Goal: Transaction & Acquisition: Purchase product/service

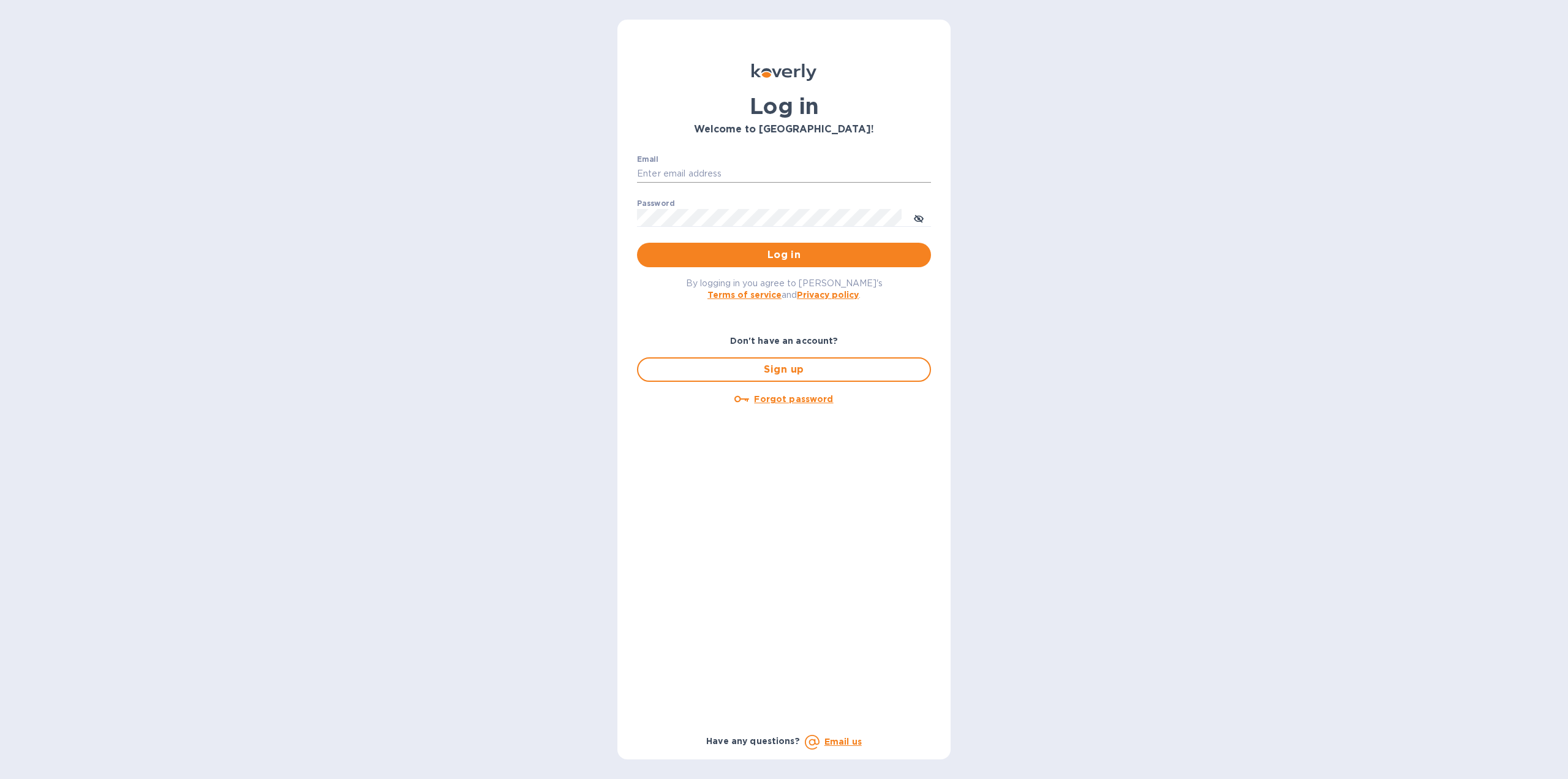
click at [812, 176] on input "Email" at bounding box center [784, 174] width 294 height 19
click at [730, 176] on input "Email" at bounding box center [784, 174] width 294 height 19
type input "[EMAIL_ADDRESS][DOMAIN_NAME]"
click at [745, 250] on span "Log in" at bounding box center [784, 255] width 274 height 15
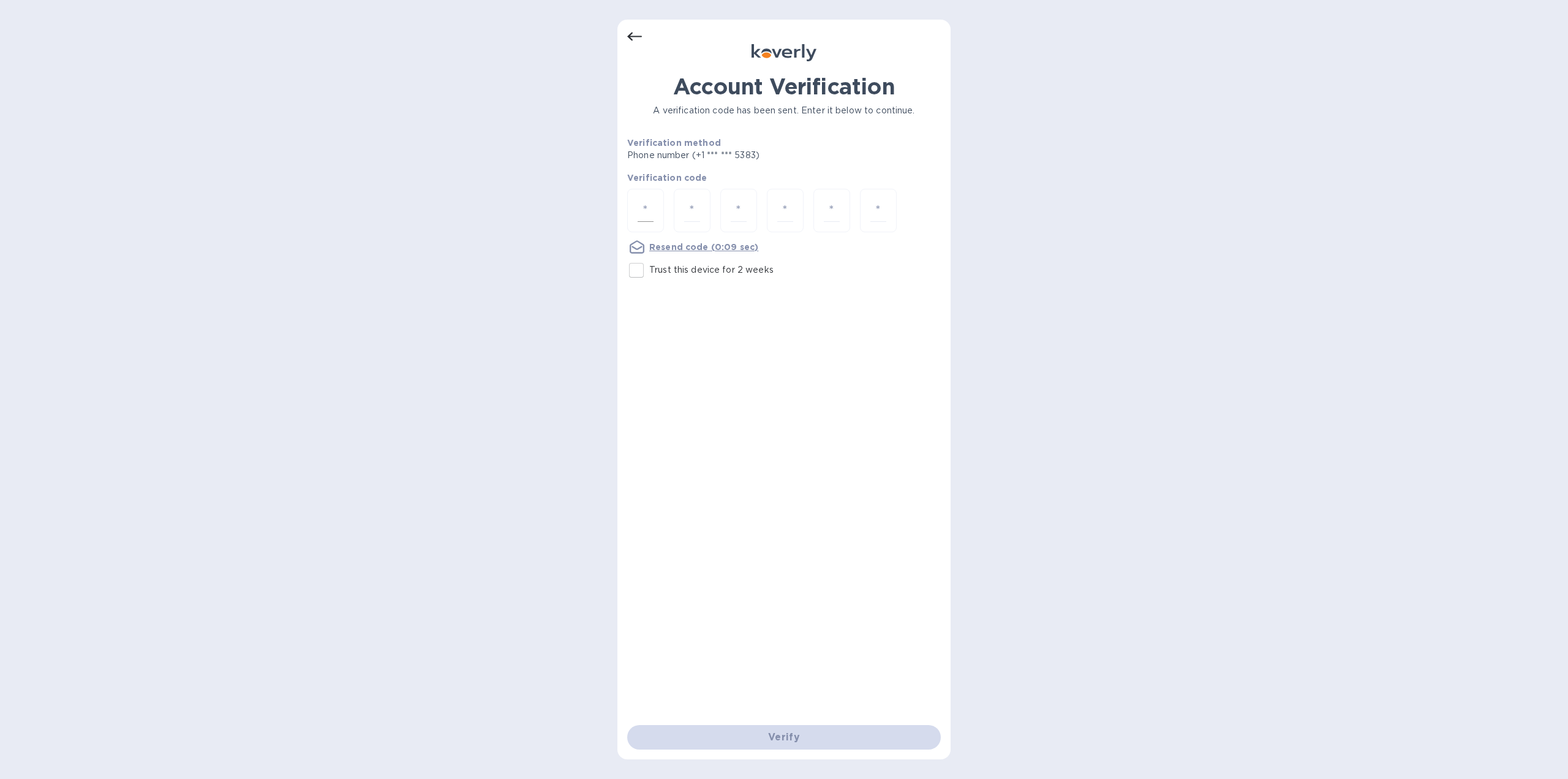
click at [651, 212] on input "number" at bounding box center [646, 211] width 16 height 23
type input "4"
type input "1"
type input "5"
type input "0"
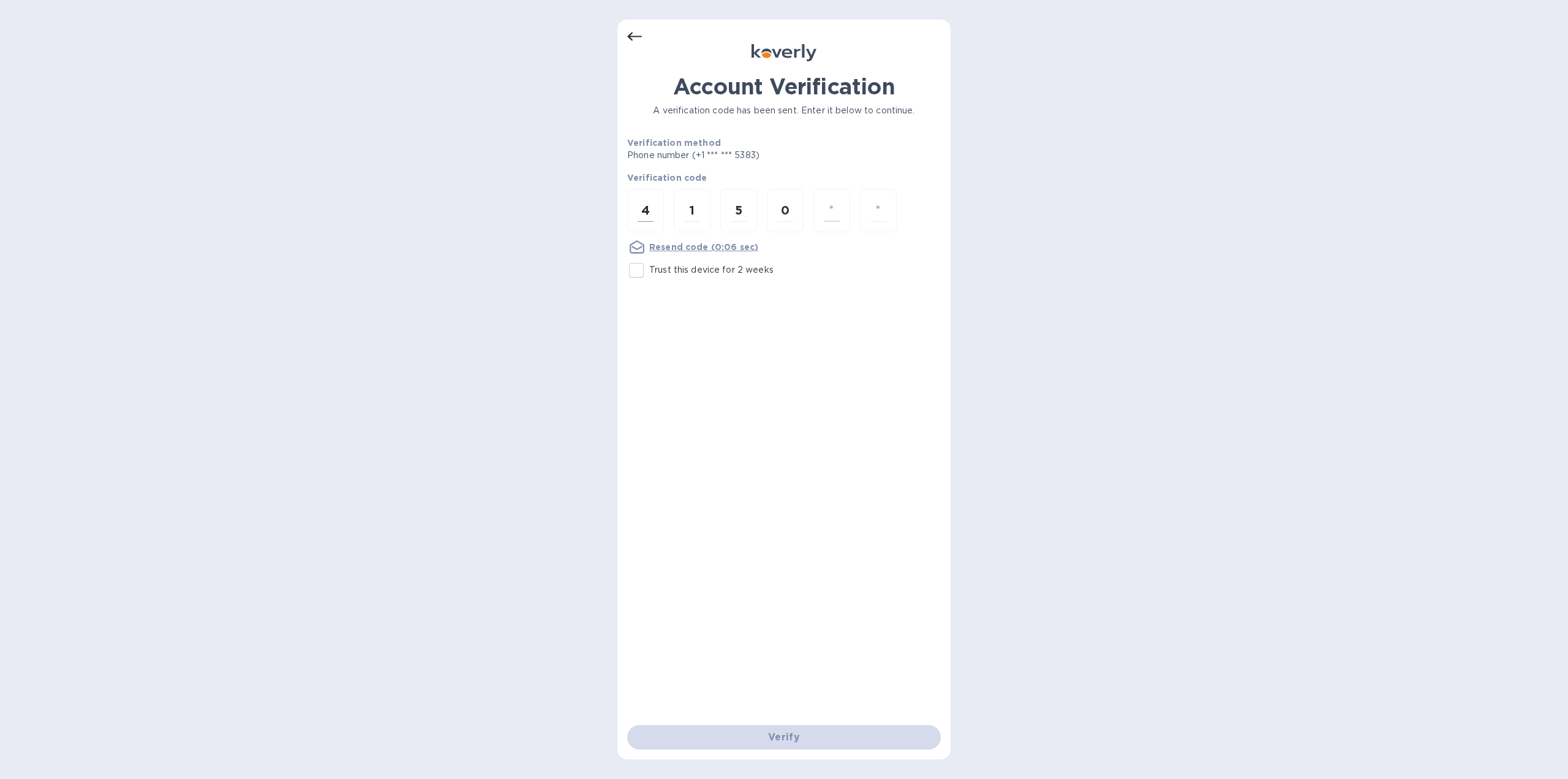
type input "5"
type input "6"
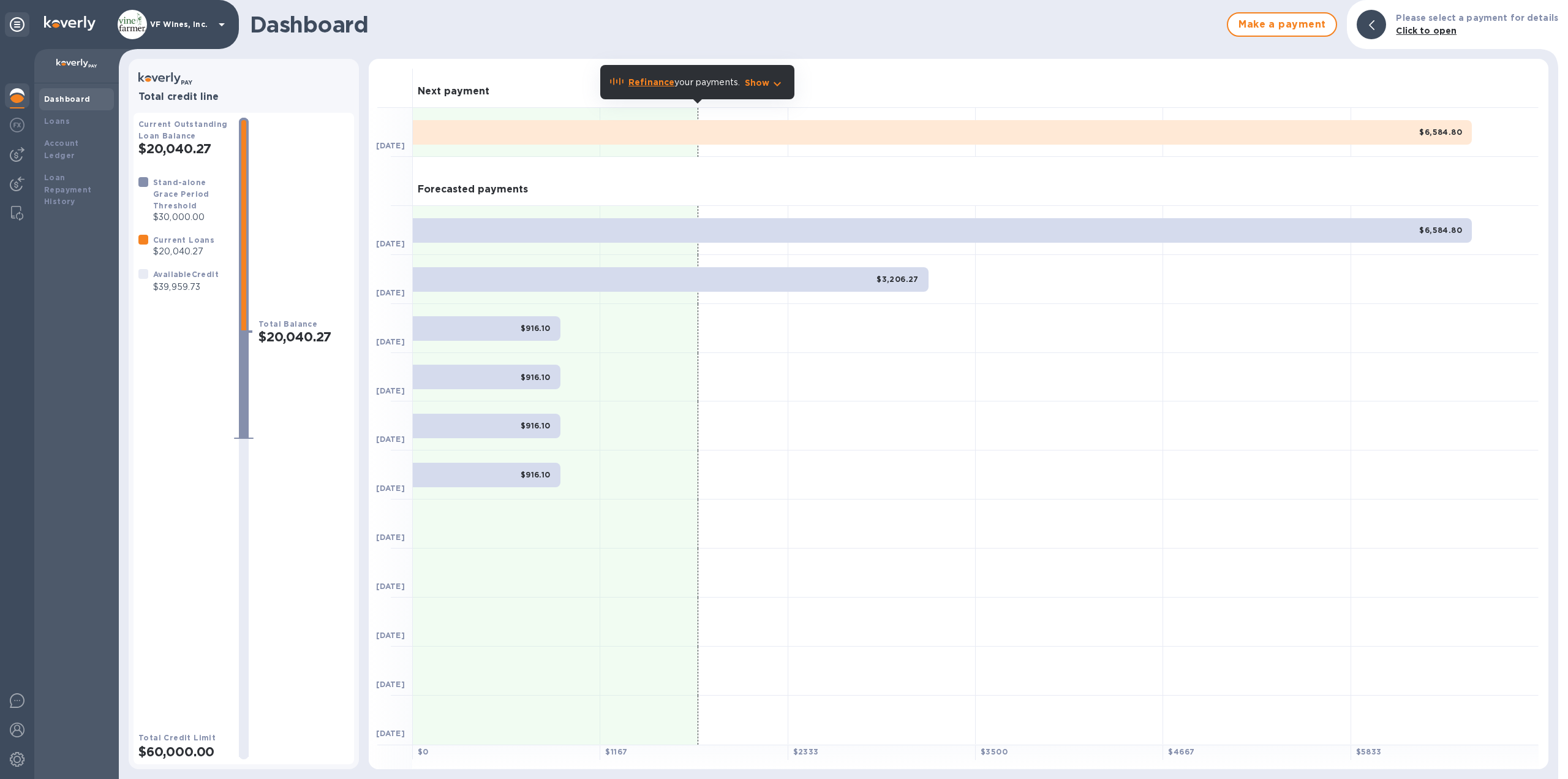
click at [517, 189] on h3 "Forecasted payments" at bounding box center [473, 190] width 110 height 11
click at [449, 189] on h3 "Forecasted payments" at bounding box center [473, 190] width 110 height 11
click at [484, 190] on h3 "Forecasted payments" at bounding box center [473, 190] width 110 height 11
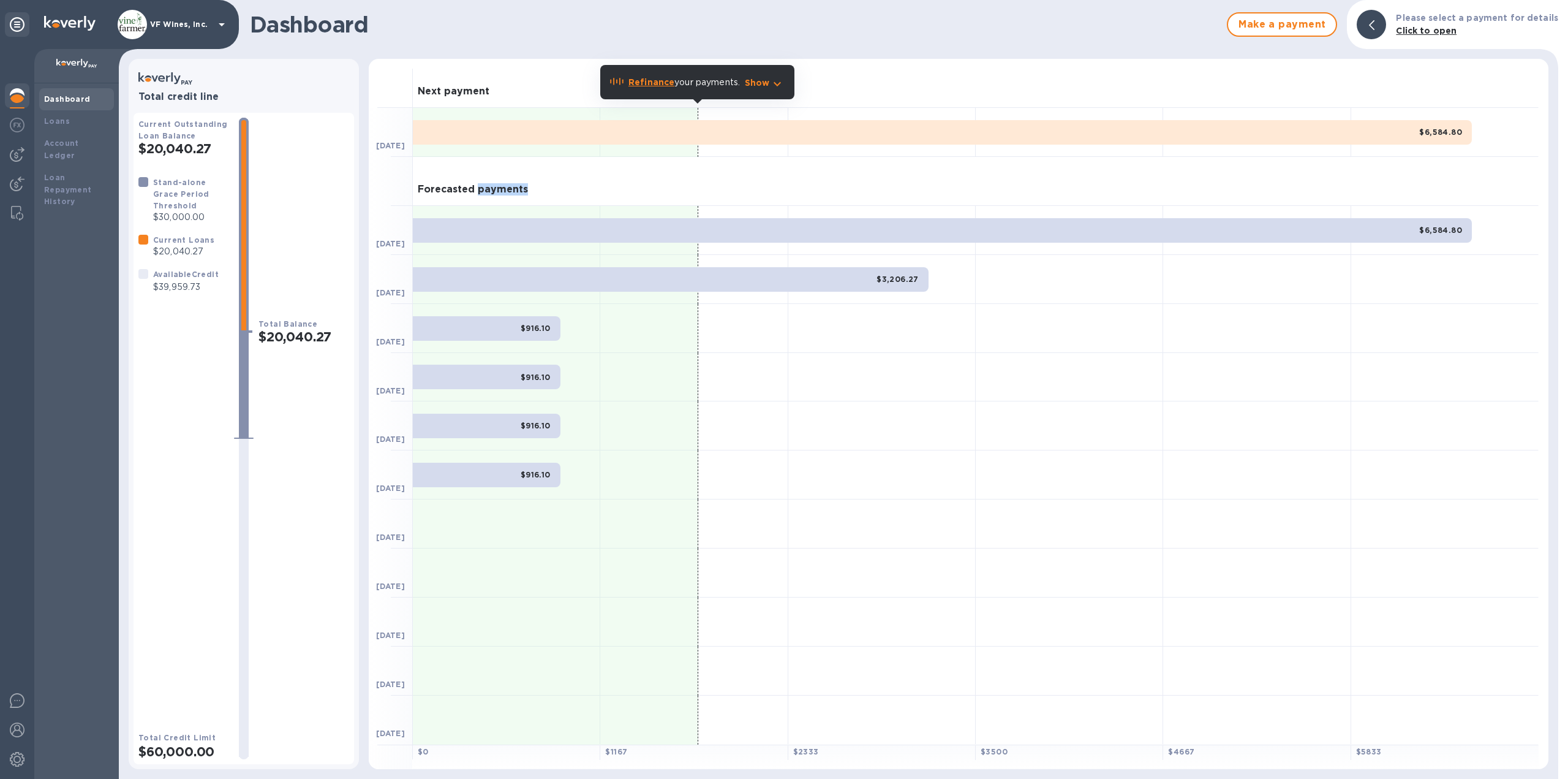
click at [484, 190] on h3 "Forecasted payments" at bounding box center [473, 190] width 110 height 11
click at [452, 190] on h3 "Forecasted payments" at bounding box center [473, 190] width 110 height 11
click at [487, 190] on h3 "Forecasted payments" at bounding box center [473, 190] width 110 height 11
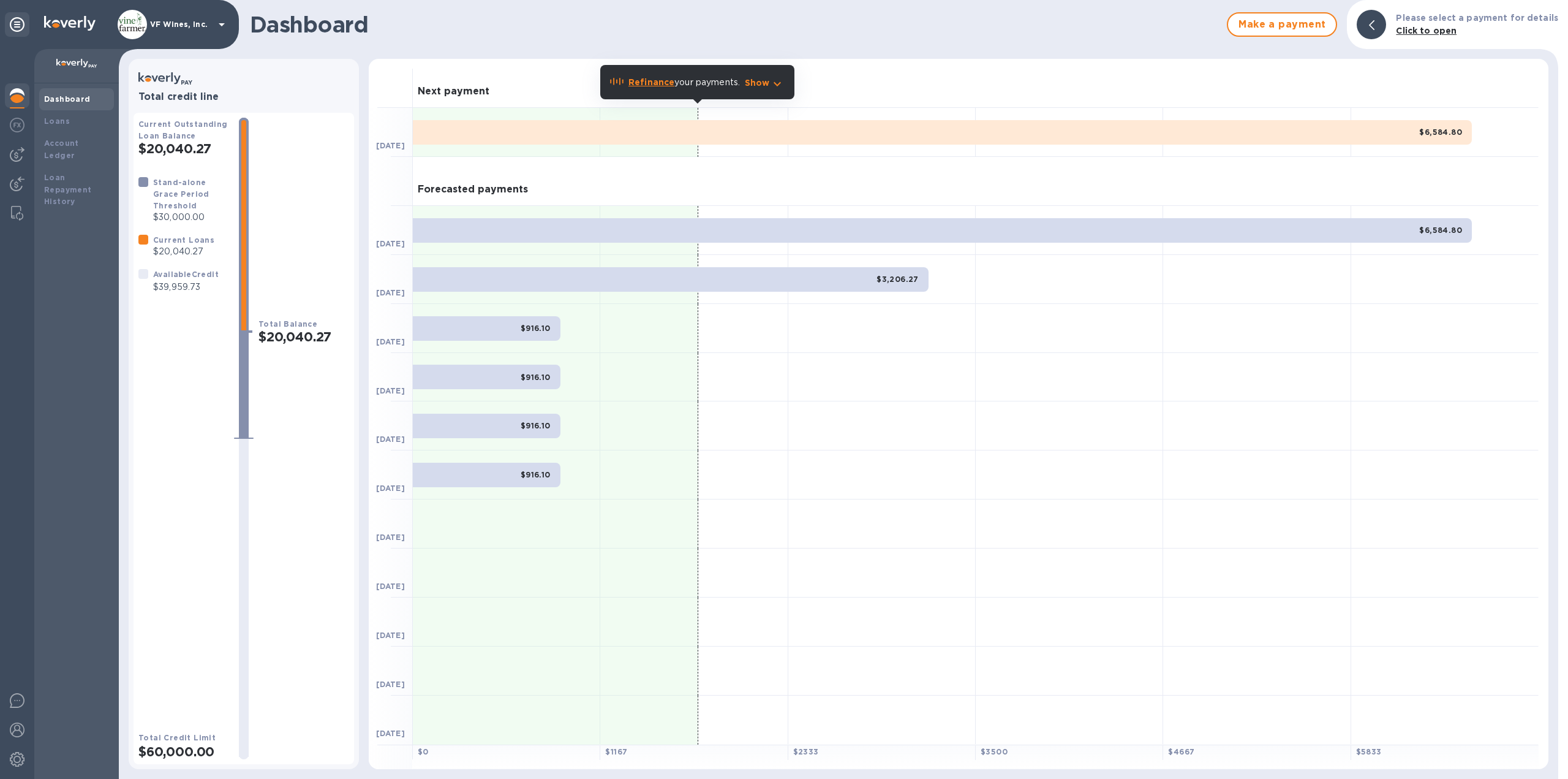
click at [444, 185] on h3 "Forecasted payments" at bounding box center [473, 190] width 110 height 11
click at [17, 155] on img at bounding box center [17, 154] width 15 height 15
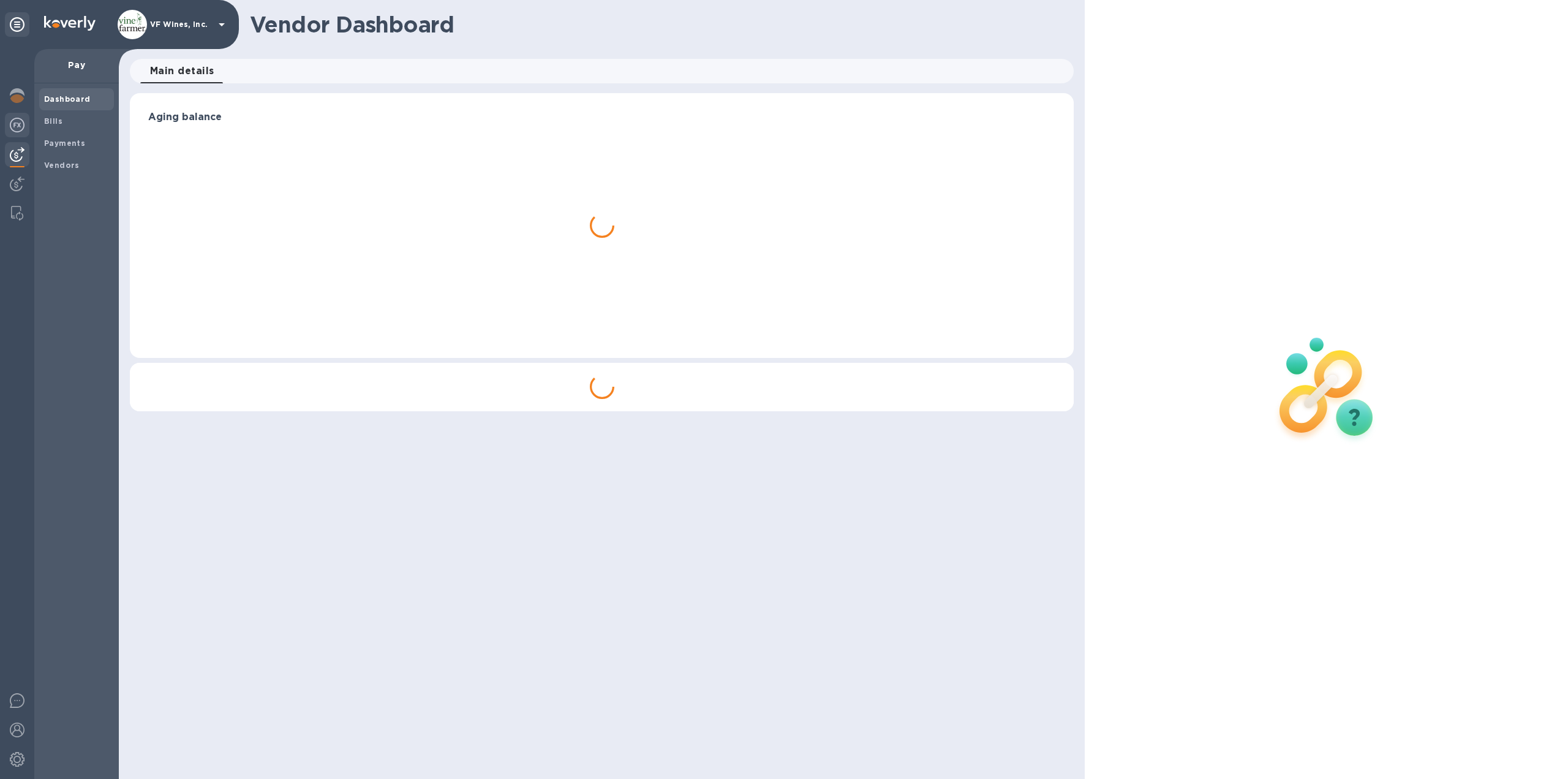
click at [19, 130] on img at bounding box center [17, 125] width 15 height 15
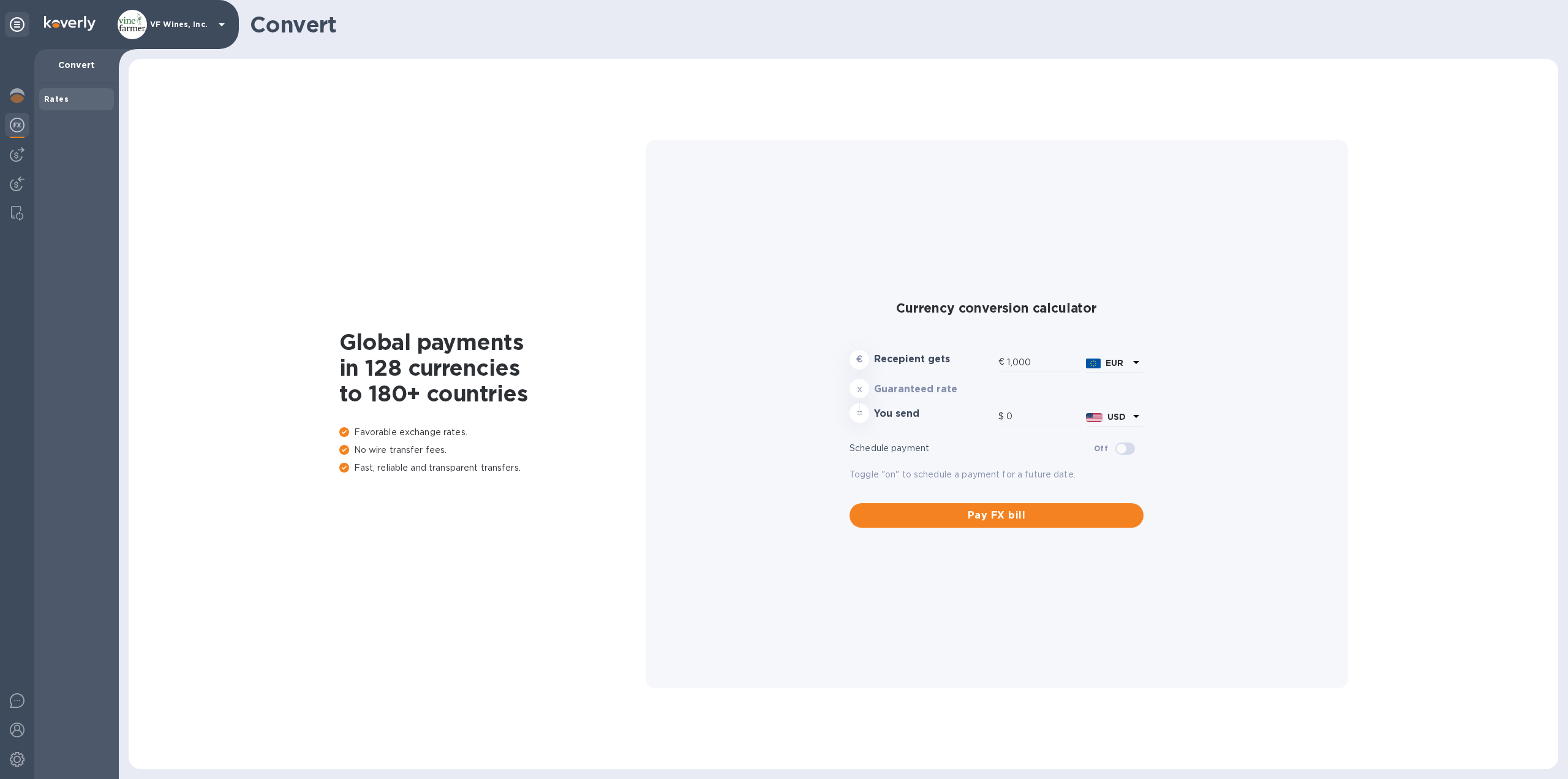
type input "1,181.09"
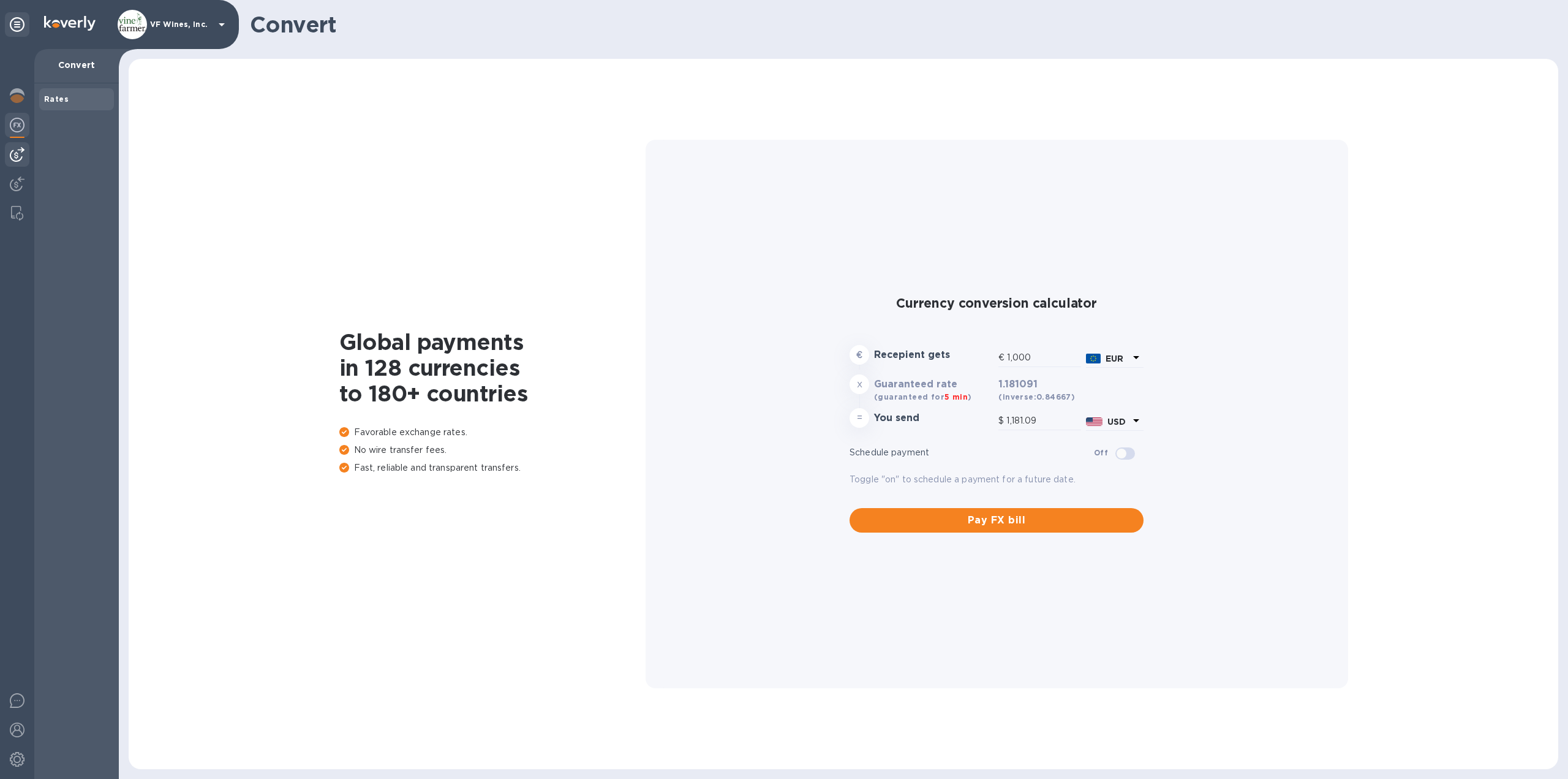
click at [14, 155] on img at bounding box center [17, 154] width 15 height 15
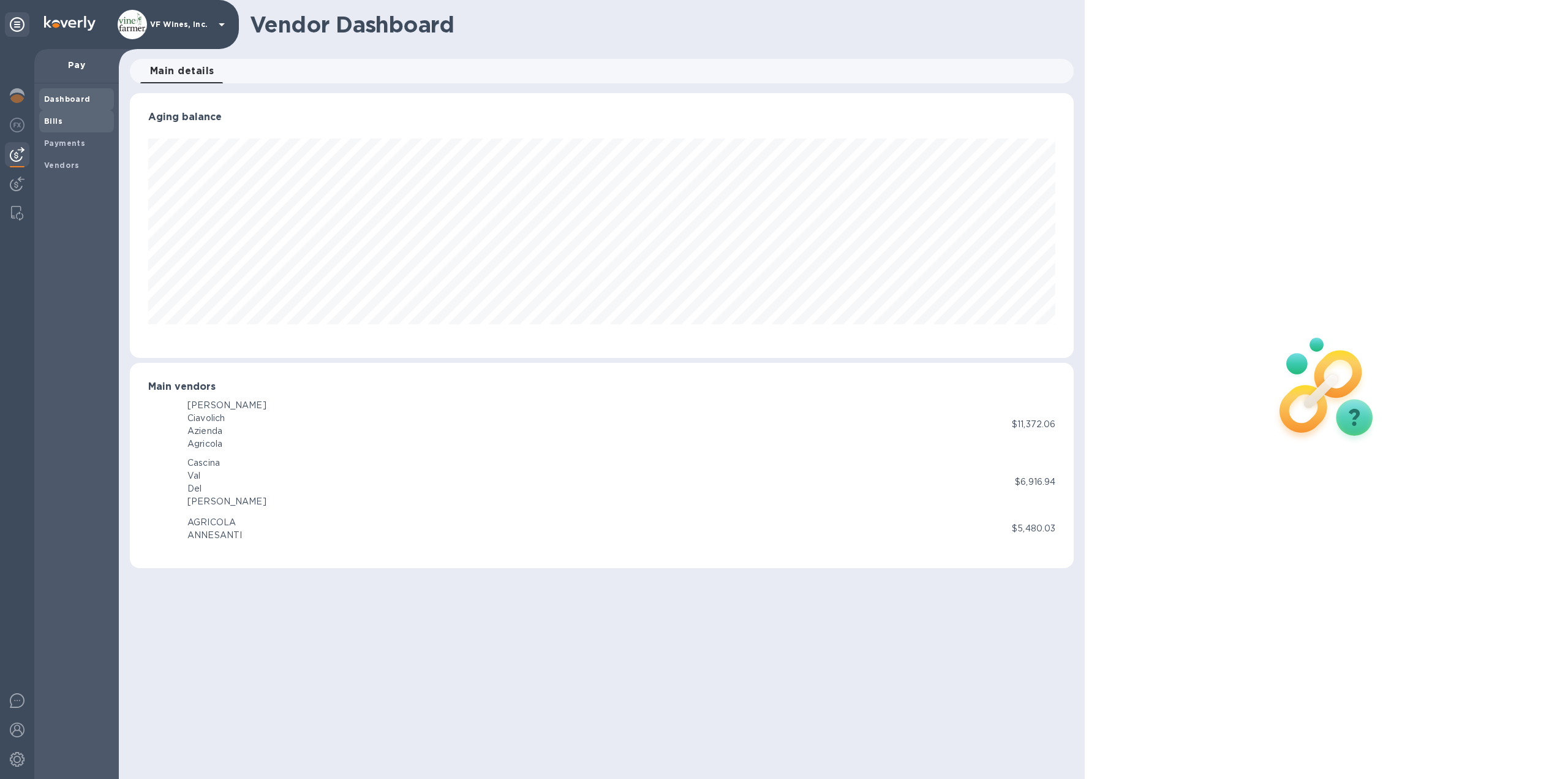
scroll to position [265, 944]
click at [46, 119] on b "Bills" at bounding box center [54, 121] width 19 height 9
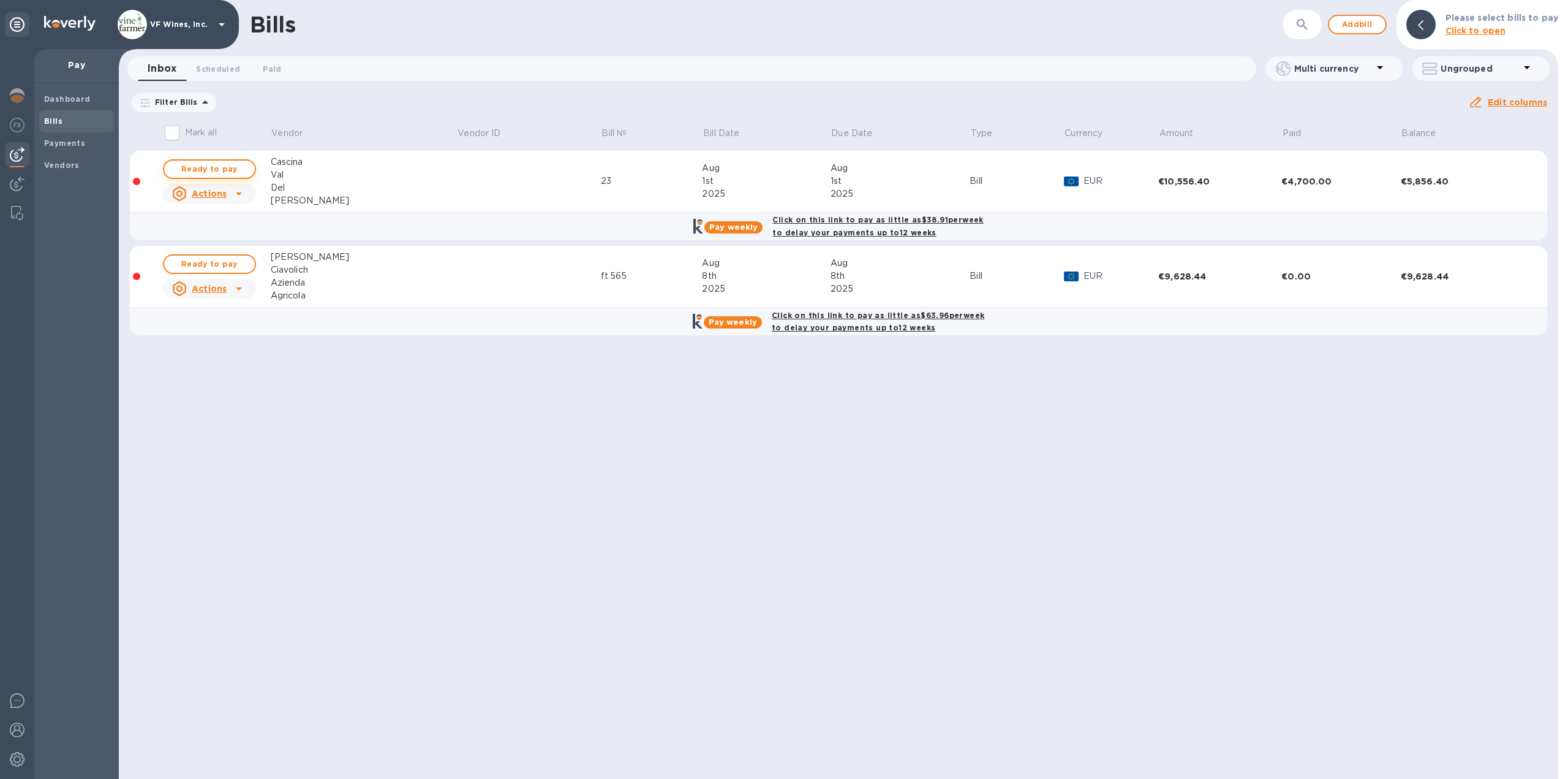
click at [225, 168] on span "Ready to pay" at bounding box center [209, 169] width 71 height 15
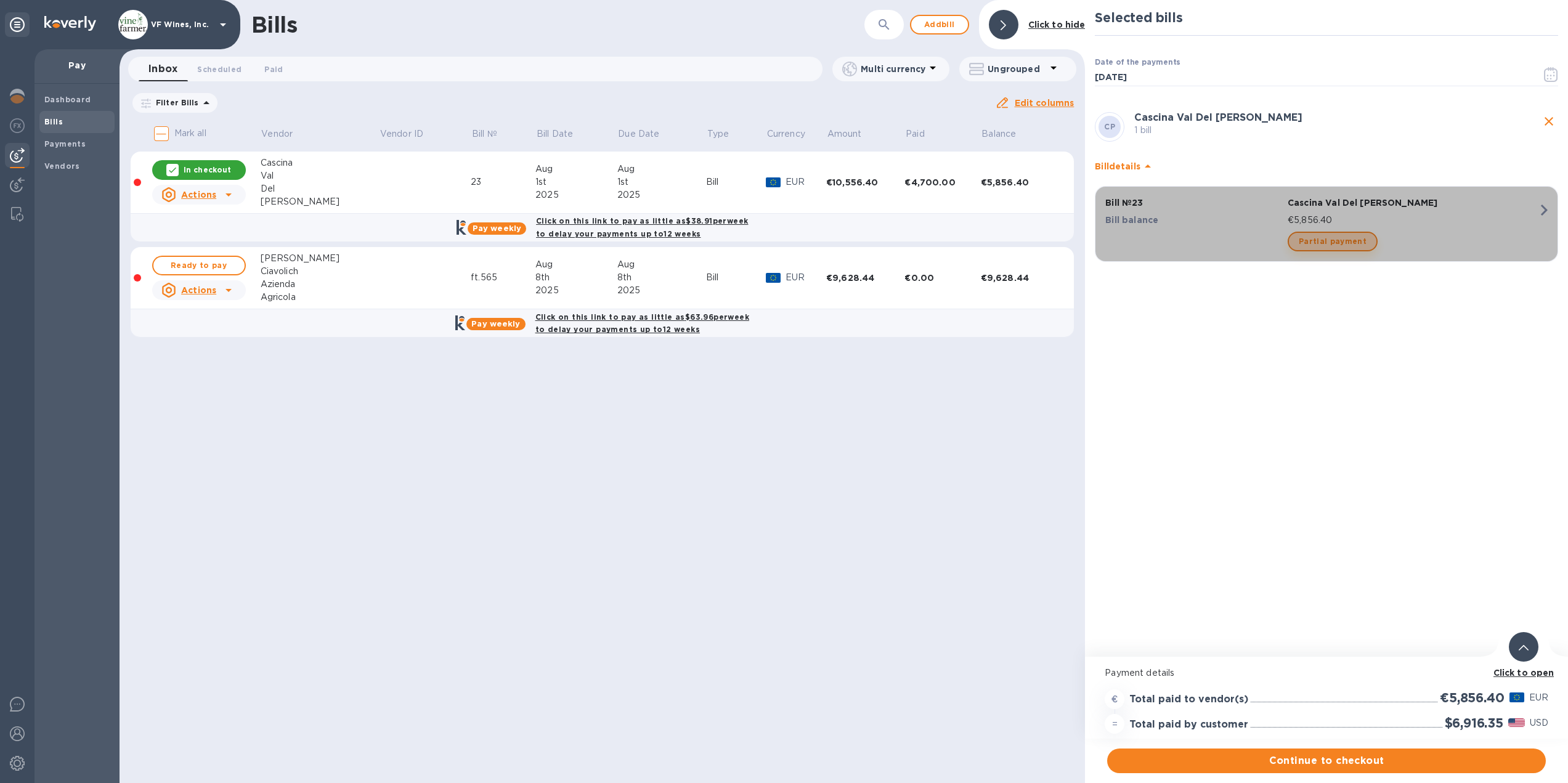
click at [1342, 240] on span "Partial payment" at bounding box center [1333, 241] width 68 height 15
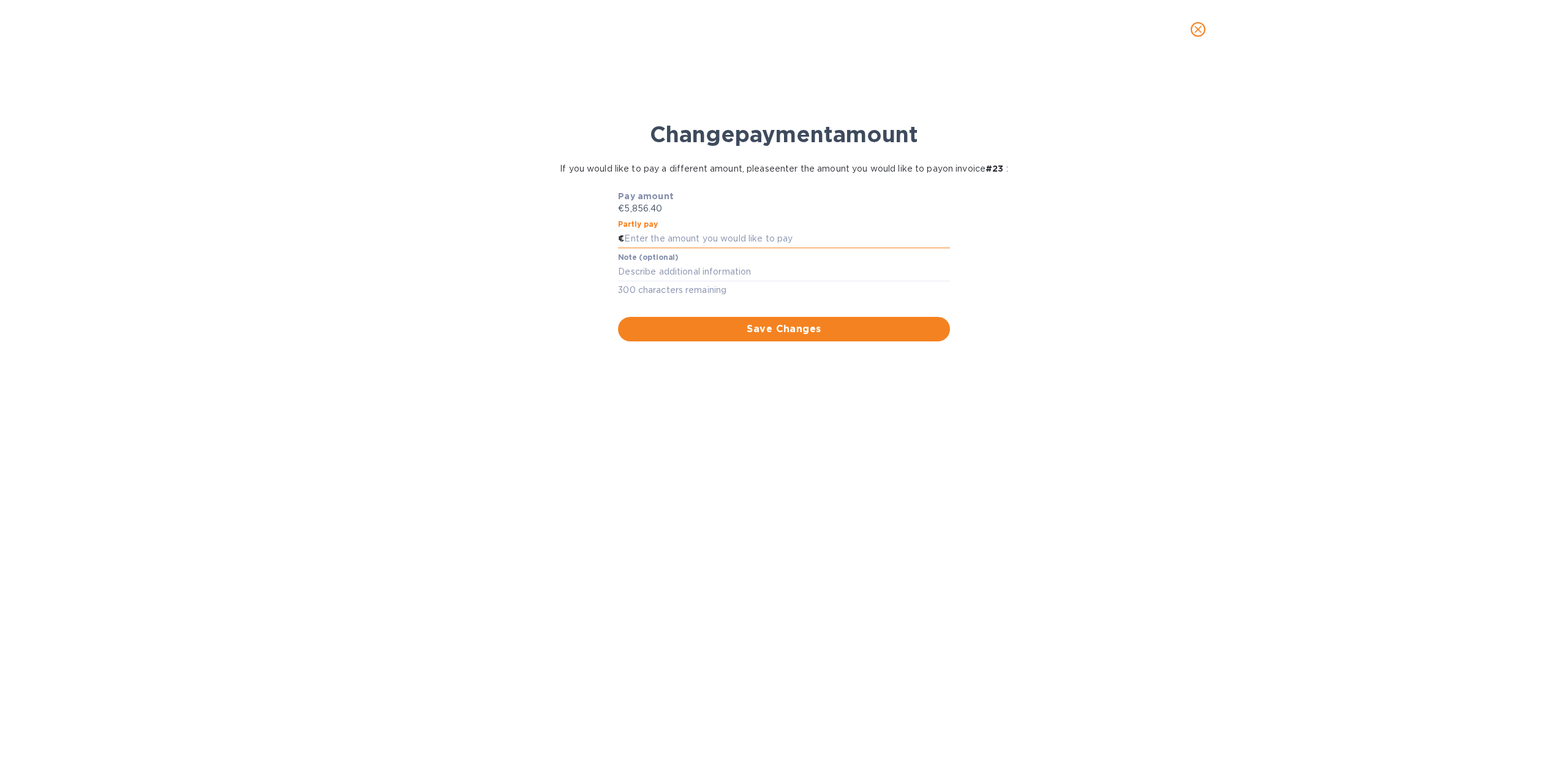
click at [723, 238] on input "text" at bounding box center [787, 239] width 325 height 19
type input "3,000"
click at [1046, 505] on div "Change payment amount If you would like to pay a different amount, please enter…" at bounding box center [784, 427] width 1548 height 705
click at [766, 332] on span "Save Changes" at bounding box center [784, 329] width 312 height 15
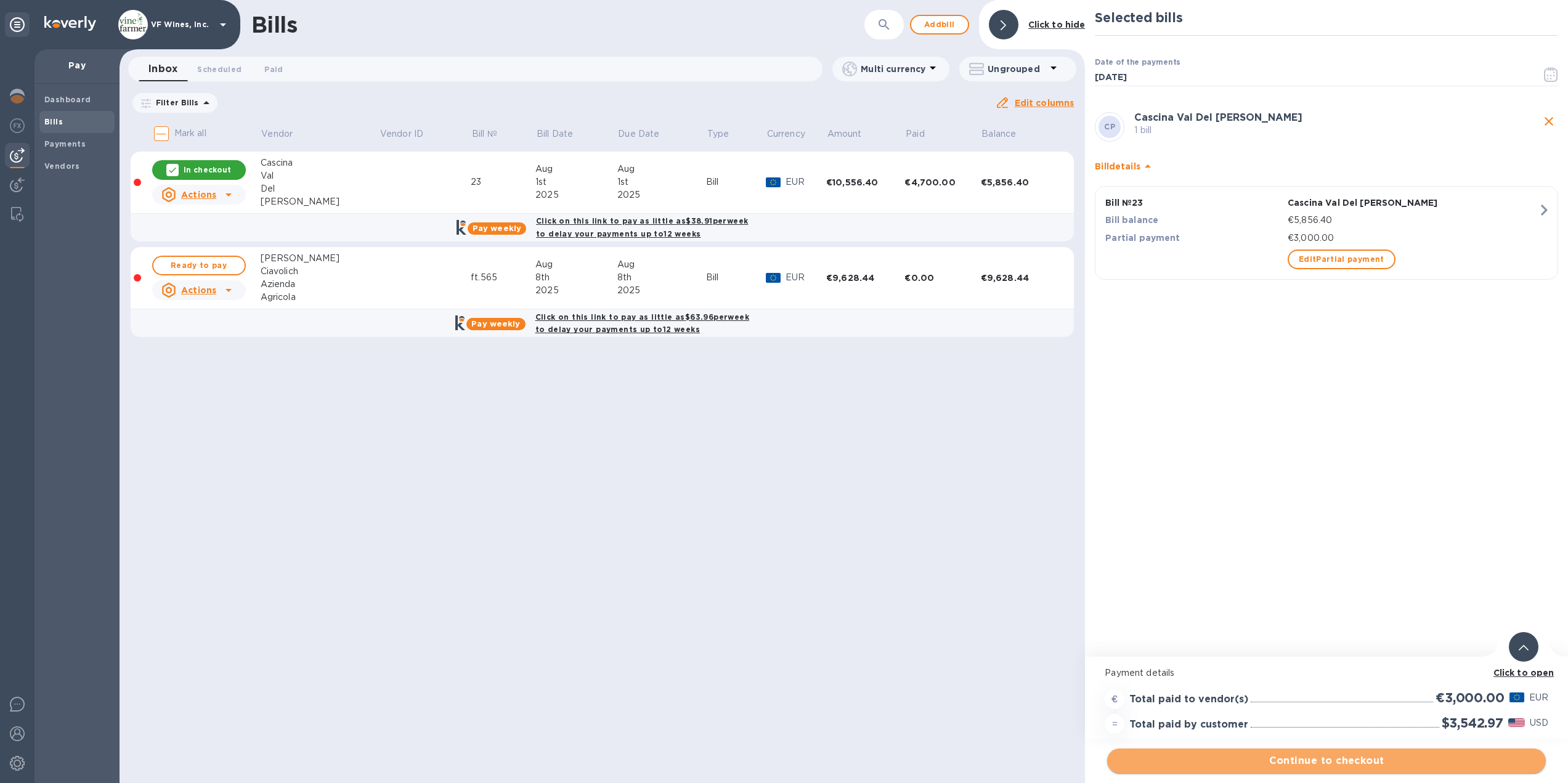
click at [1343, 760] on span "Continue to checkout" at bounding box center [1326, 761] width 419 height 15
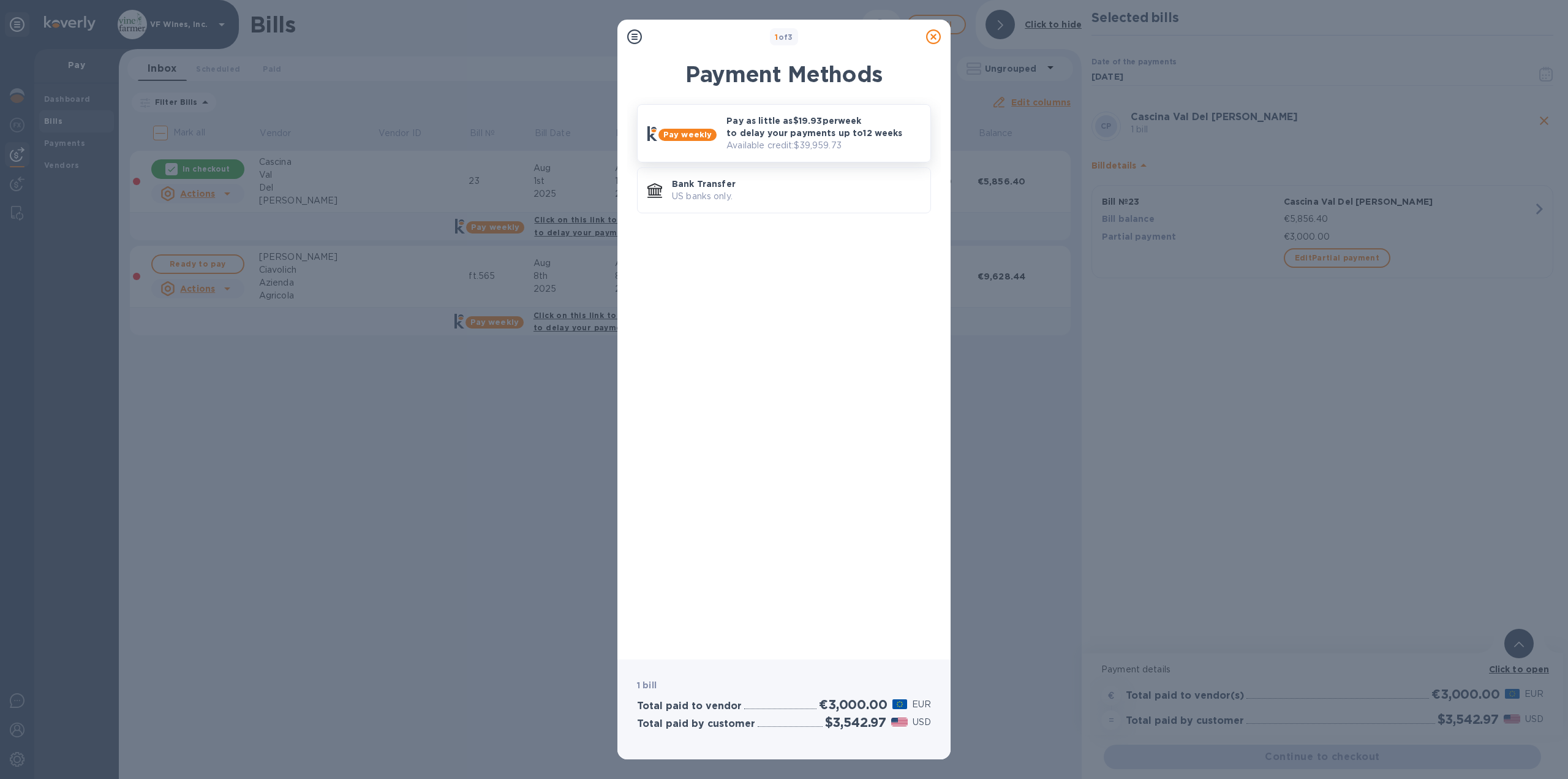
click at [766, 132] on p "Pay as little as $19.93 per week to delay your payments up to 12 weeks" at bounding box center [823, 127] width 194 height 24
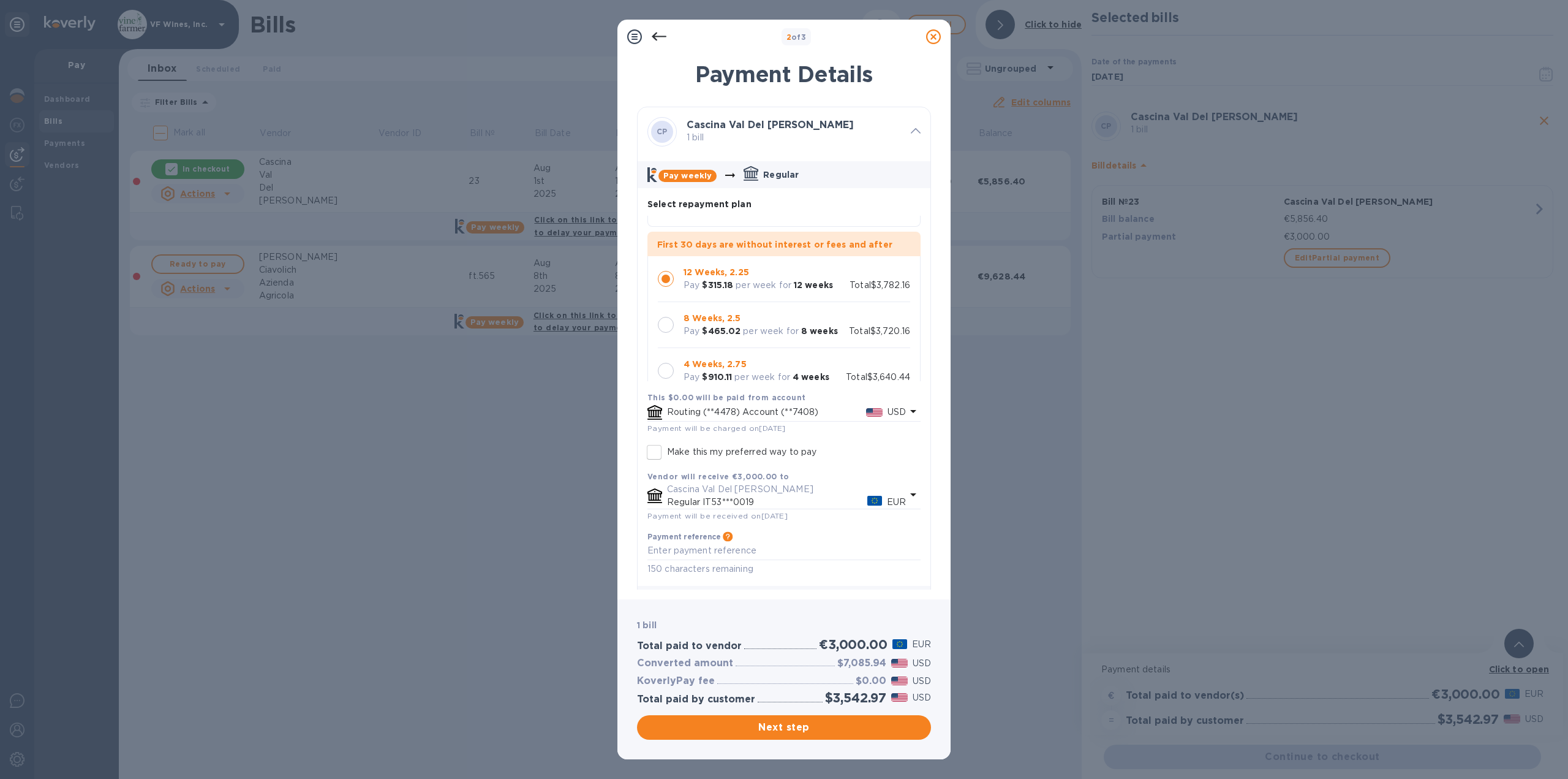
scroll to position [72, 0]
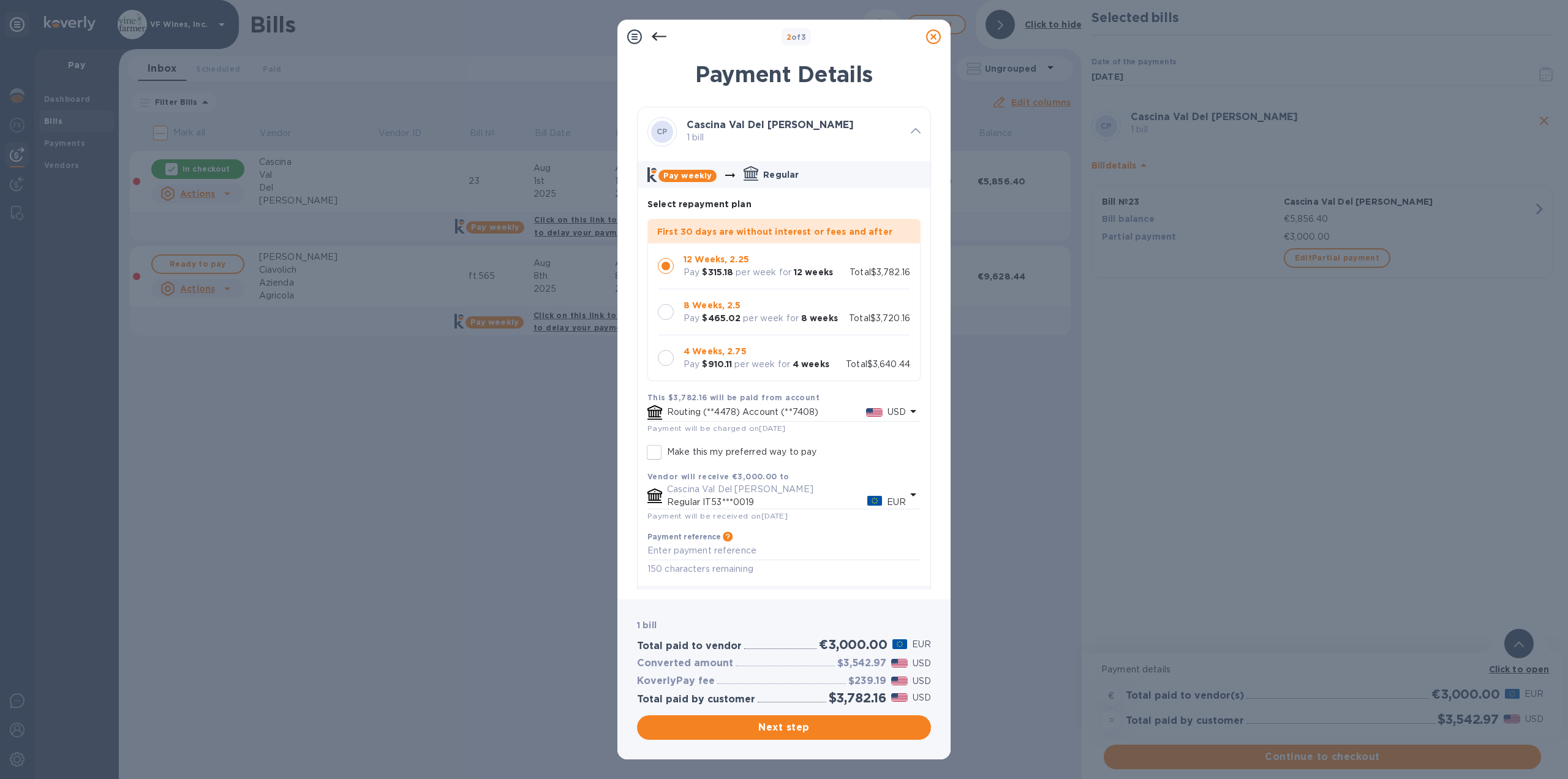
click at [656, 357] on div at bounding box center [666, 358] width 26 height 26
click at [828, 730] on span "Next step" at bounding box center [784, 727] width 274 height 15
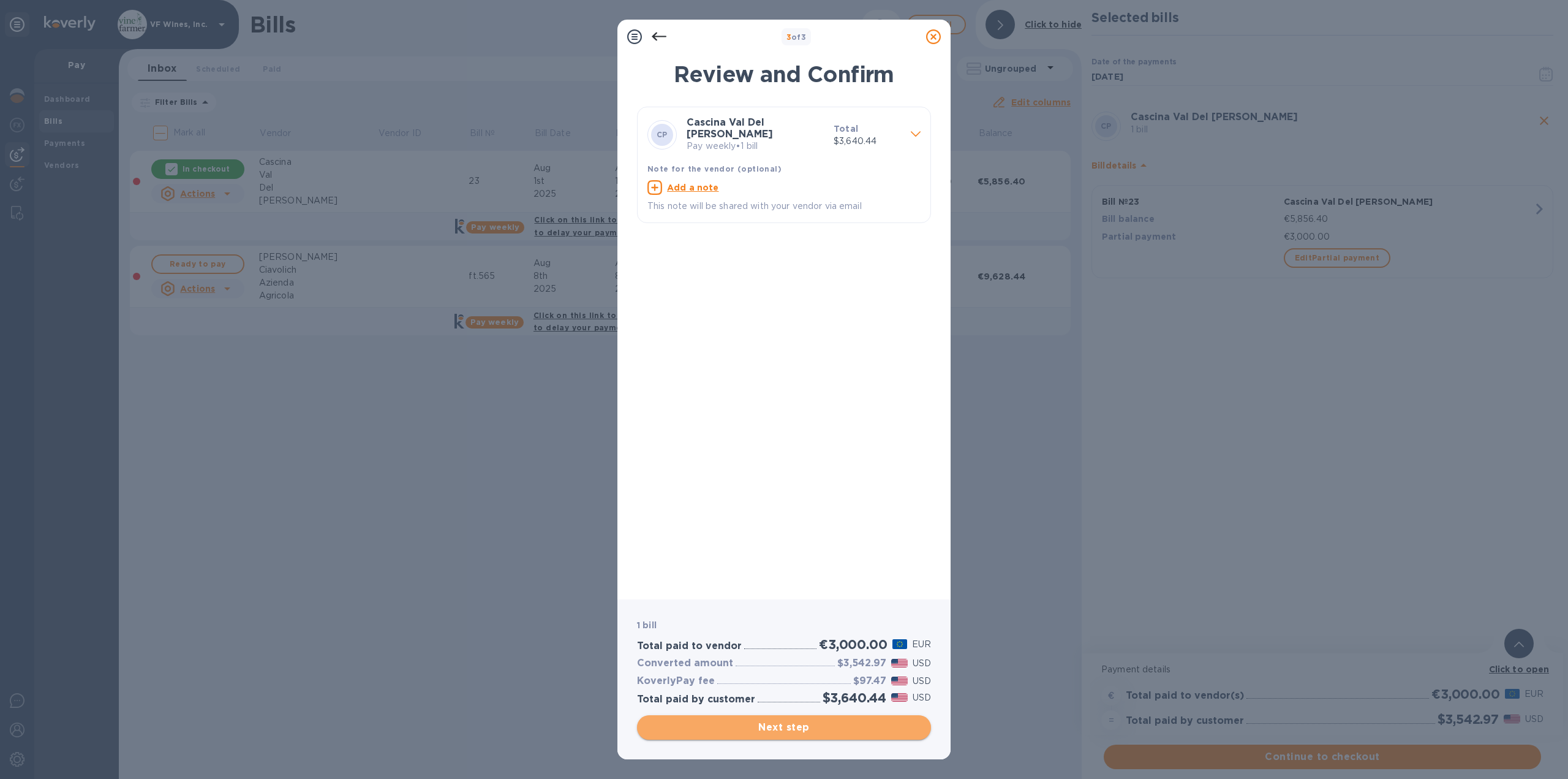
click at [864, 730] on span "Next step" at bounding box center [784, 727] width 274 height 15
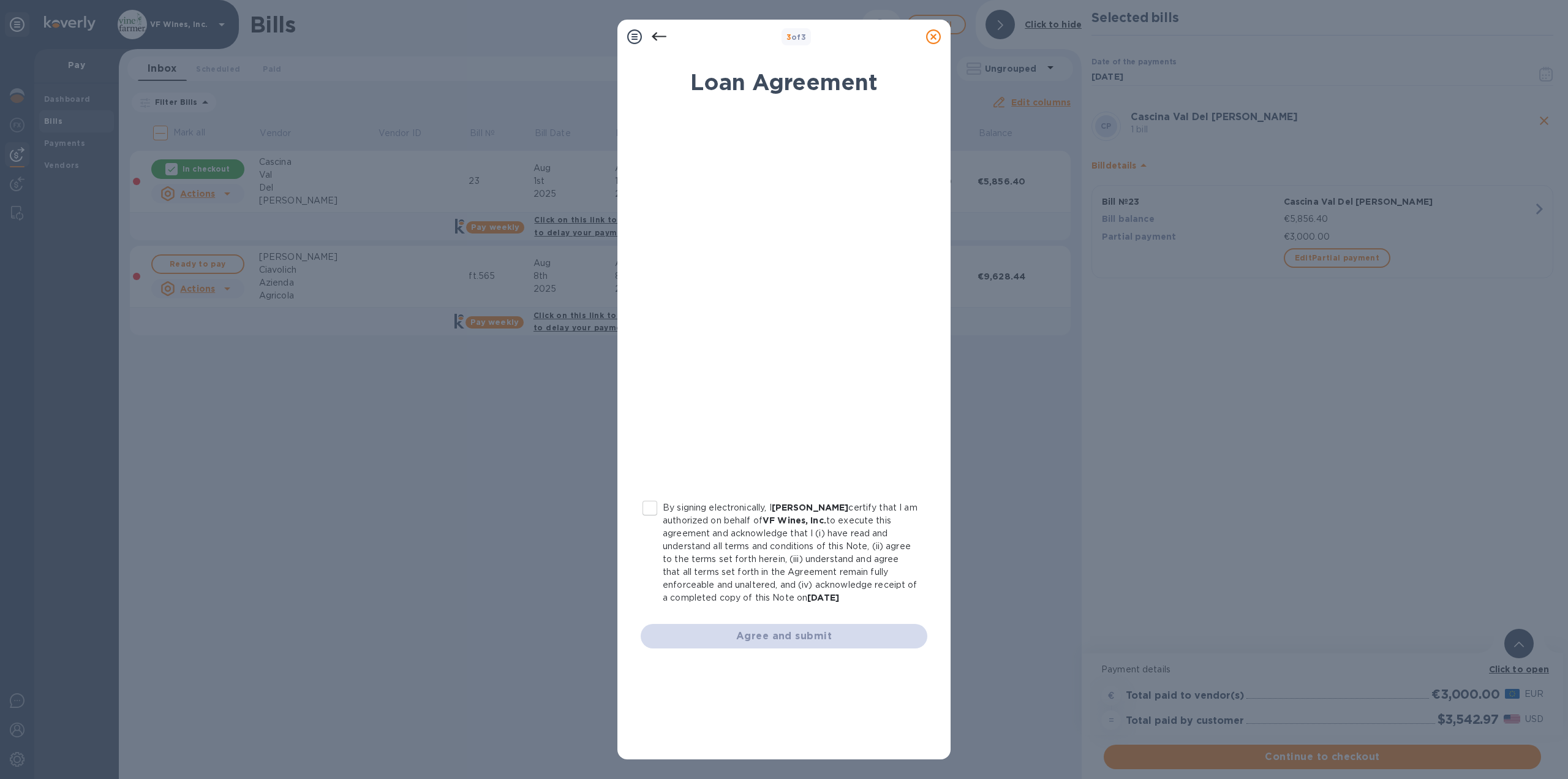
click at [651, 504] on input "By signing electronically, I [PERSON_NAME] certify that I am authorized on beha…" at bounding box center [650, 508] width 26 height 26
checkbox input "true"
click at [766, 635] on span "Agree and submit" at bounding box center [784, 636] width 267 height 15
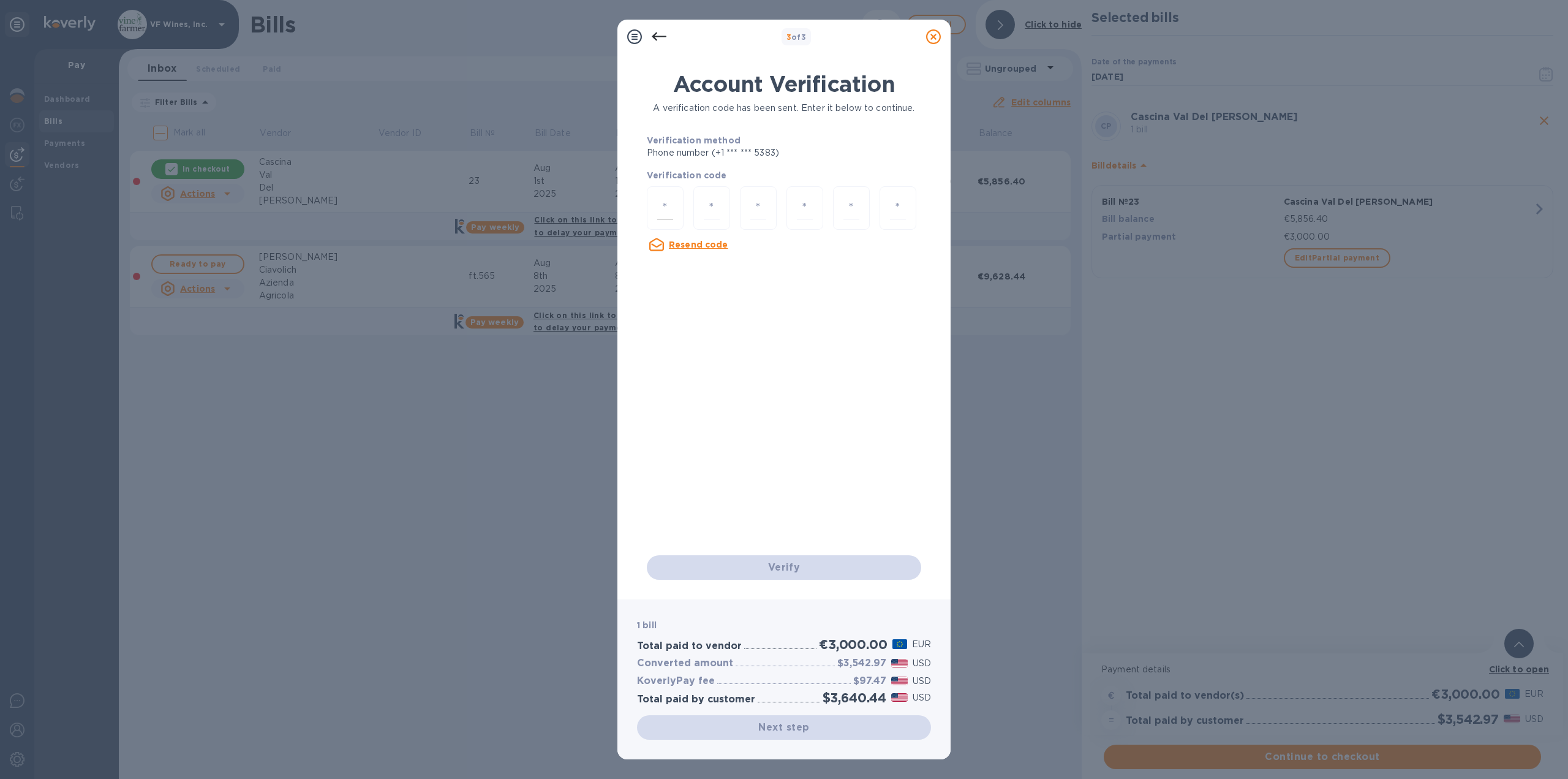
click at [668, 212] on input "number" at bounding box center [665, 208] width 16 height 23
type input "3"
type input "0"
type input "7"
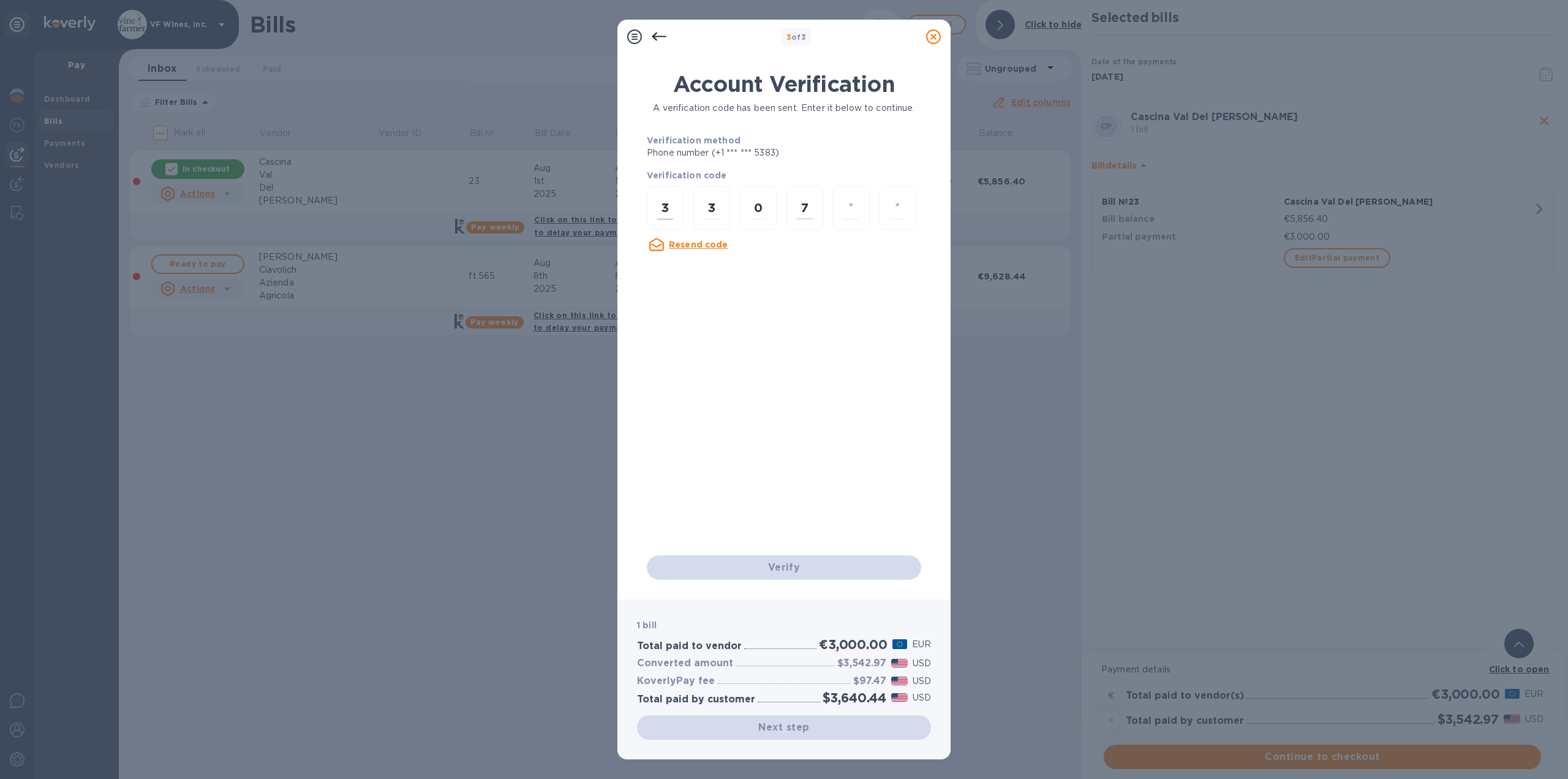
type input "2"
type input "6"
checkbox input "false"
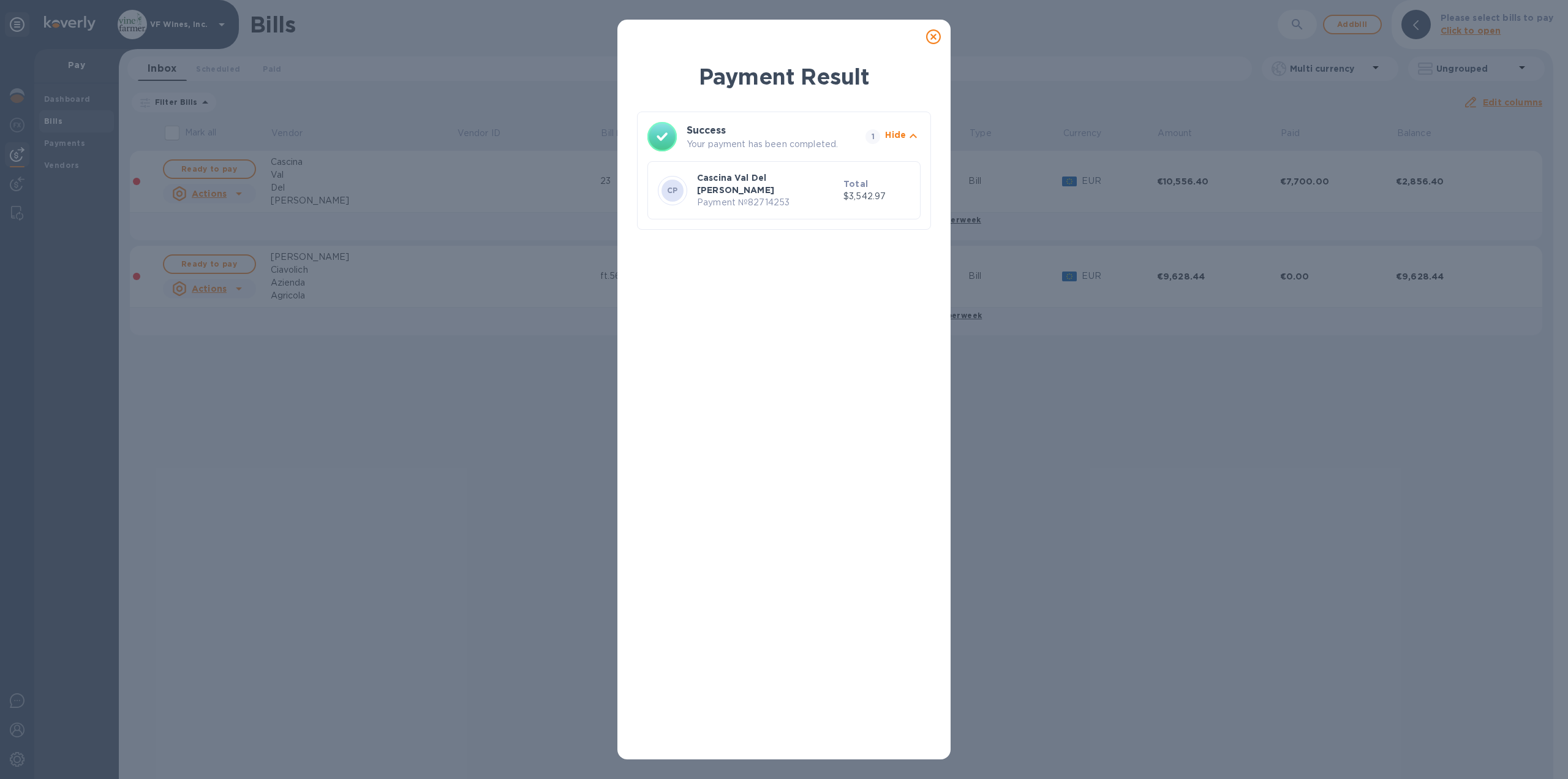
click at [1087, 463] on div "Payment Result Success Your payment has been completed. 1 Hide CP Cascina Val D…" at bounding box center [784, 390] width 1568 height 779
click at [927, 37] on icon at bounding box center [933, 37] width 15 height 15
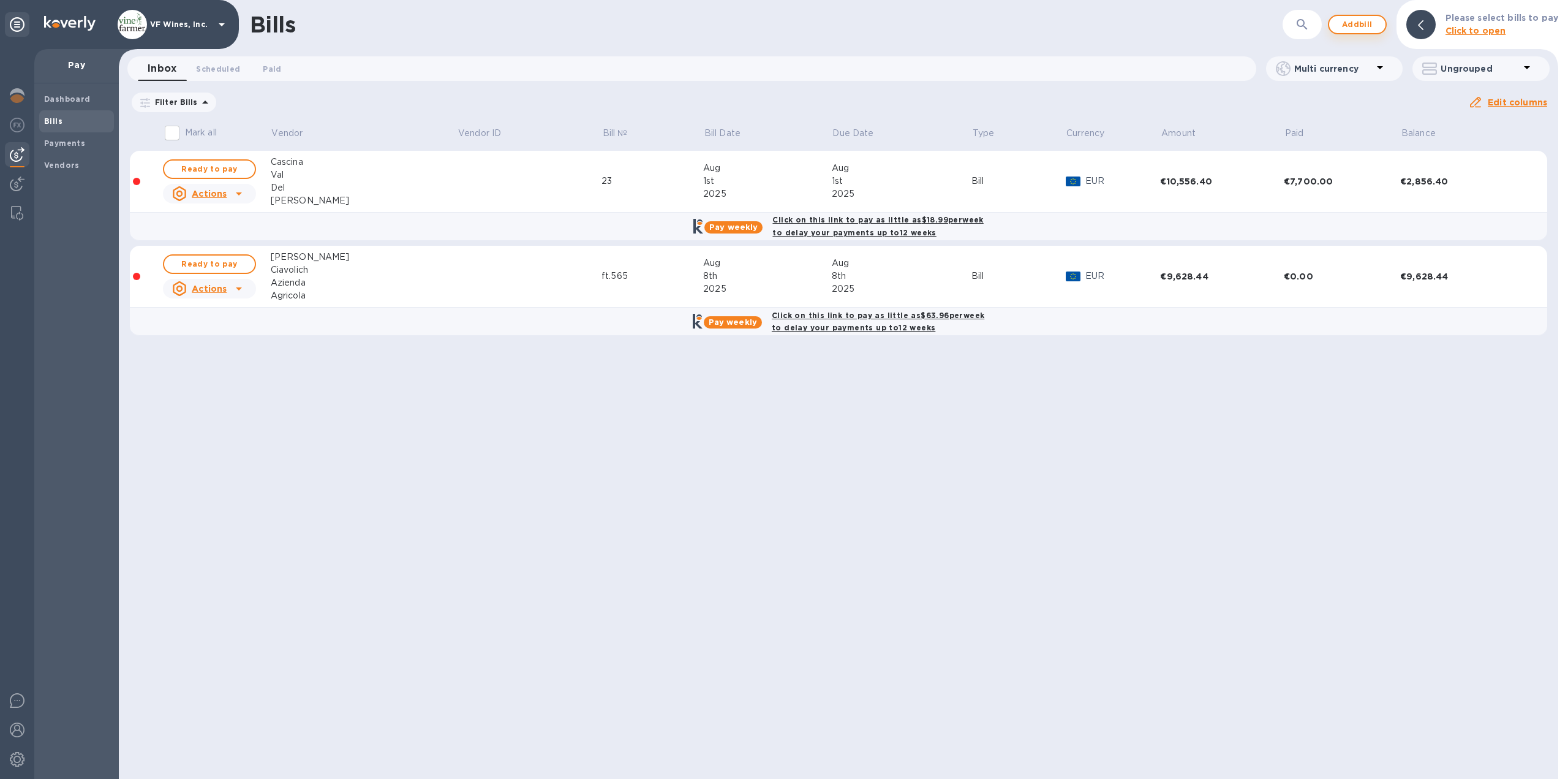
click at [1360, 24] on span "Add bill" at bounding box center [1357, 24] width 36 height 15
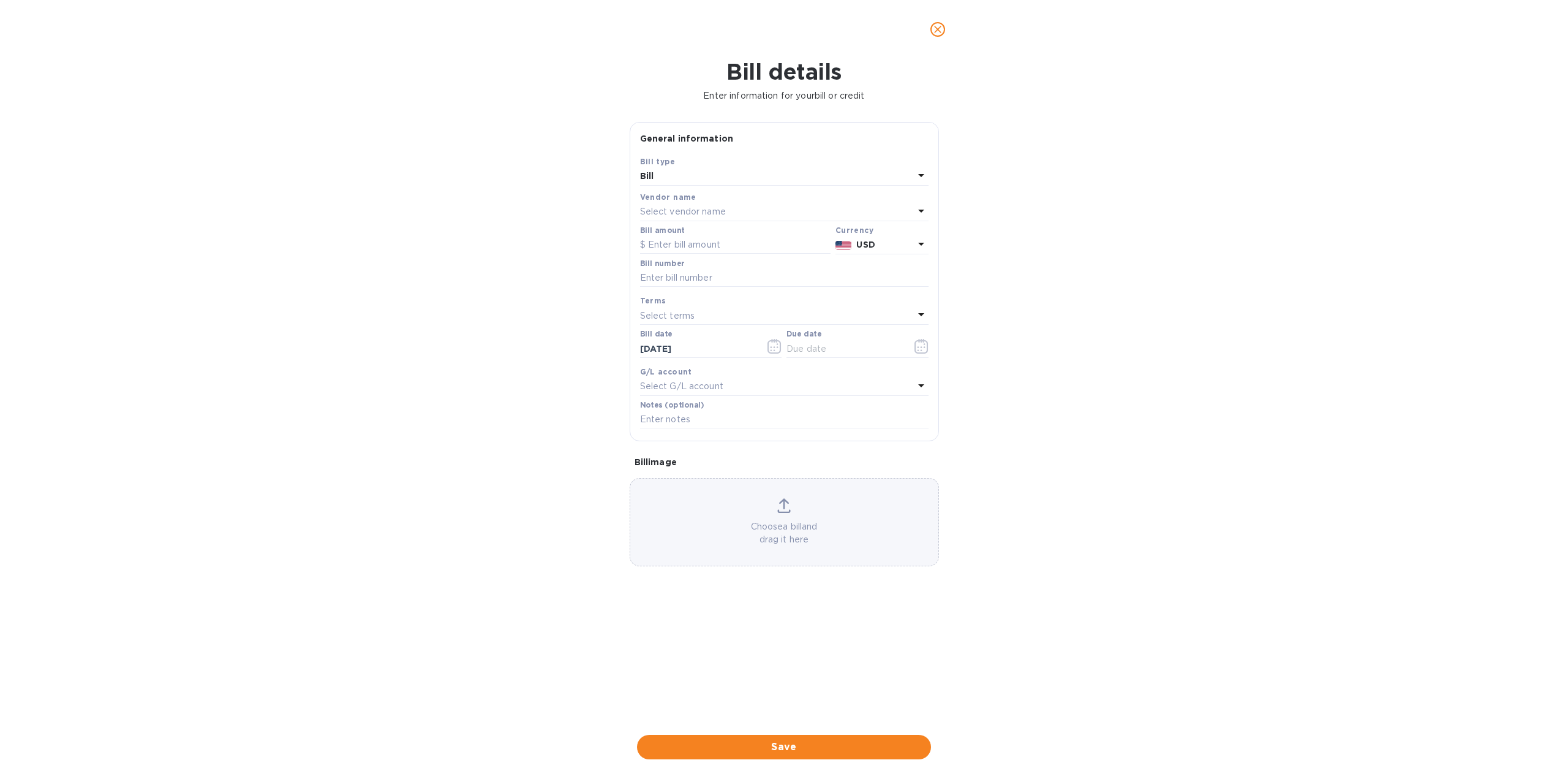
click at [703, 211] on p "Select vendor name" at bounding box center [683, 212] width 86 height 13
click at [708, 248] on input "text" at bounding box center [785, 246] width 216 height 19
type input "le more"
click at [729, 279] on p "Le More Bianche" at bounding box center [779, 281] width 259 height 13
click at [722, 246] on input "text" at bounding box center [735, 245] width 190 height 19
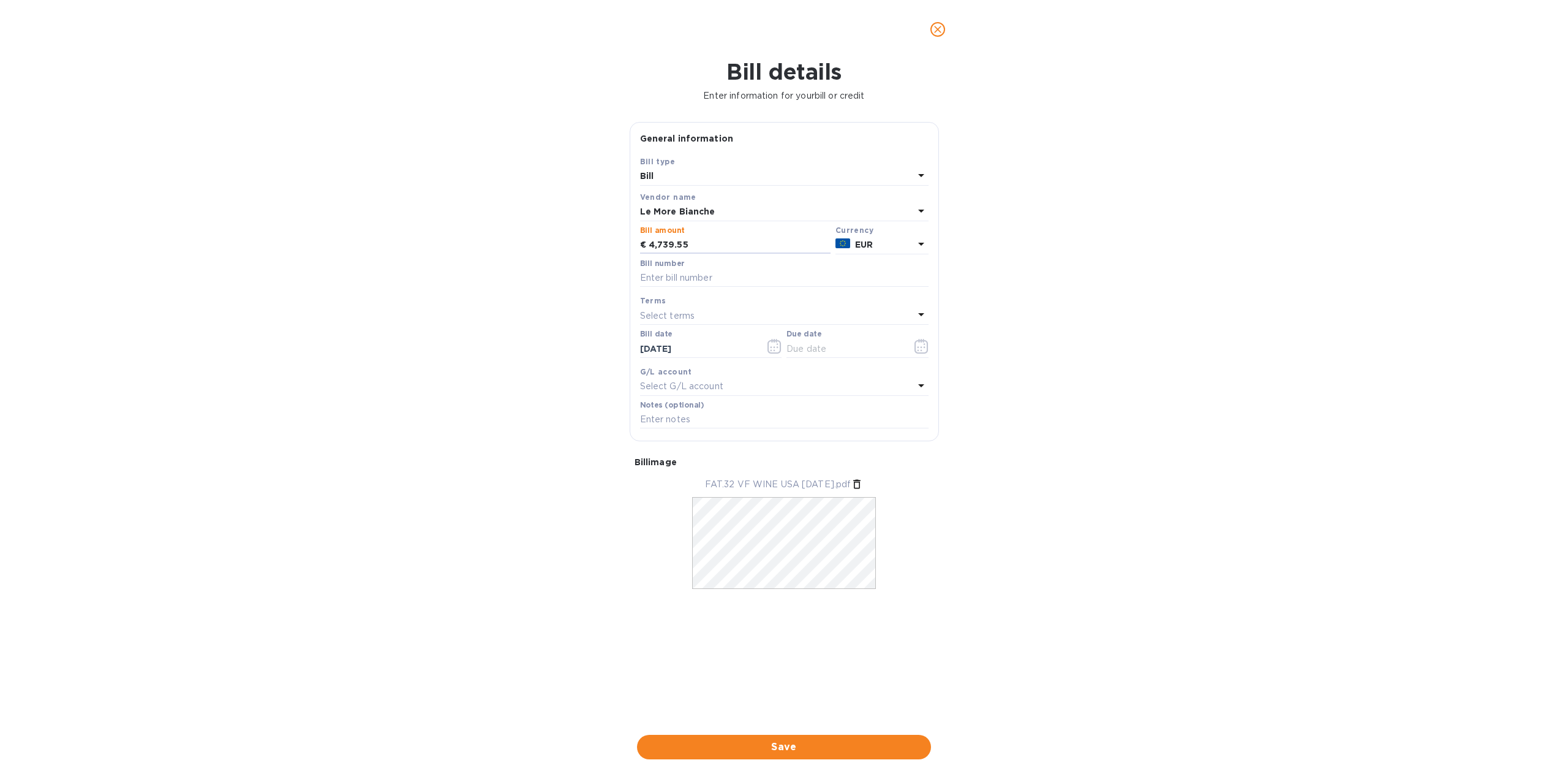
type input "4,739.55"
click at [1114, 304] on div "Bill details Enter information for your bill or credit General information Save…" at bounding box center [784, 418] width 1568 height 720
click at [758, 279] on input "text" at bounding box center [784, 279] width 288 height 19
type input "32"
click at [919, 348] on icon "button" at bounding box center [922, 346] width 14 height 15
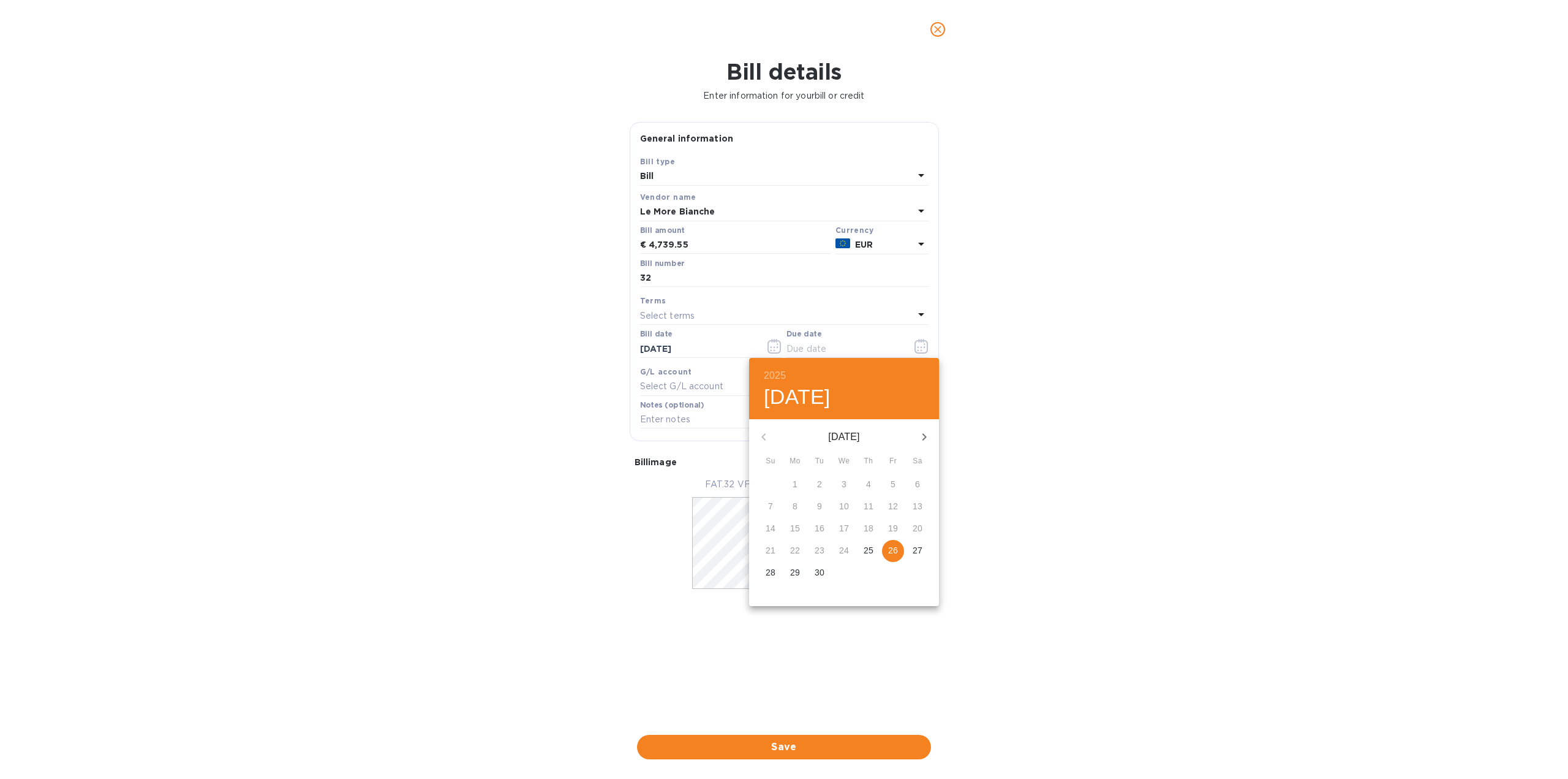
click at [891, 547] on p "26" at bounding box center [893, 550] width 10 height 12
type input "[DATE]"
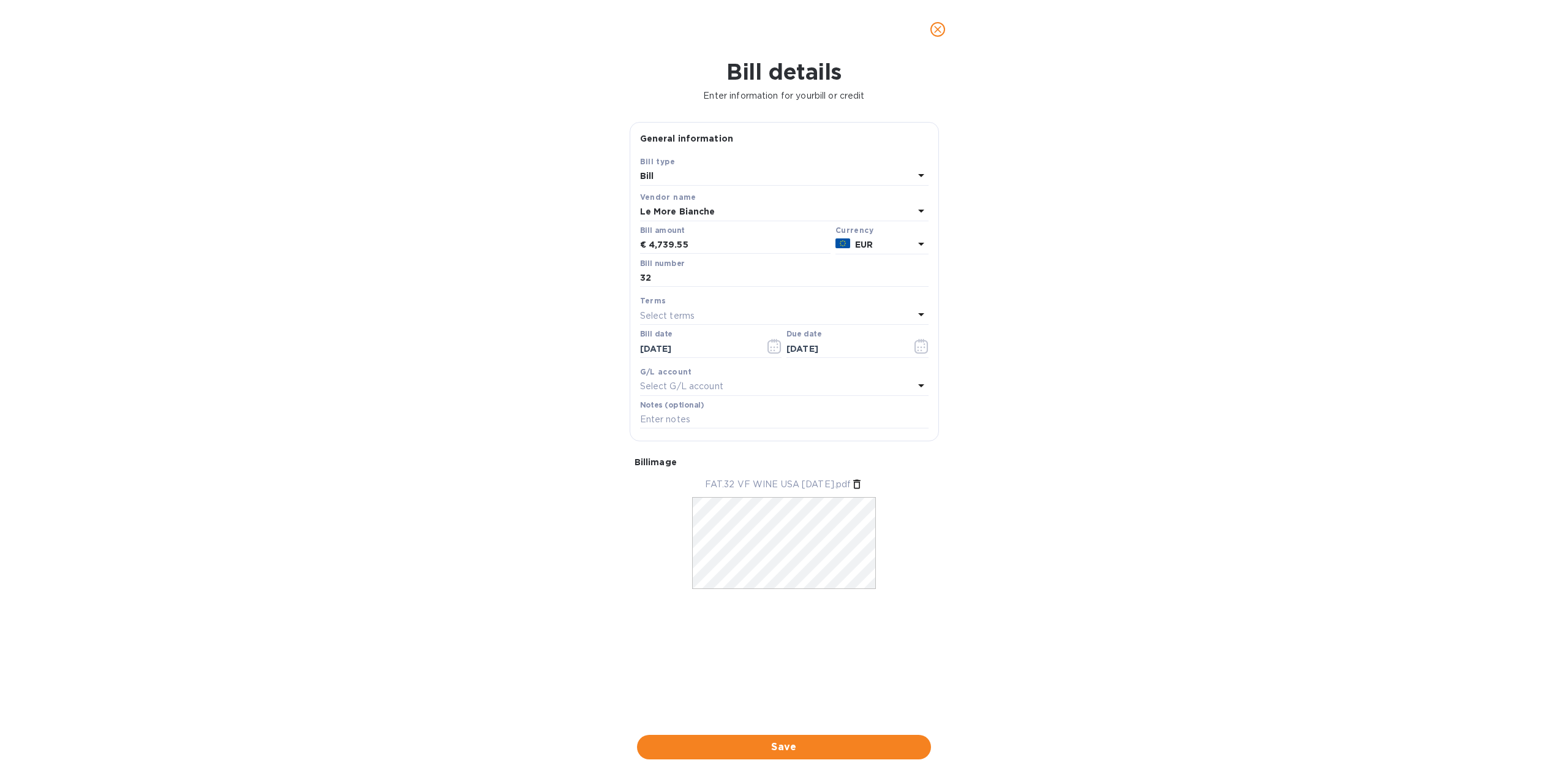
click at [775, 745] on span "Save" at bounding box center [784, 747] width 274 height 15
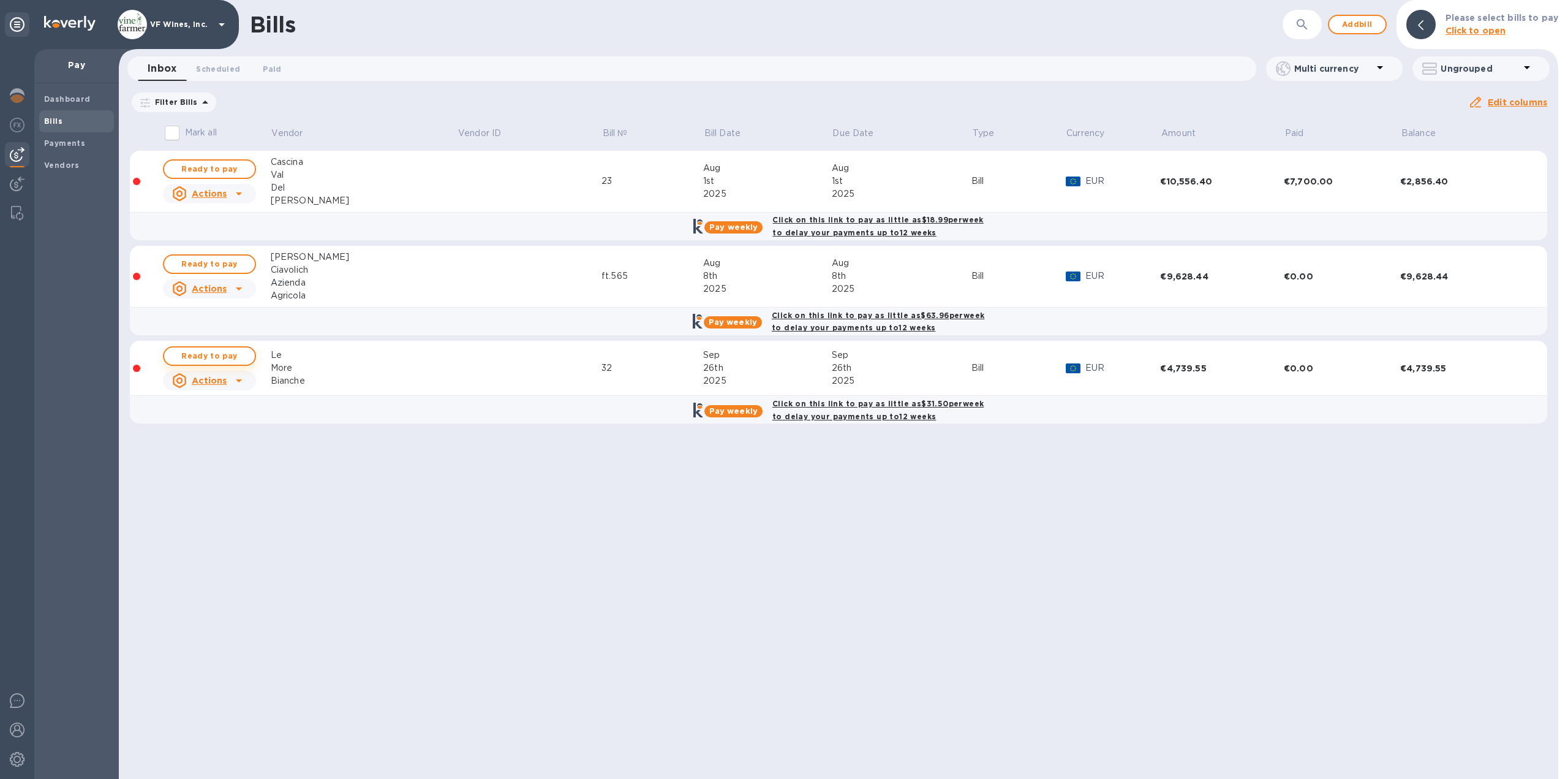
click at [208, 352] on span "Ready to pay" at bounding box center [209, 356] width 71 height 15
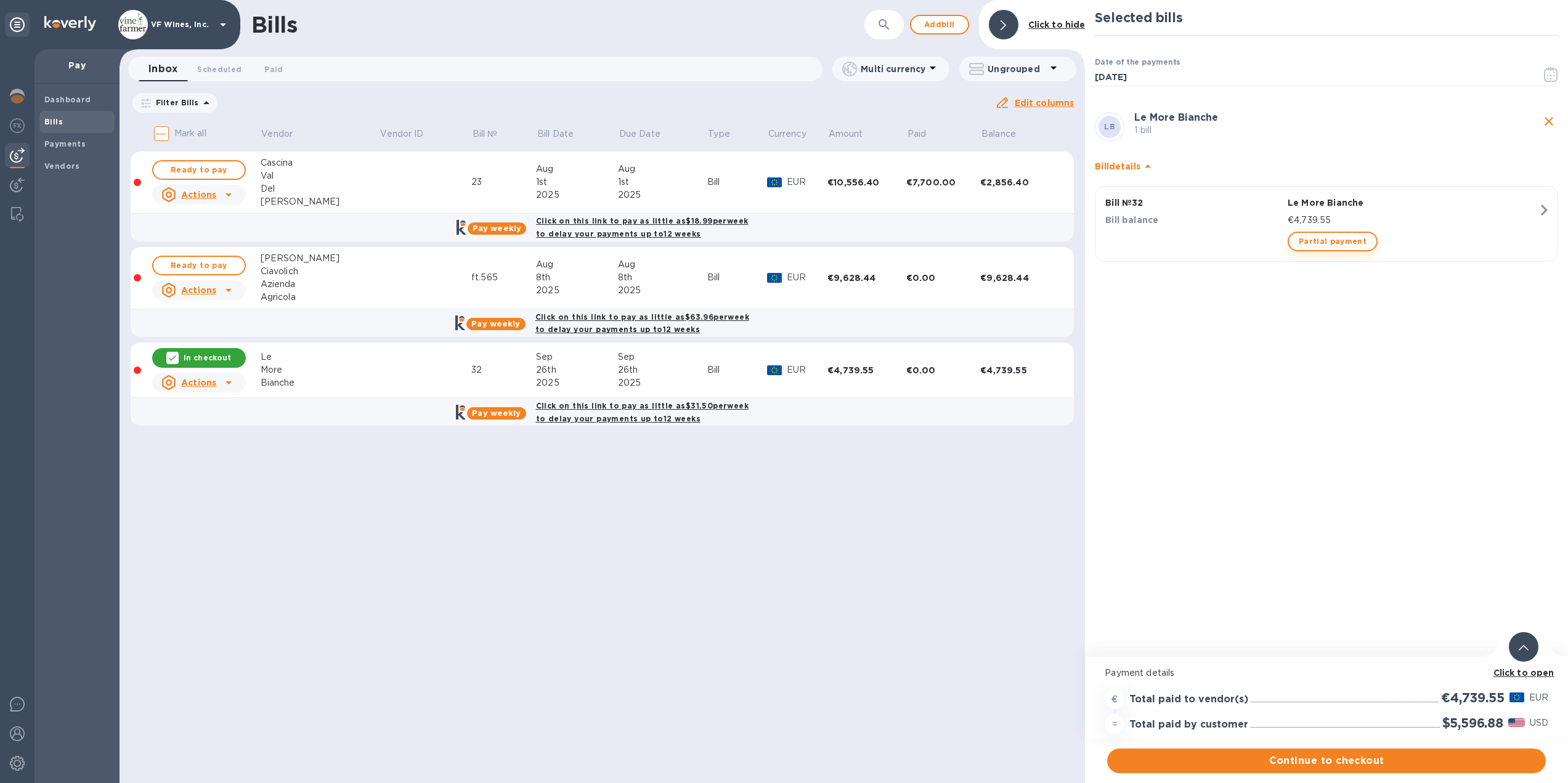
click at [1317, 242] on span "Partial payment" at bounding box center [1333, 241] width 68 height 15
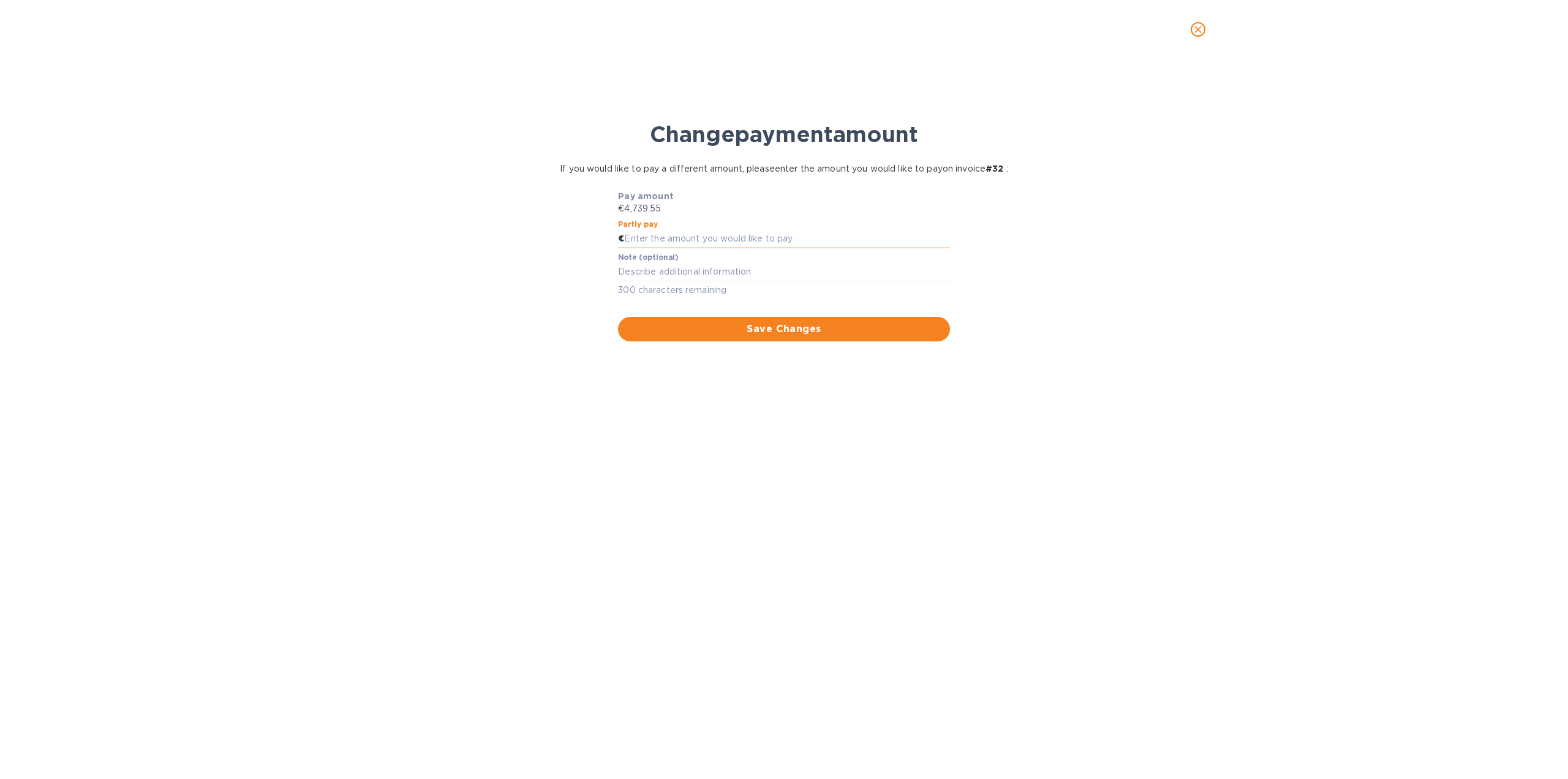
click at [697, 237] on input "text" at bounding box center [787, 239] width 325 height 19
type input "2,500"
click at [1289, 402] on div "Change payment amount If you would like to pay a different amount, please enter…" at bounding box center [784, 427] width 1548 height 705
click at [817, 332] on span "Save Changes" at bounding box center [784, 329] width 312 height 15
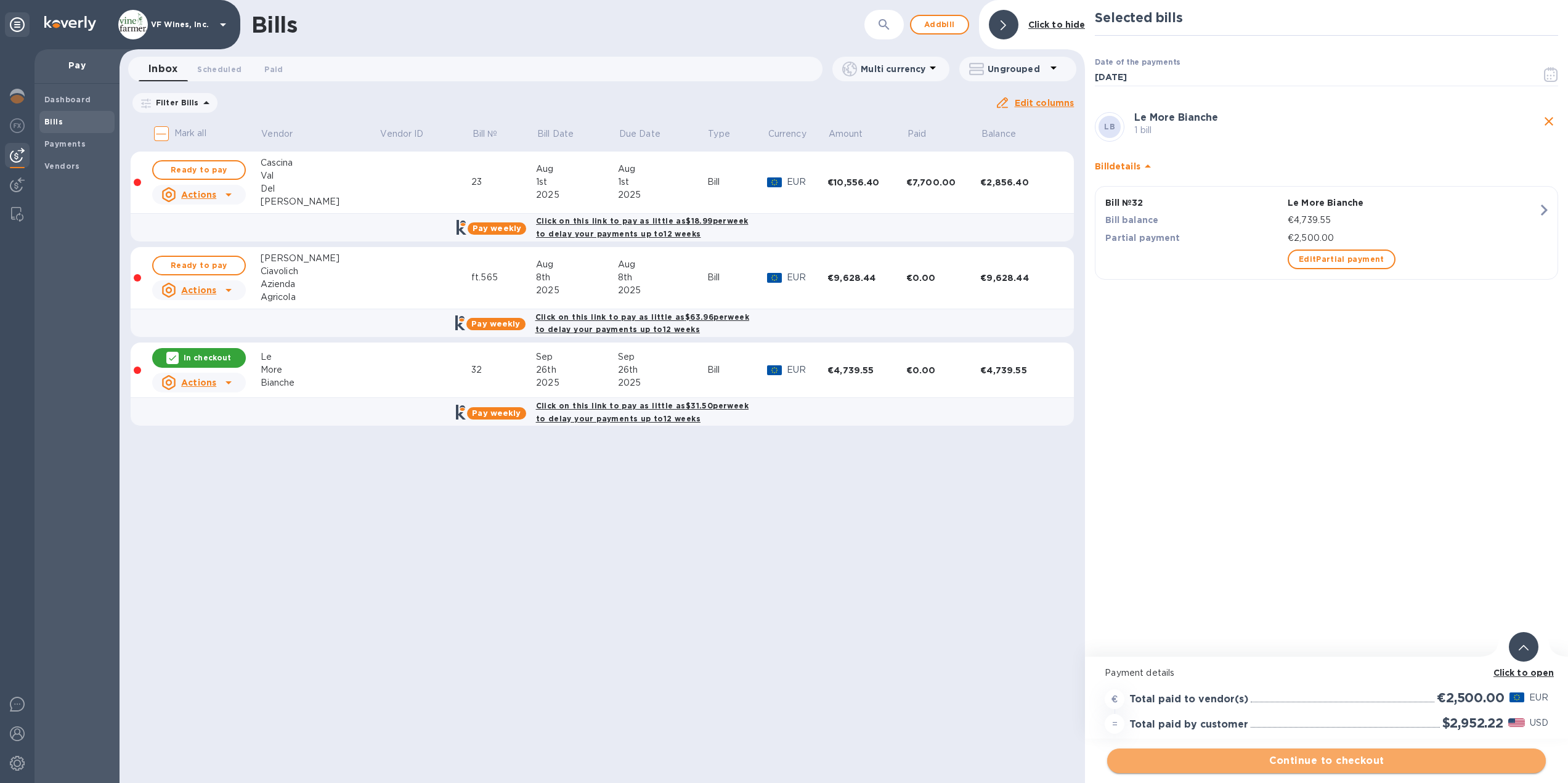
click at [1307, 765] on span "Continue to checkout" at bounding box center [1326, 761] width 419 height 15
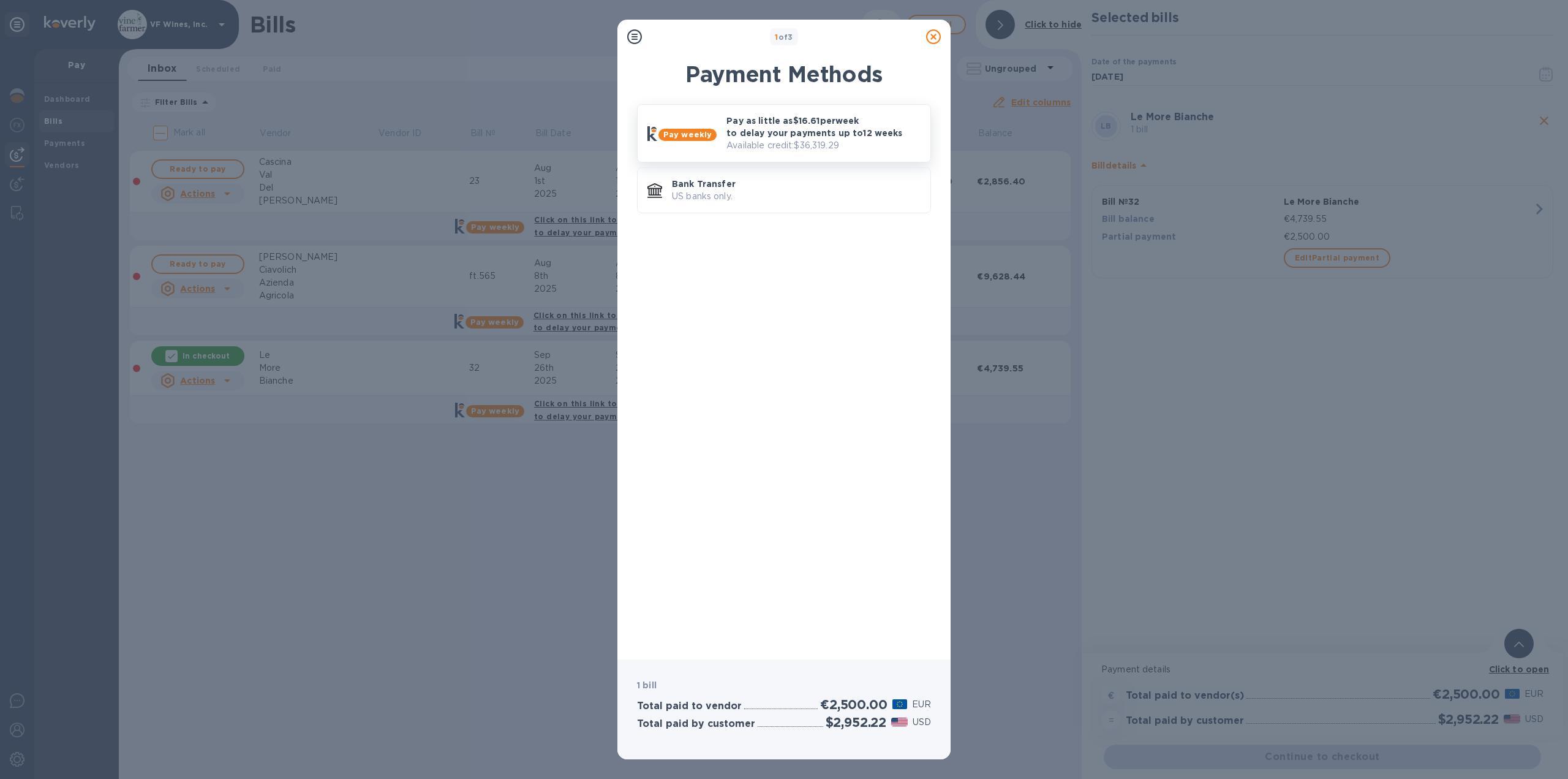
click at [794, 135] on p "Pay as little as $16.61 per week to delay your payments up to 12 weeks" at bounding box center [823, 127] width 194 height 24
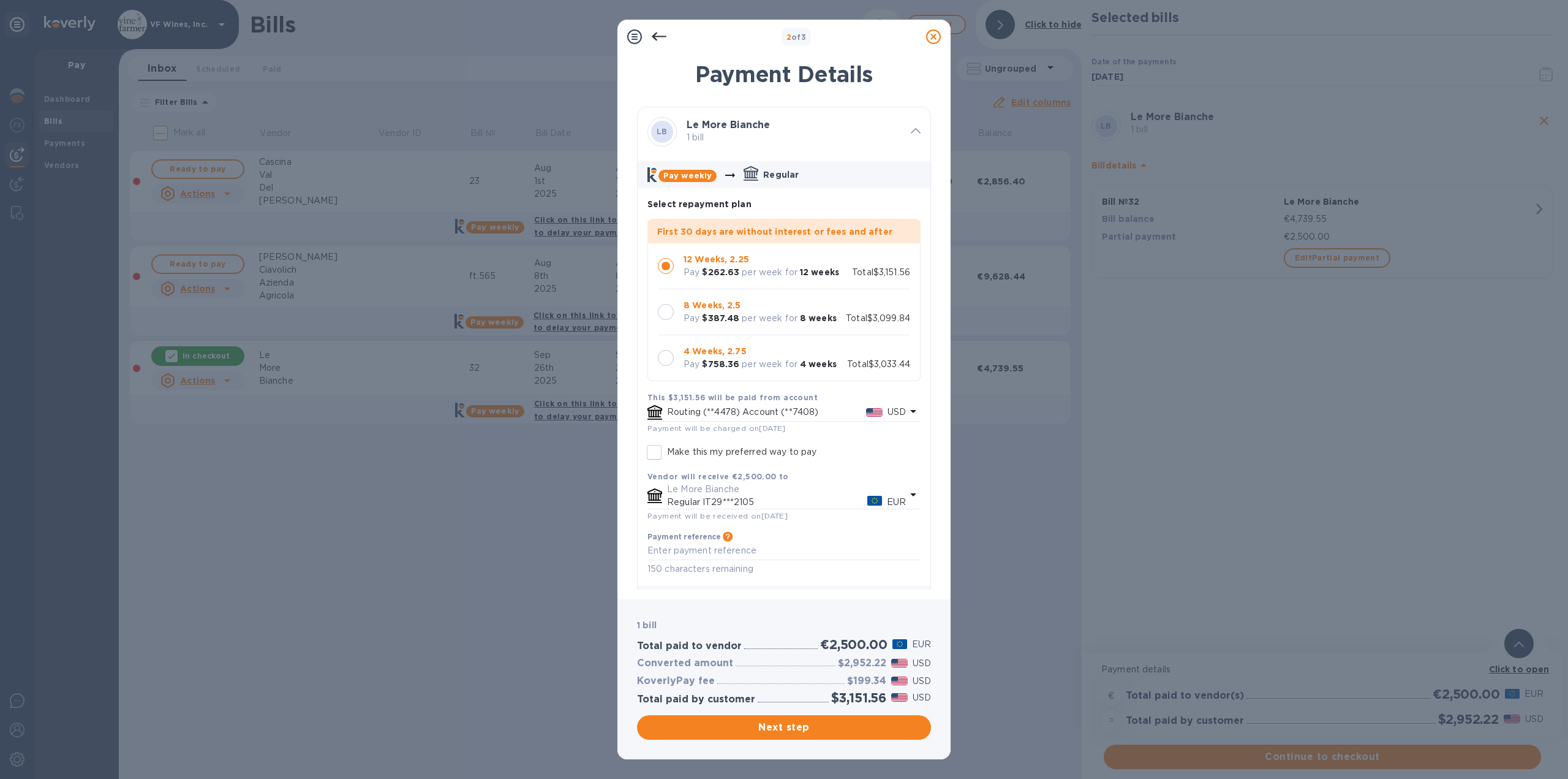
click at [673, 354] on div at bounding box center [666, 358] width 16 height 16
click at [803, 727] on span "Next step" at bounding box center [784, 727] width 274 height 15
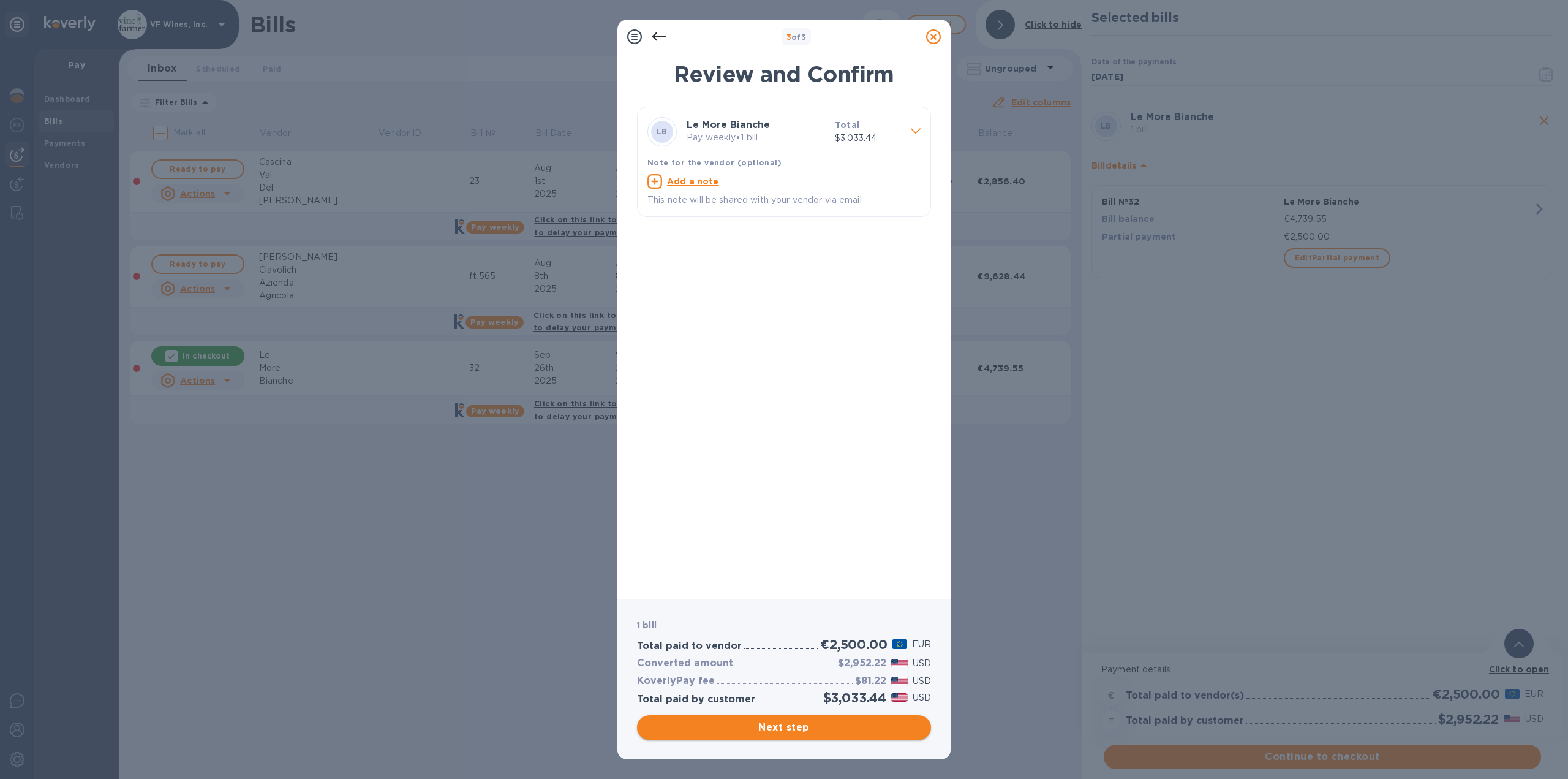
click at [770, 728] on span "Next step" at bounding box center [784, 727] width 274 height 15
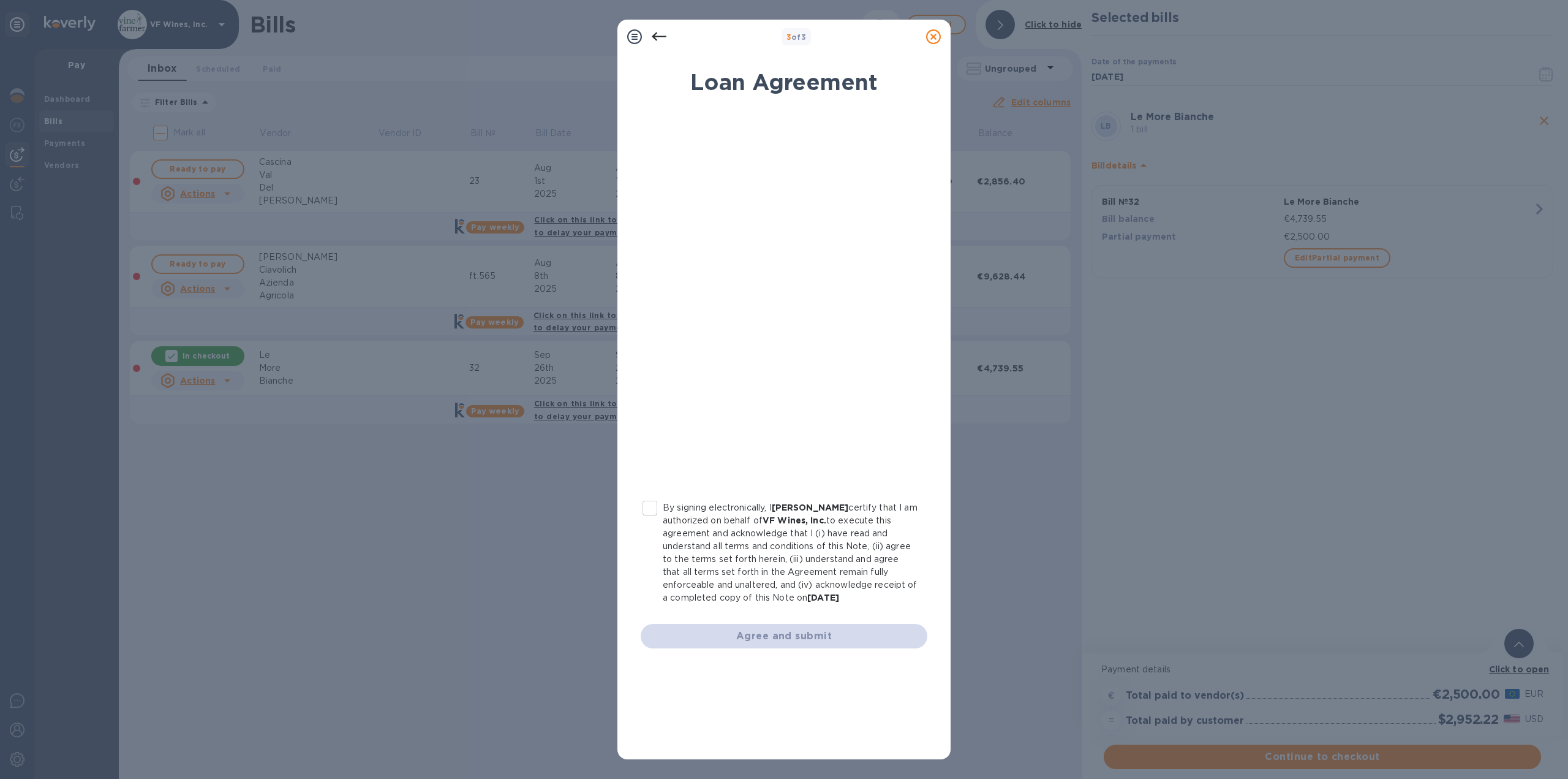
click at [653, 508] on input "By signing electronically, I [PERSON_NAME] certify that I am authorized on beha…" at bounding box center [650, 508] width 26 height 26
checkbox input "true"
click at [802, 639] on span "Agree and submit" at bounding box center [784, 636] width 267 height 15
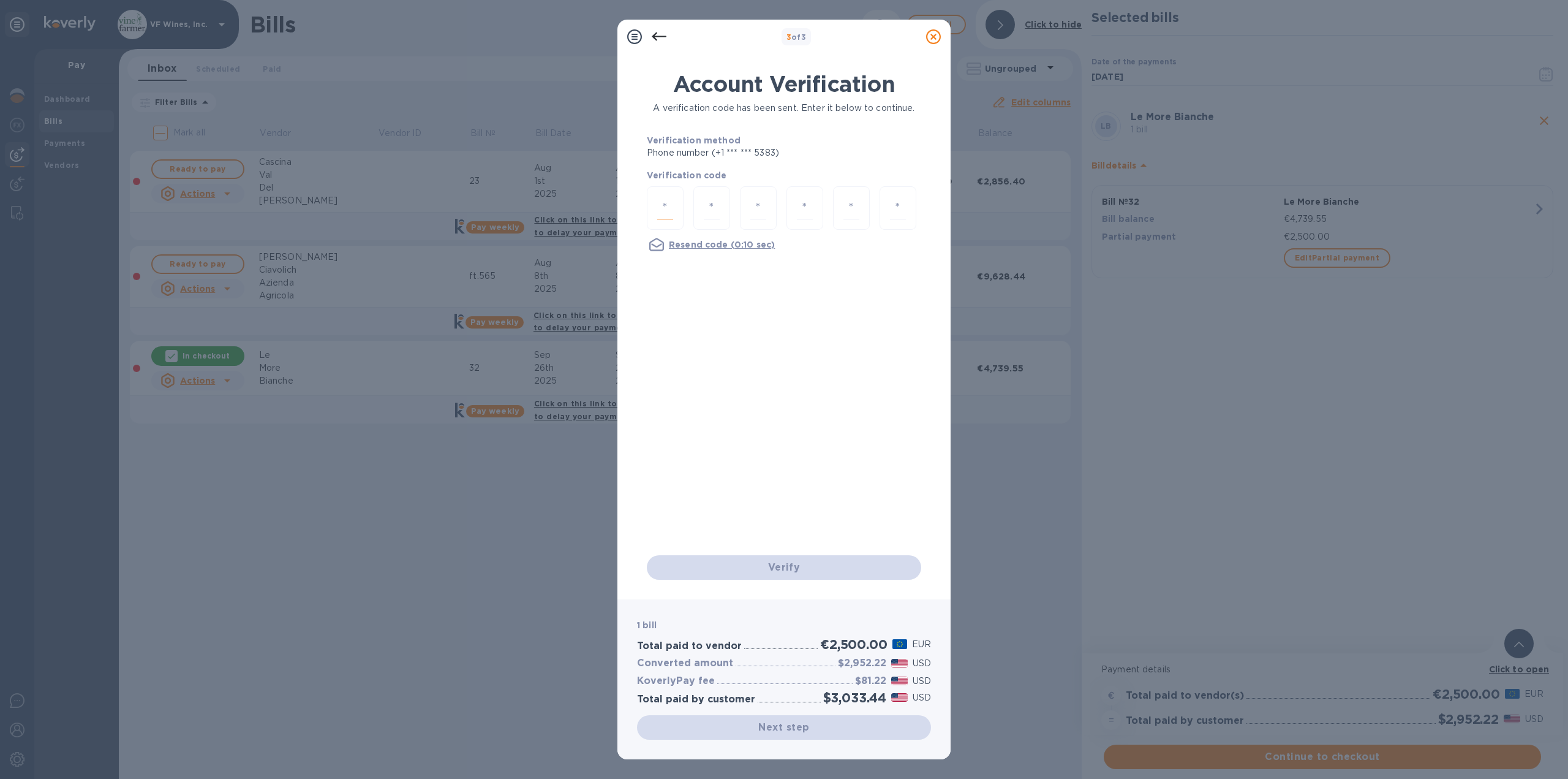
click at [660, 208] on input "number" at bounding box center [665, 208] width 16 height 23
type input "4"
type input "8"
type input "2"
type input "3"
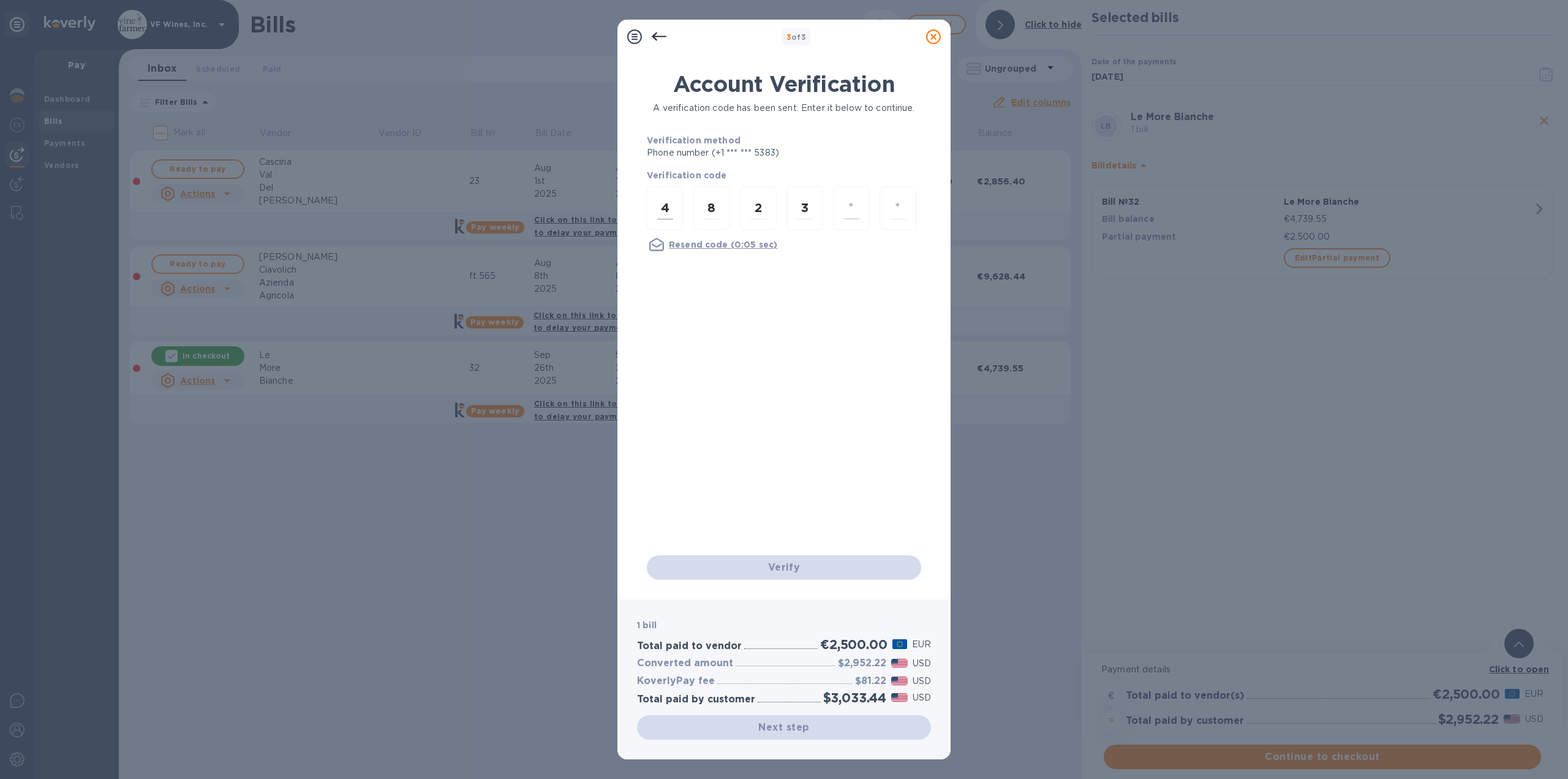
type input "7"
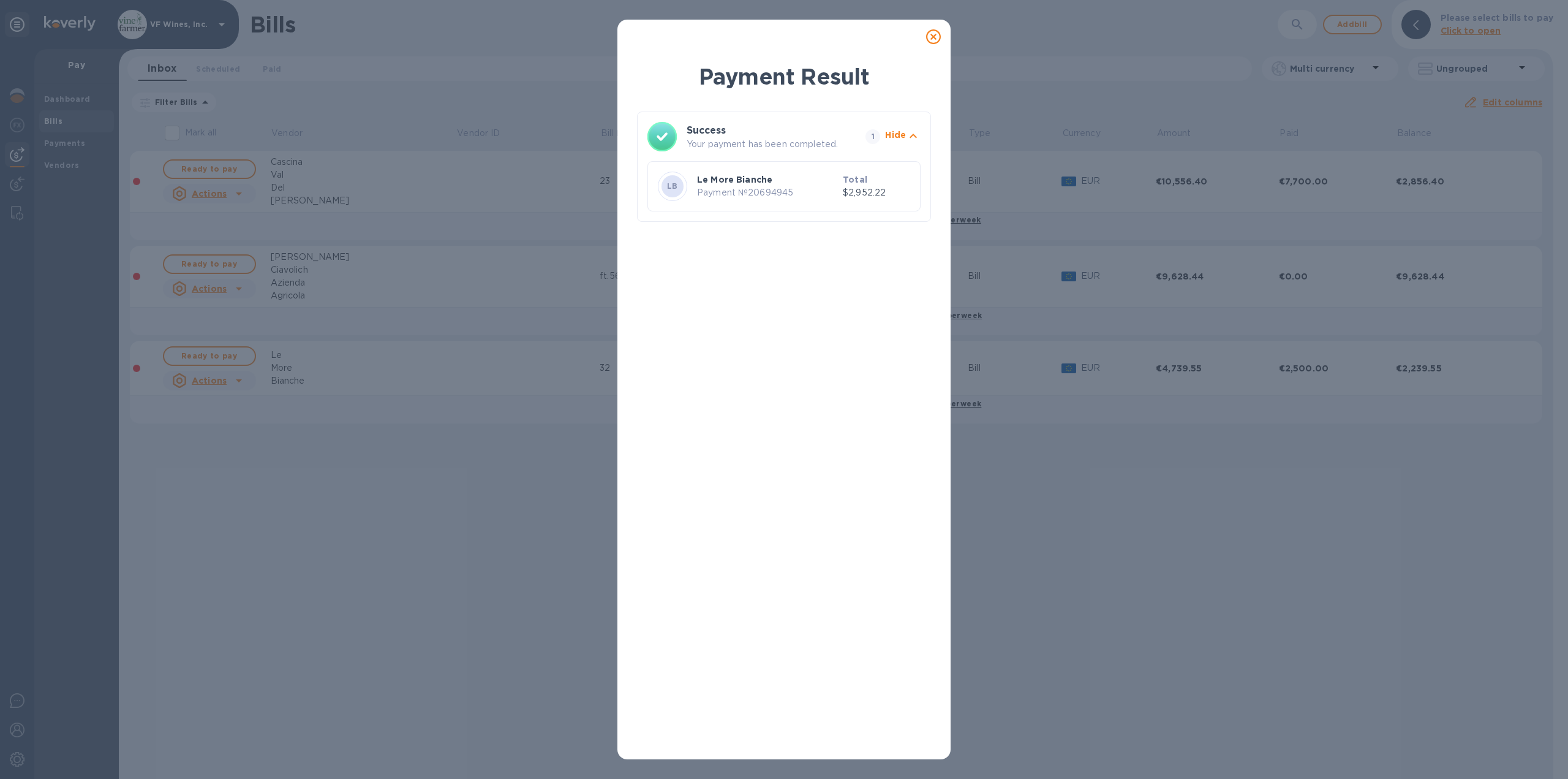
click at [935, 39] on icon at bounding box center [933, 37] width 15 height 15
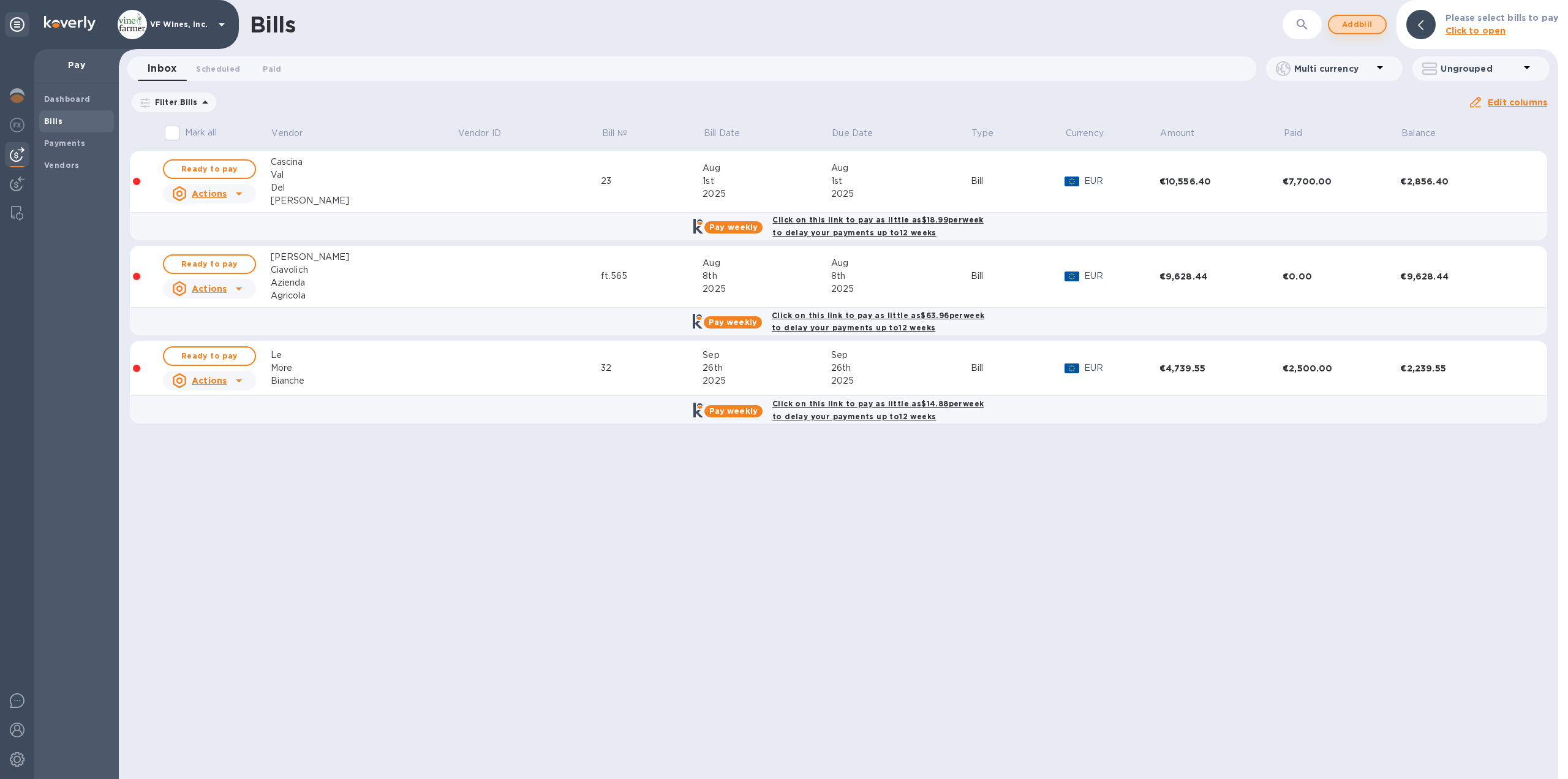
click at [1370, 28] on span "Add bill" at bounding box center [1357, 24] width 36 height 15
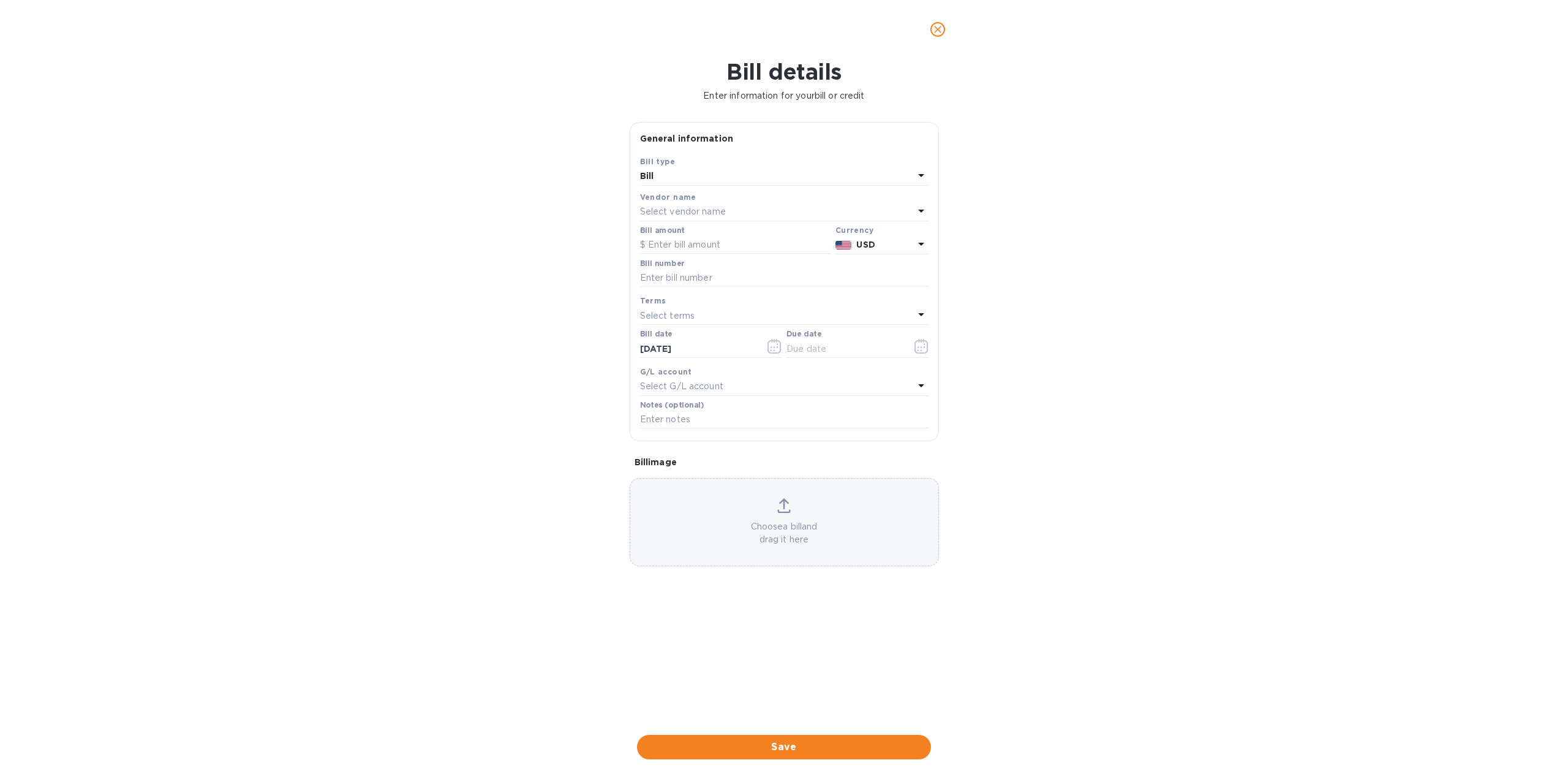
click at [939, 29] on icon "close" at bounding box center [938, 29] width 7 height 7
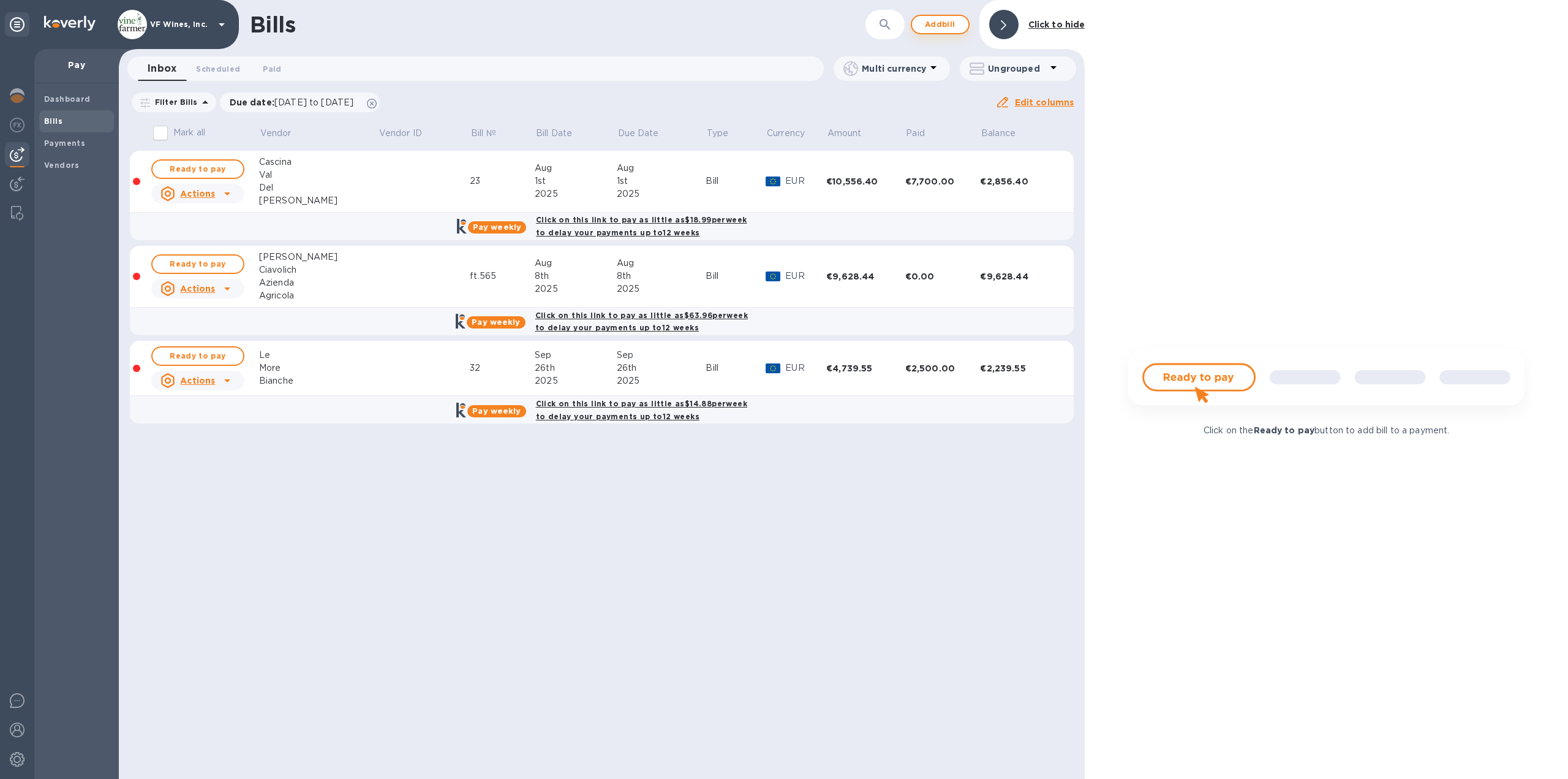
click at [939, 25] on span "Add bill" at bounding box center [940, 24] width 36 height 15
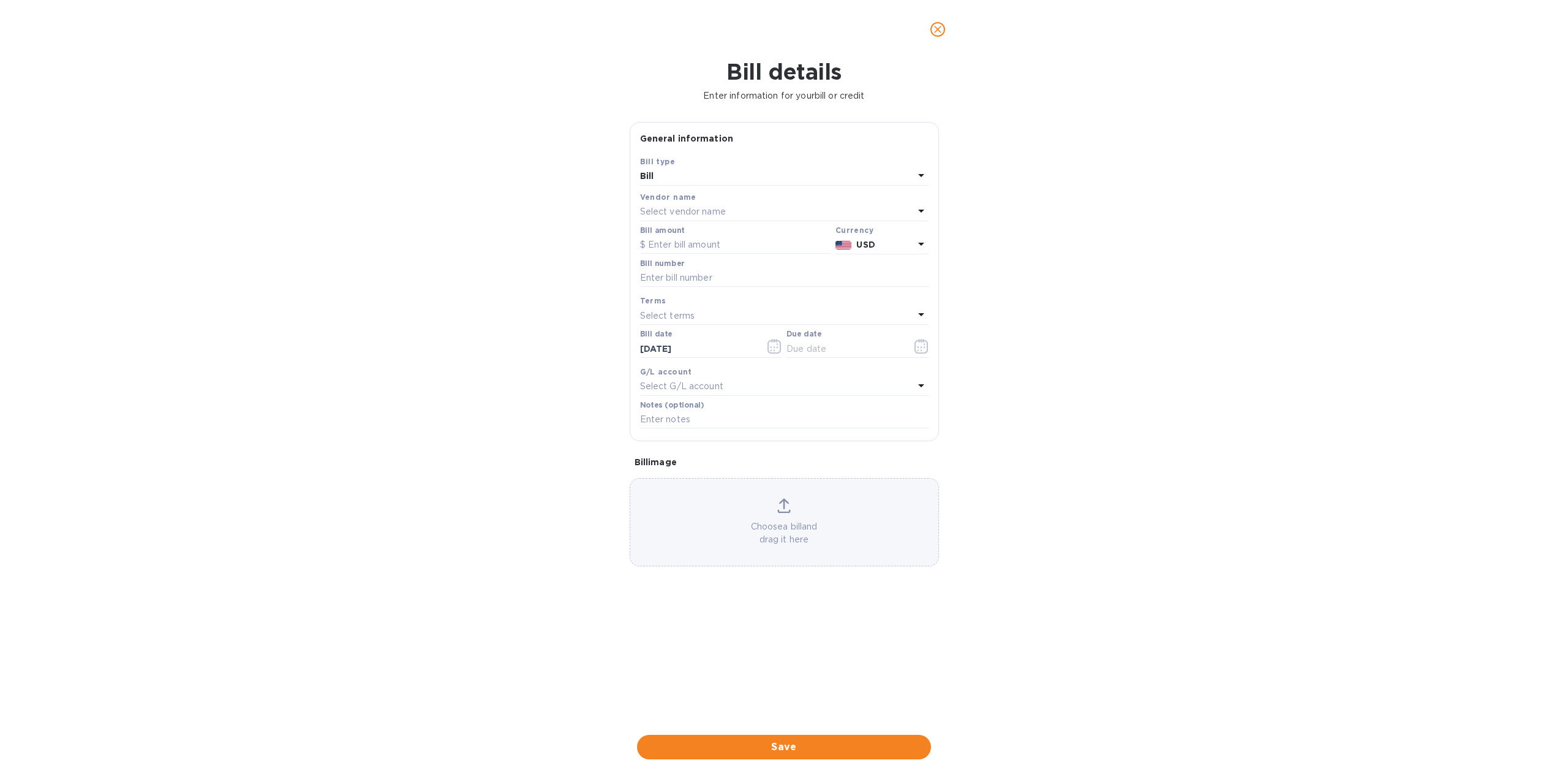
click at [711, 211] on p "Select vendor name" at bounding box center [683, 212] width 86 height 13
click at [729, 248] on input "text" at bounding box center [785, 246] width 216 height 19
type input "amel"
click at [723, 285] on p "Amelie Group AG" at bounding box center [779, 281] width 259 height 13
click at [922, 346] on icon "button" at bounding box center [922, 346] width 14 height 15
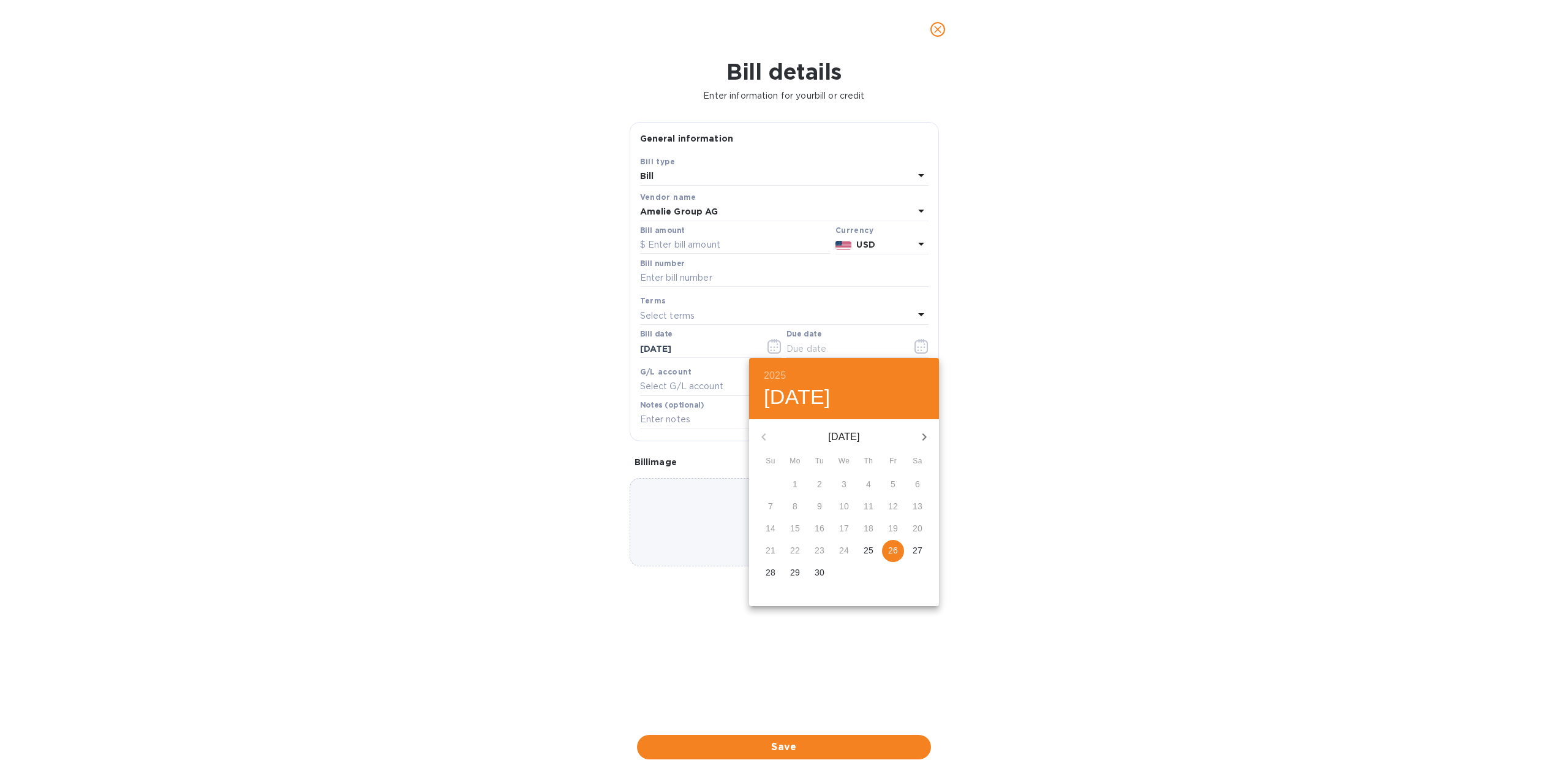
click at [893, 551] on p "26" at bounding box center [893, 550] width 10 height 12
type input "[DATE]"
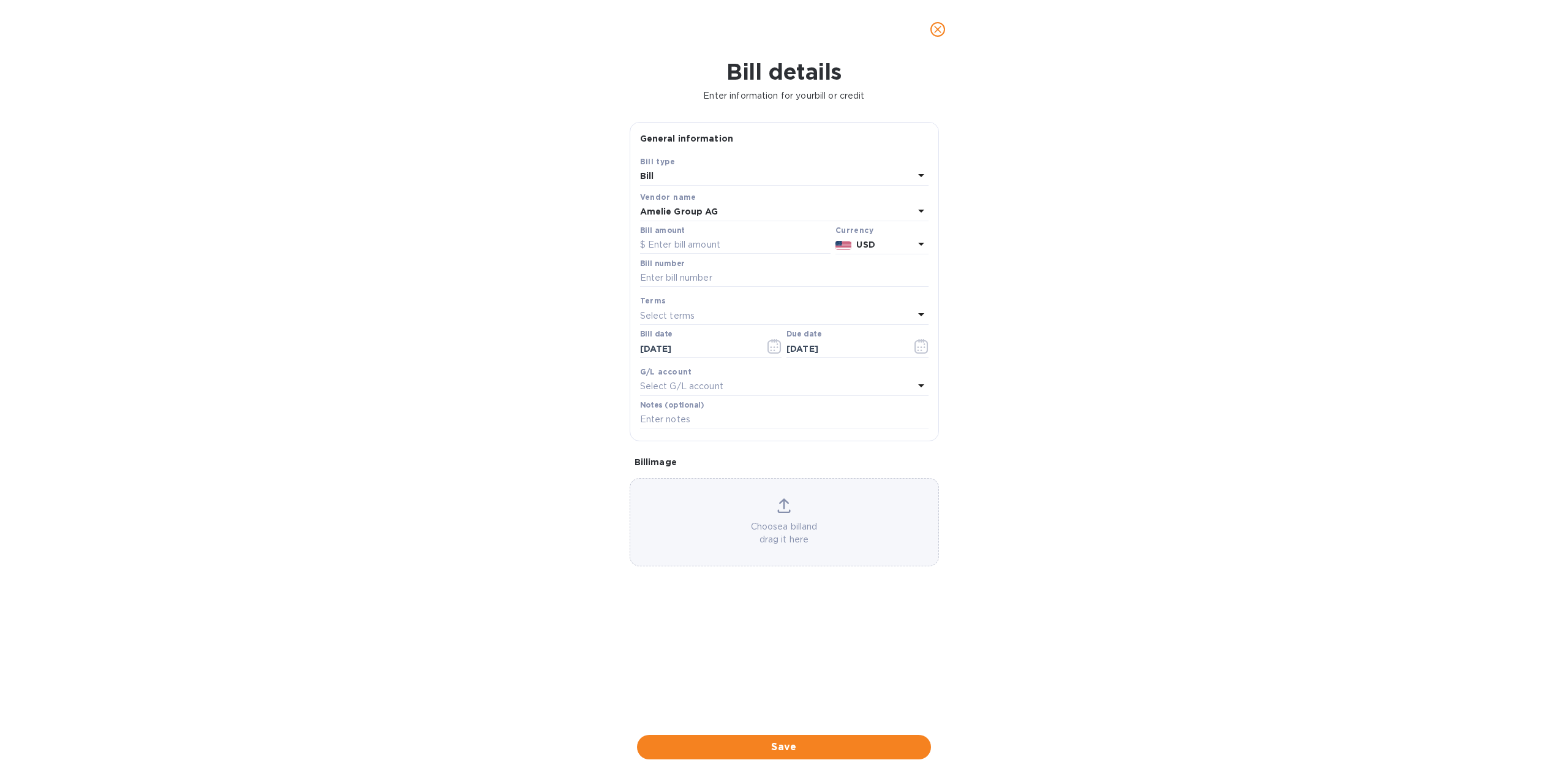
click at [922, 241] on icon at bounding box center [921, 243] width 15 height 15
click at [837, 283] on div "Swiss Franc" at bounding box center [862, 276] width 99 height 18
click at [696, 244] on input "text" at bounding box center [735, 245] width 190 height 19
click at [886, 246] on p "CHF" at bounding box center [881, 245] width 65 height 13
click at [817, 309] on p "US Dollar" at bounding box center [862, 305] width 94 height 13
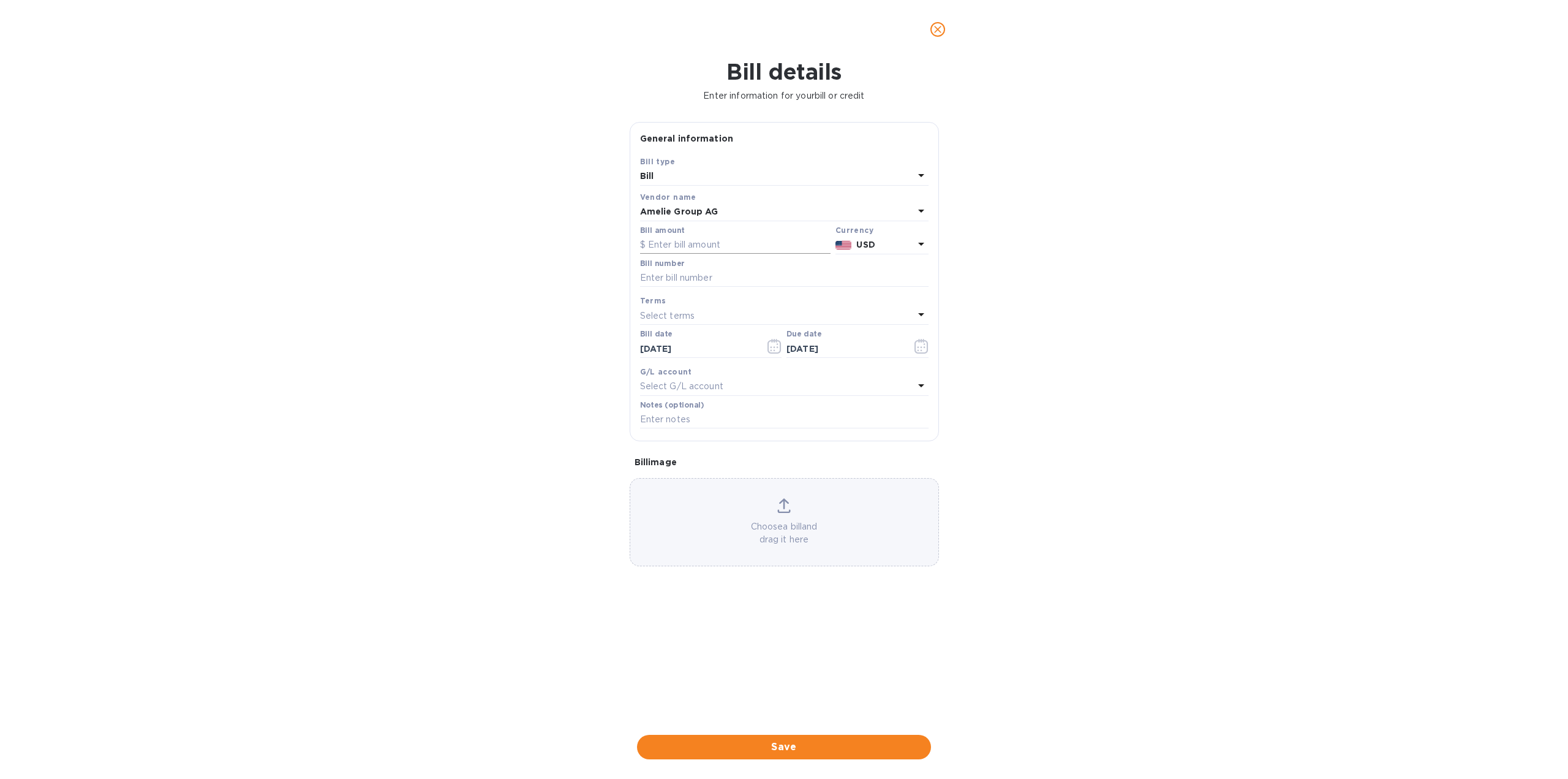
click at [696, 248] on input "text" at bounding box center [735, 245] width 190 height 19
type input "1,800"
click at [1106, 233] on div "Bill details Enter information for your bill or credit General information Save…" at bounding box center [784, 418] width 1568 height 720
drag, startPoint x: 1313, startPoint y: 143, endPoint x: 1302, endPoint y: 145, distance: 11.2
click at [1313, 143] on div "Bill details Enter information for your bill or credit General information Save…" at bounding box center [784, 418] width 1568 height 720
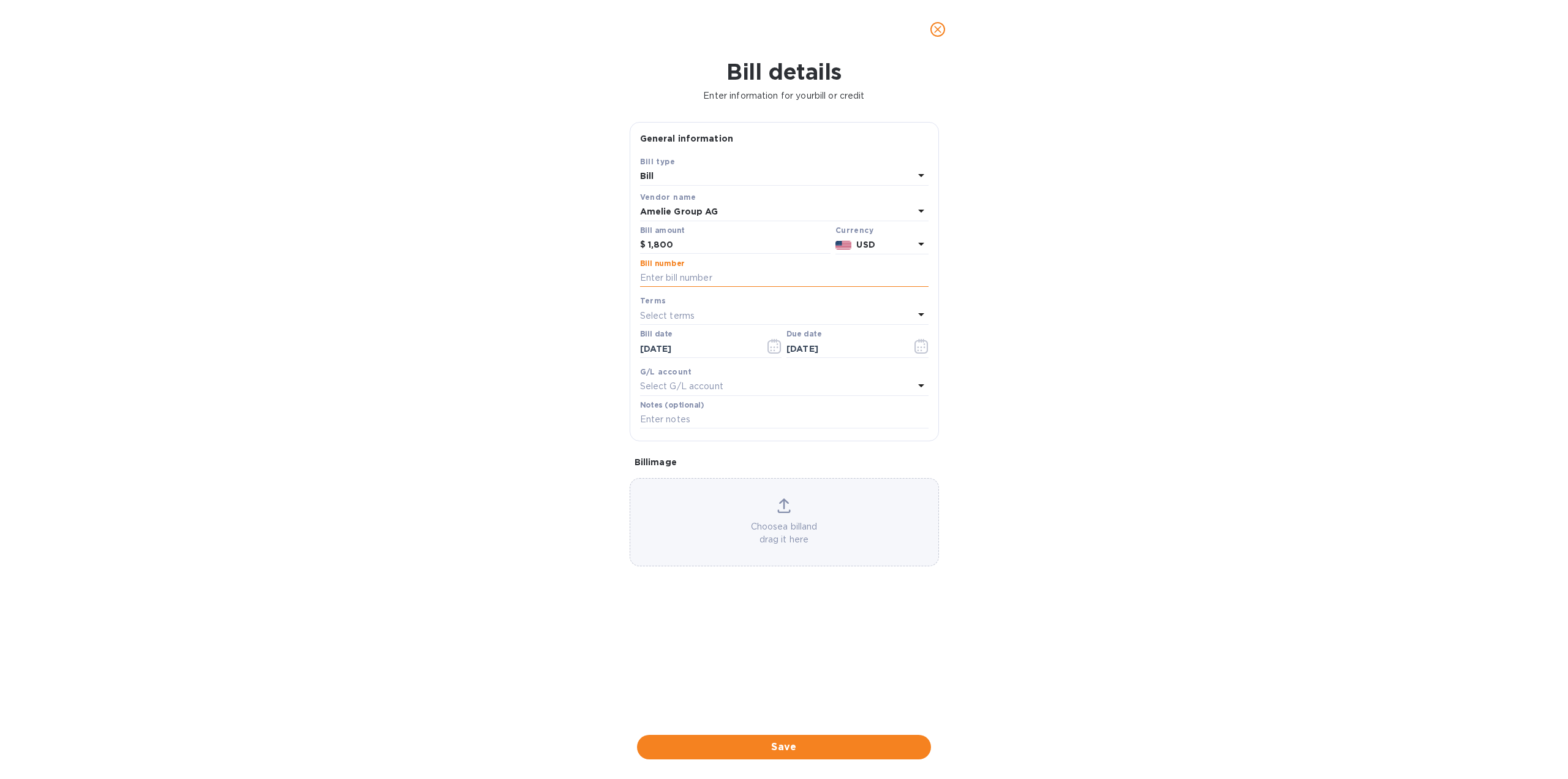
click at [694, 279] on input "text" at bounding box center [784, 279] width 288 height 19
click at [718, 280] on input "text" at bounding box center [784, 279] width 288 height 19
paste input "INV/2025/00007"
type input "INV/2025/00007"
click at [1101, 314] on div "Bill details Enter information for your bill or credit General information Save…" at bounding box center [784, 418] width 1568 height 720
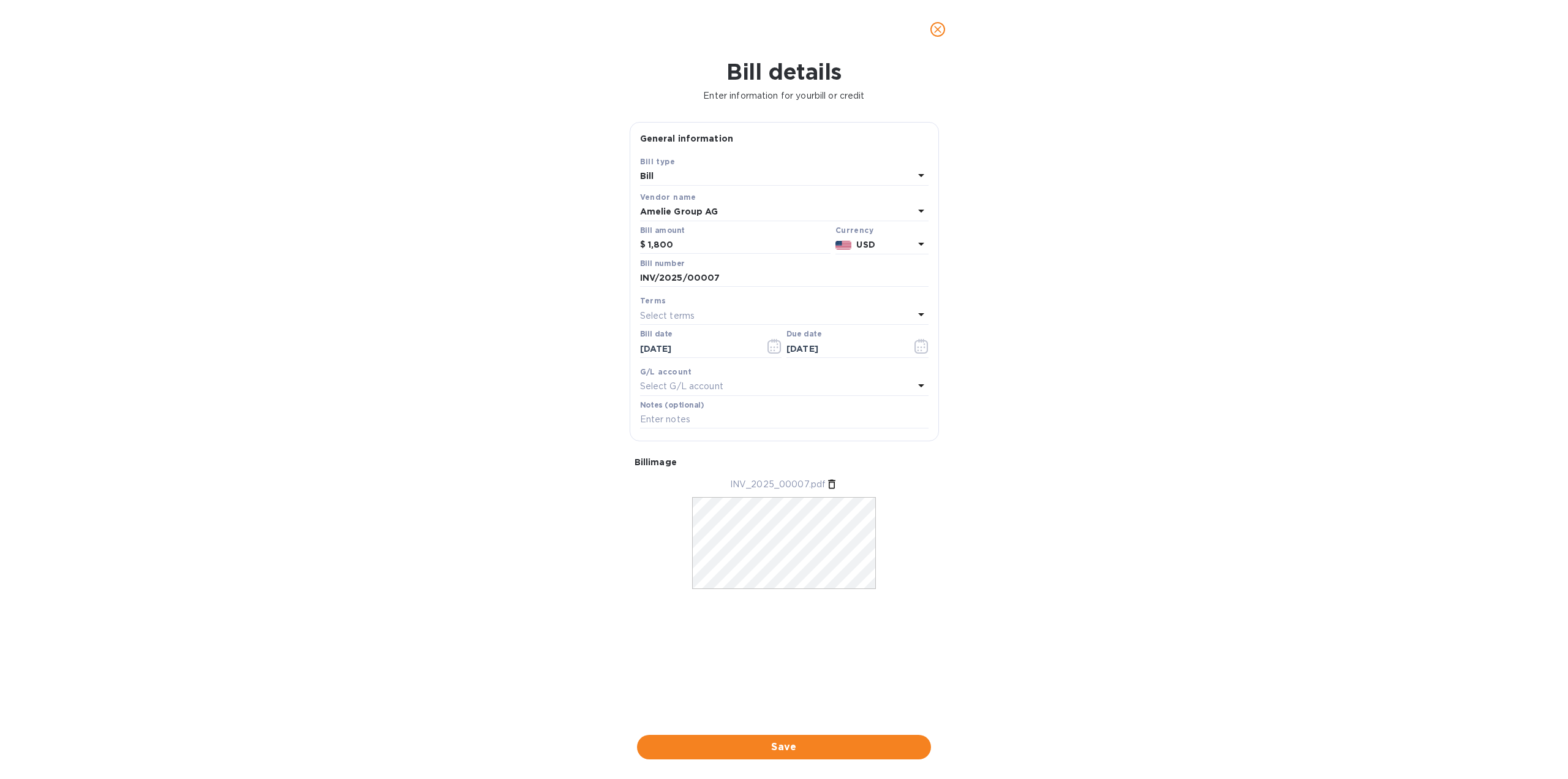
click at [917, 208] on icon at bounding box center [921, 211] width 15 height 15
click at [940, 32] on icon "close" at bounding box center [938, 29] width 7 height 7
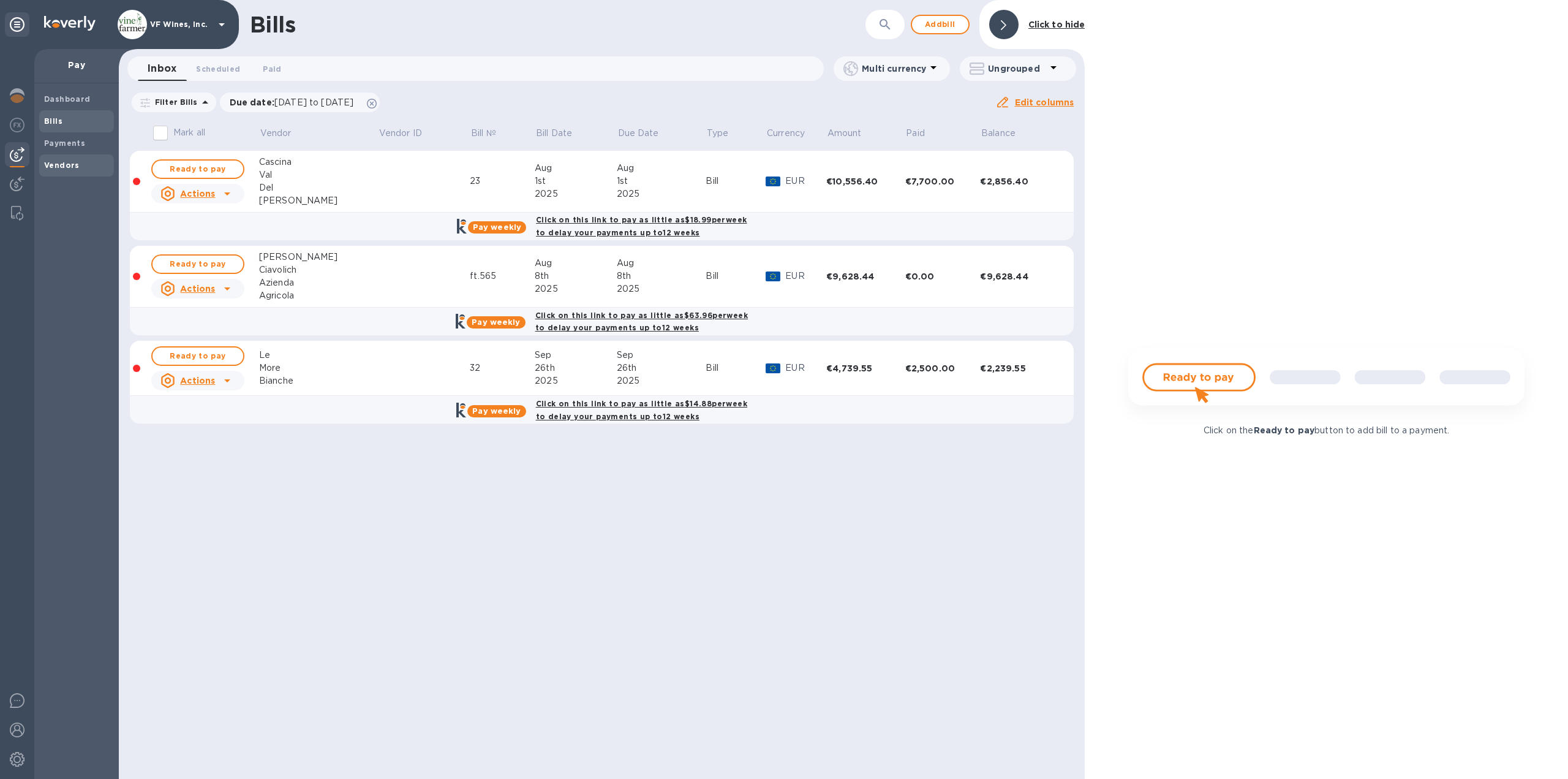
click at [50, 168] on b "Vendors" at bounding box center [62, 165] width 36 height 9
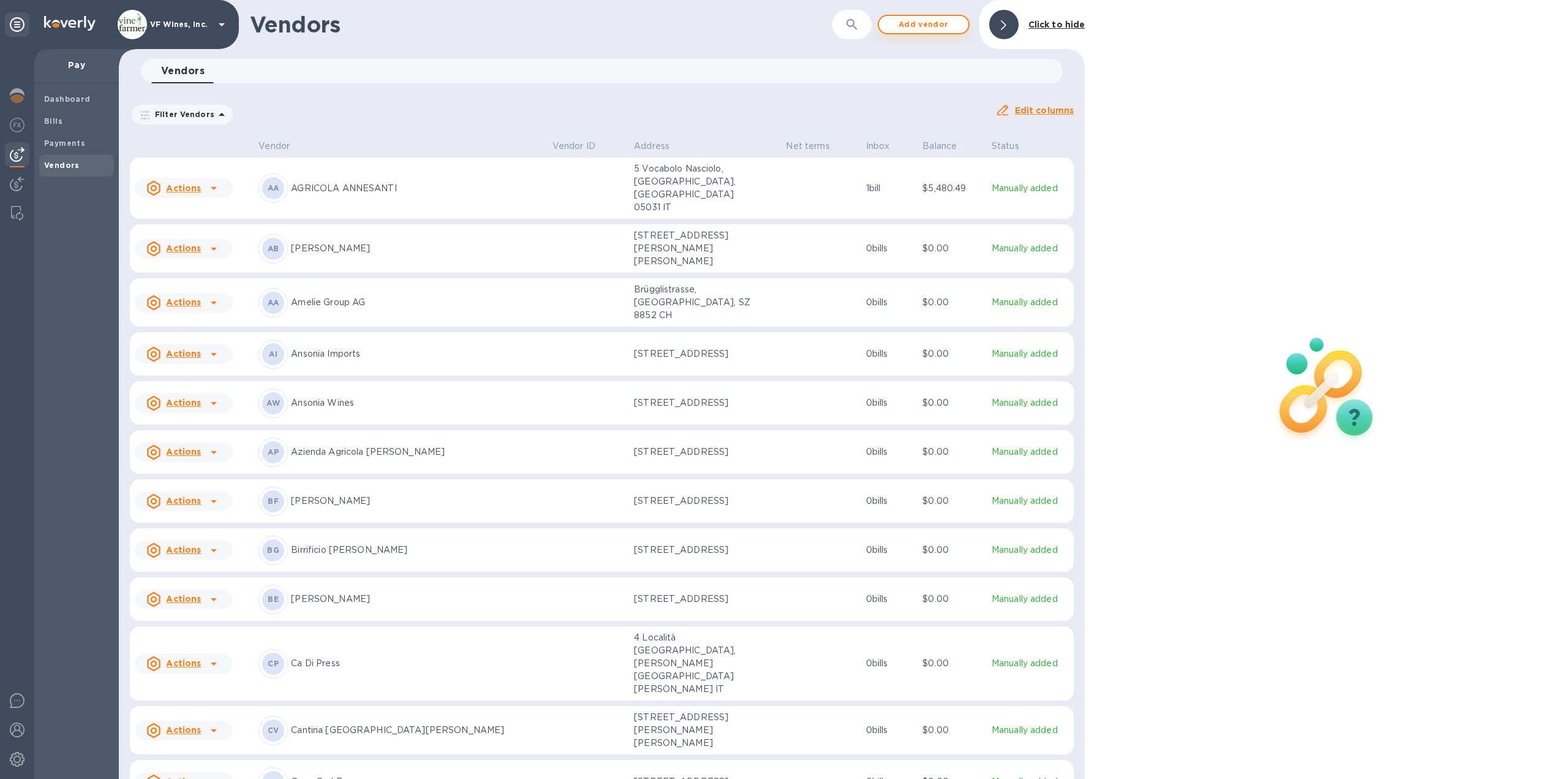
click at [939, 29] on span "Add vendor" at bounding box center [924, 24] width 70 height 15
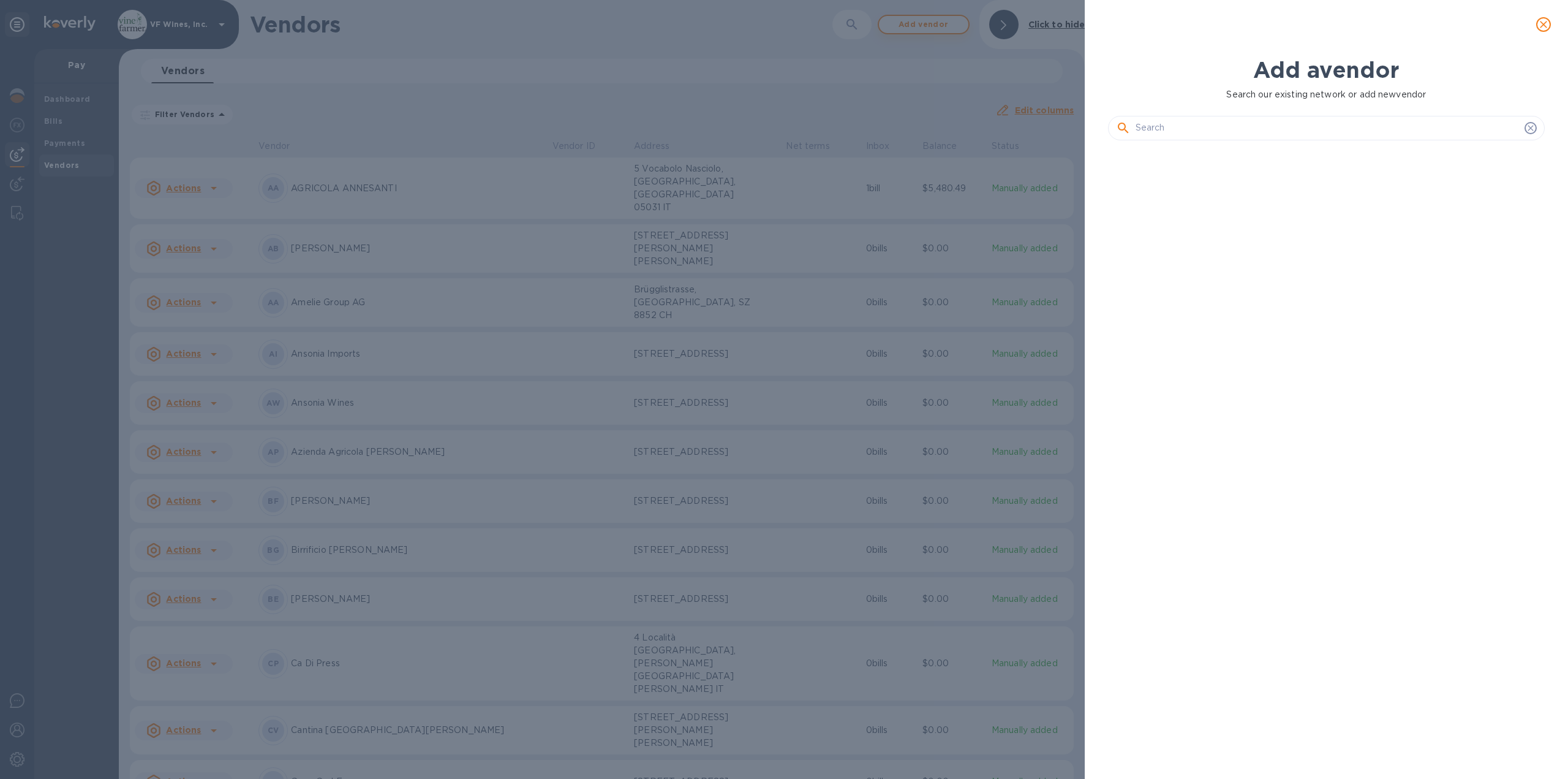
scroll to position [587, 442]
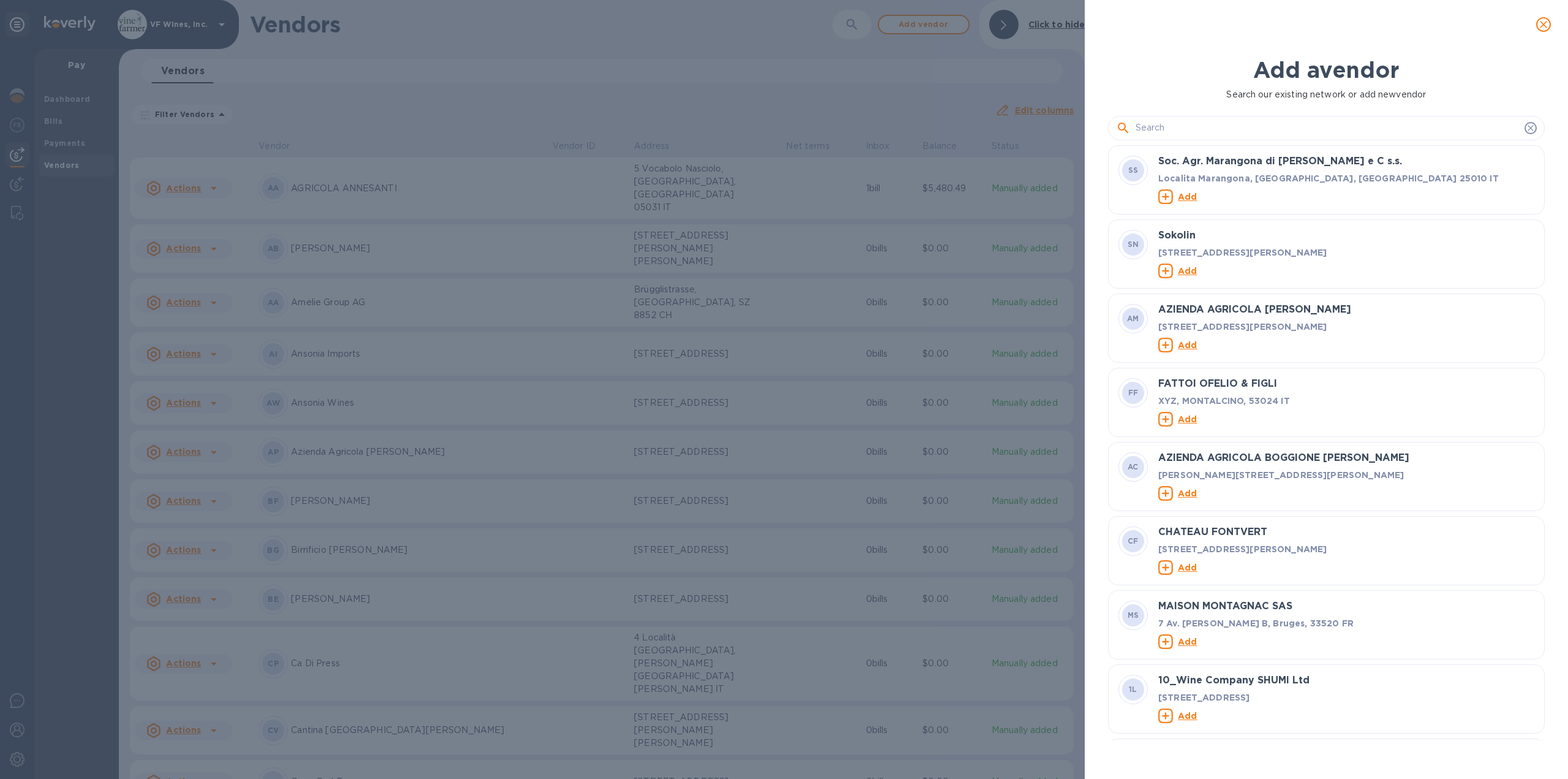
click at [1351, 122] on input "text" at bounding box center [1327, 128] width 384 height 19
click at [1232, 132] on input "text" at bounding box center [1327, 128] width 384 height 19
click at [1198, 130] on input "text" at bounding box center [1327, 128] width 384 height 19
paste input "Carolina Watersport’s, LP"
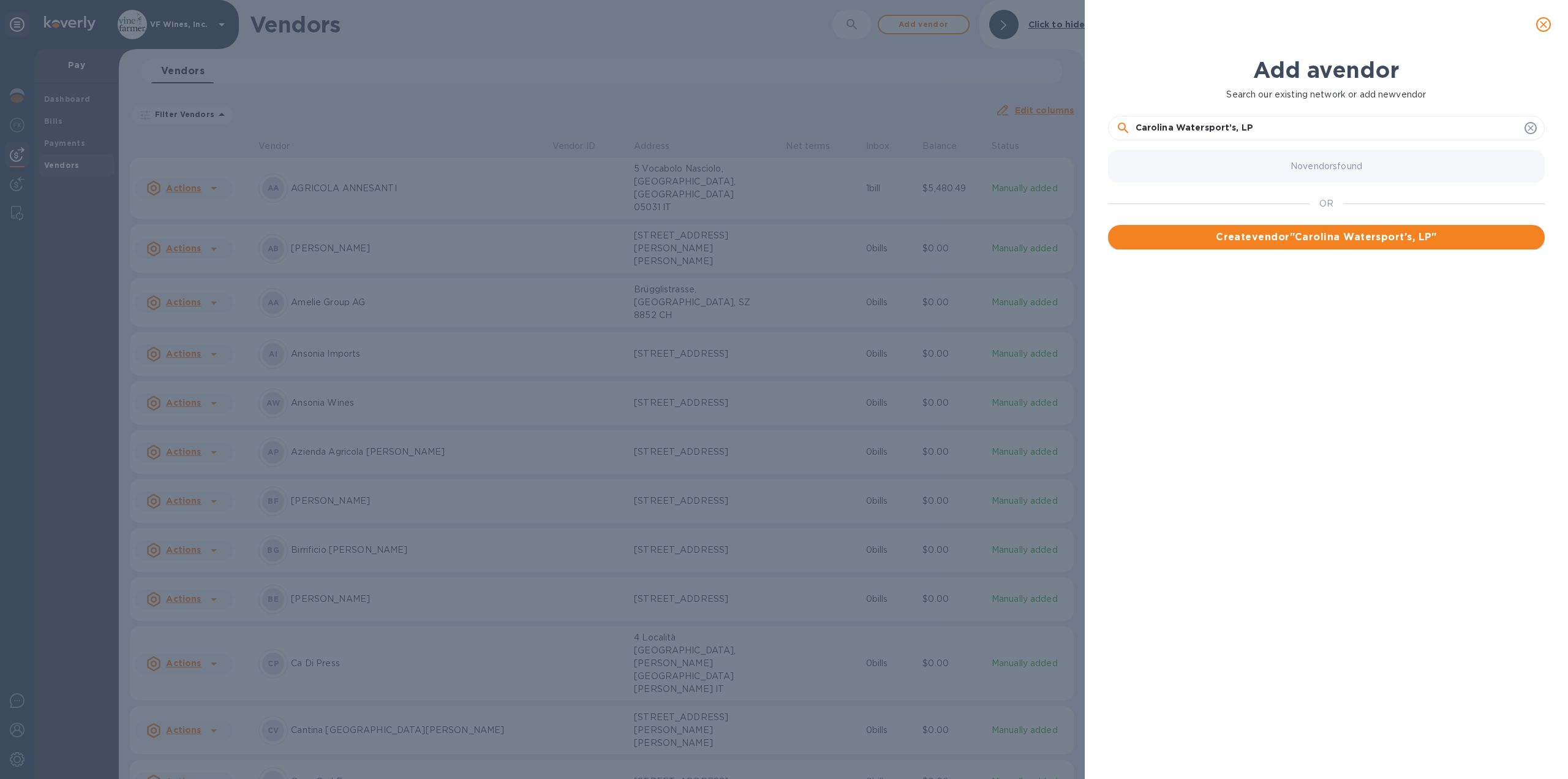
type input "Carolina Watersport’s, LP"
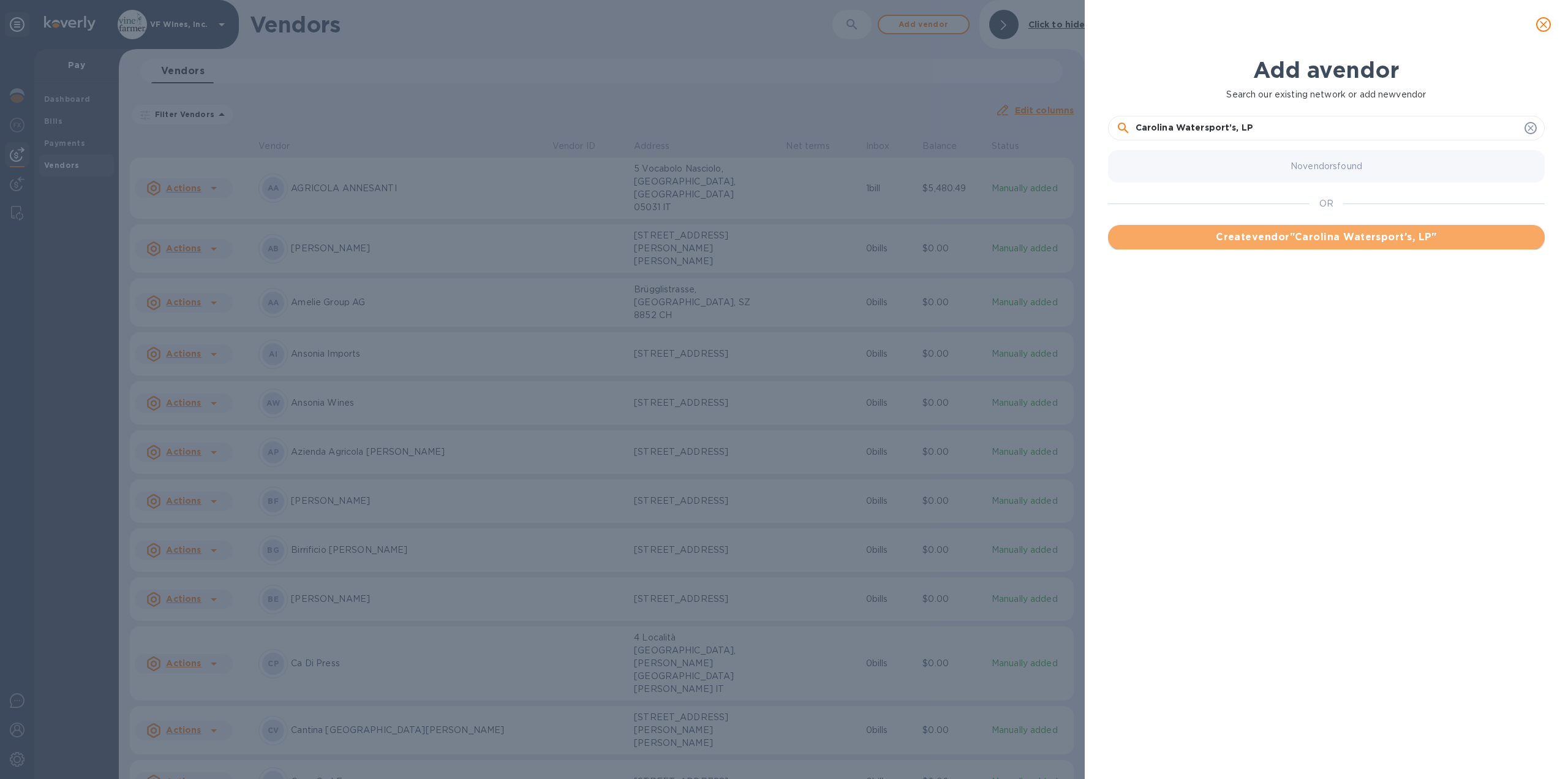
click at [1325, 240] on span "Create vendor " Carolina Watersport’s, LP "" at bounding box center [1326, 237] width 417 height 15
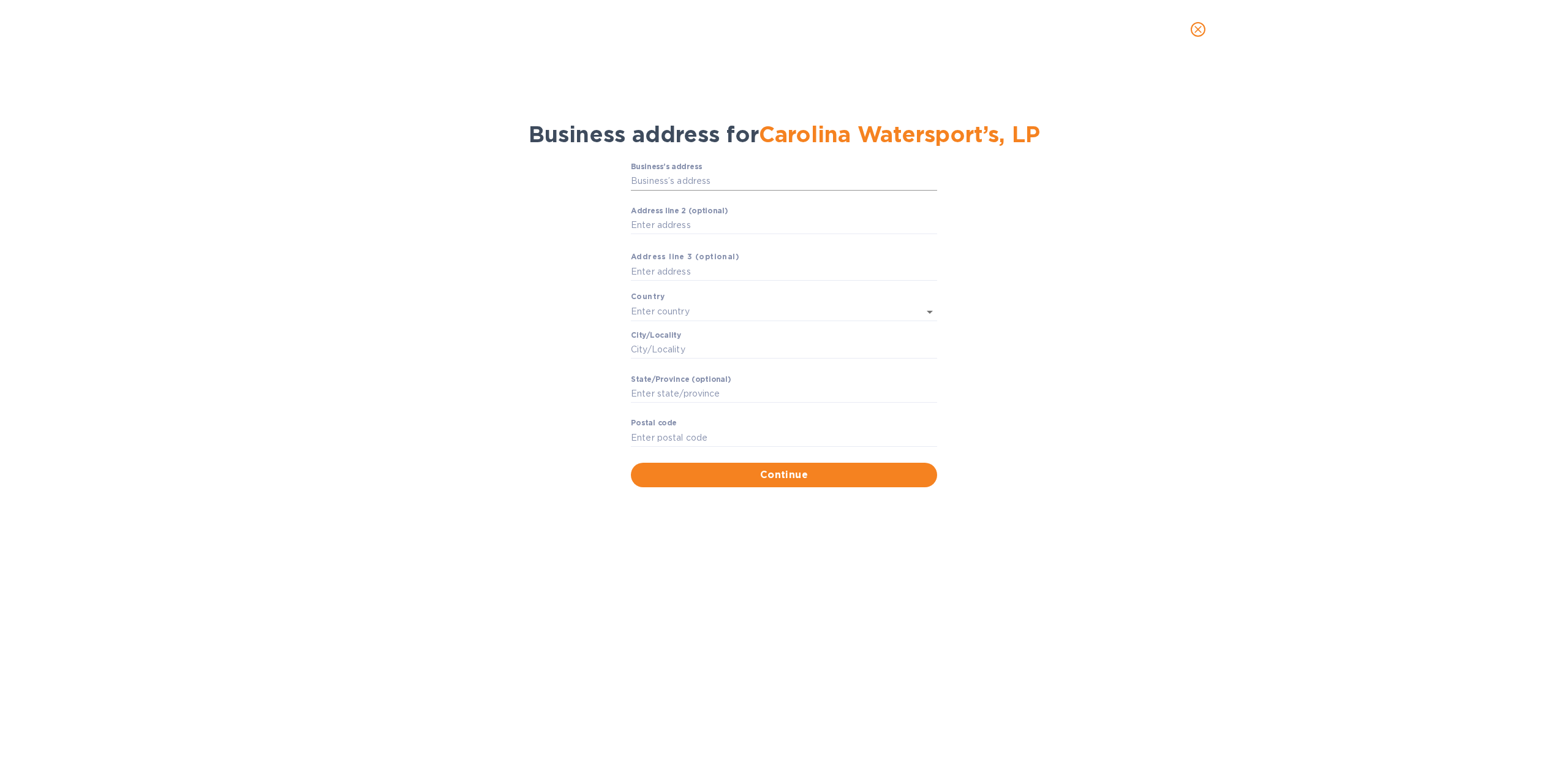
click at [707, 183] on input "Business’s аddress" at bounding box center [784, 181] width 306 height 19
type input "[STREET_ADDRESS][PERSON_NAME]"
type input "[GEOGRAPHIC_DATA]"
type input "SC"
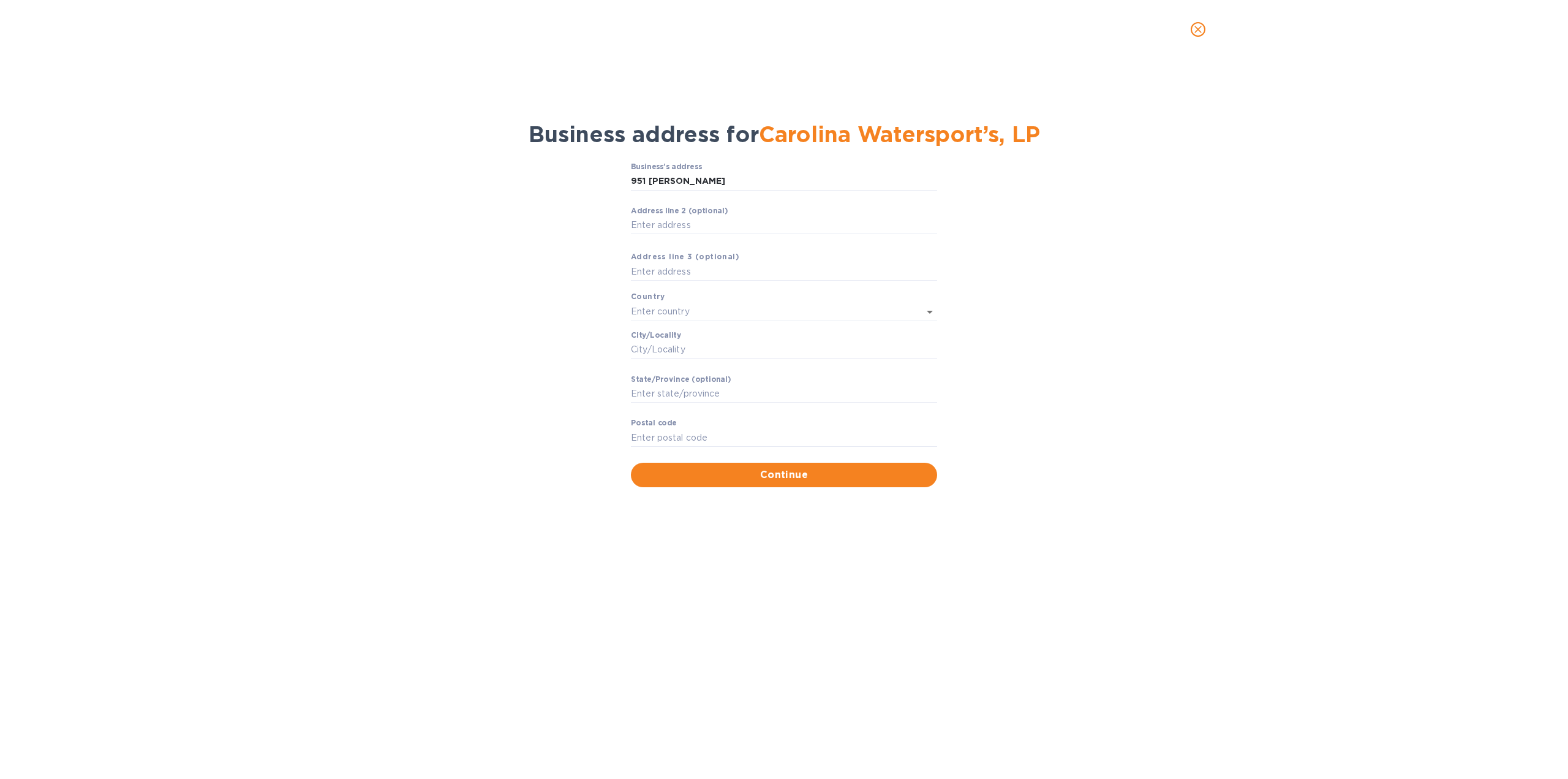
type input "29301"
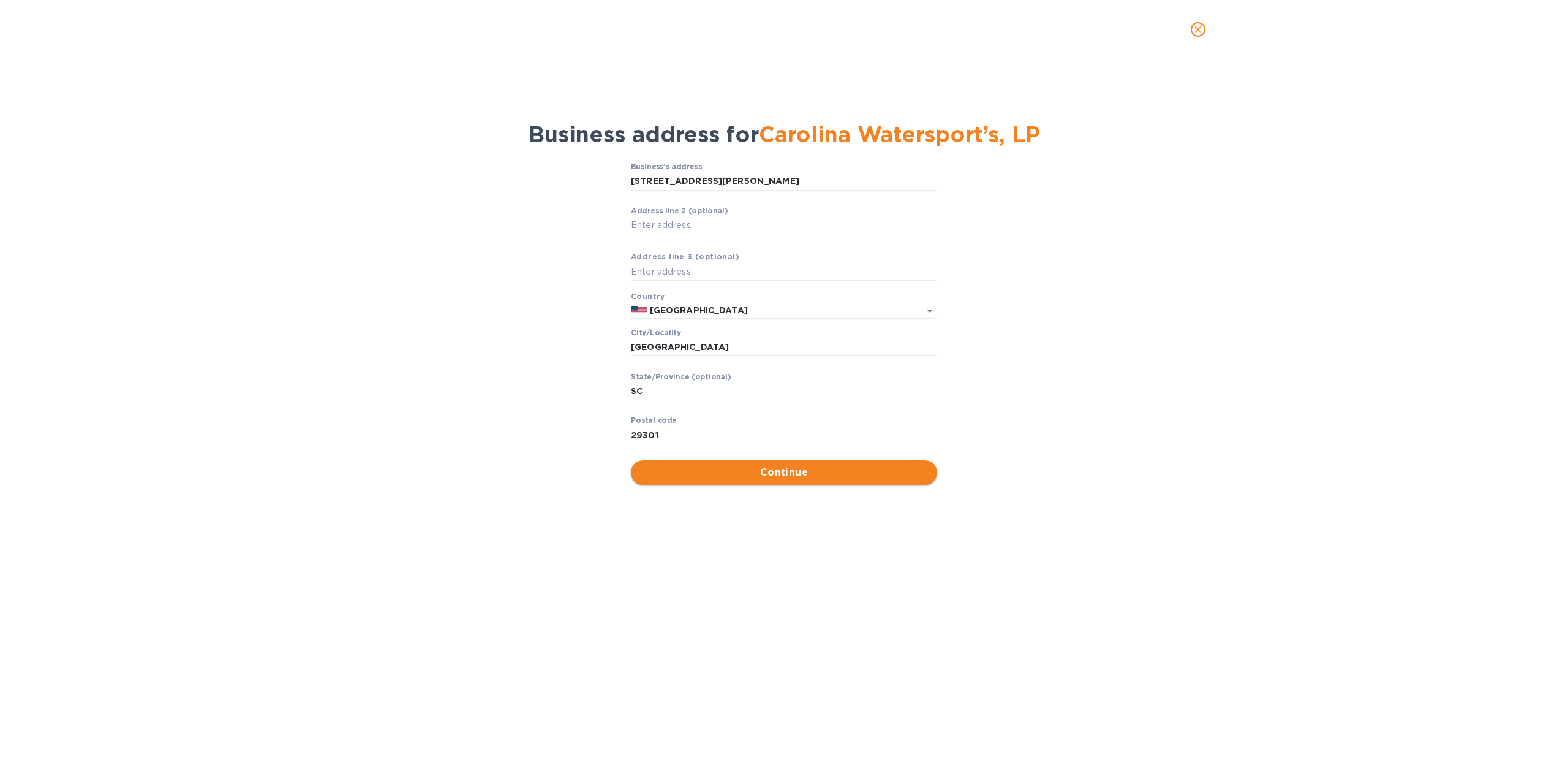
click at [781, 473] on span "Continue" at bounding box center [784, 472] width 286 height 15
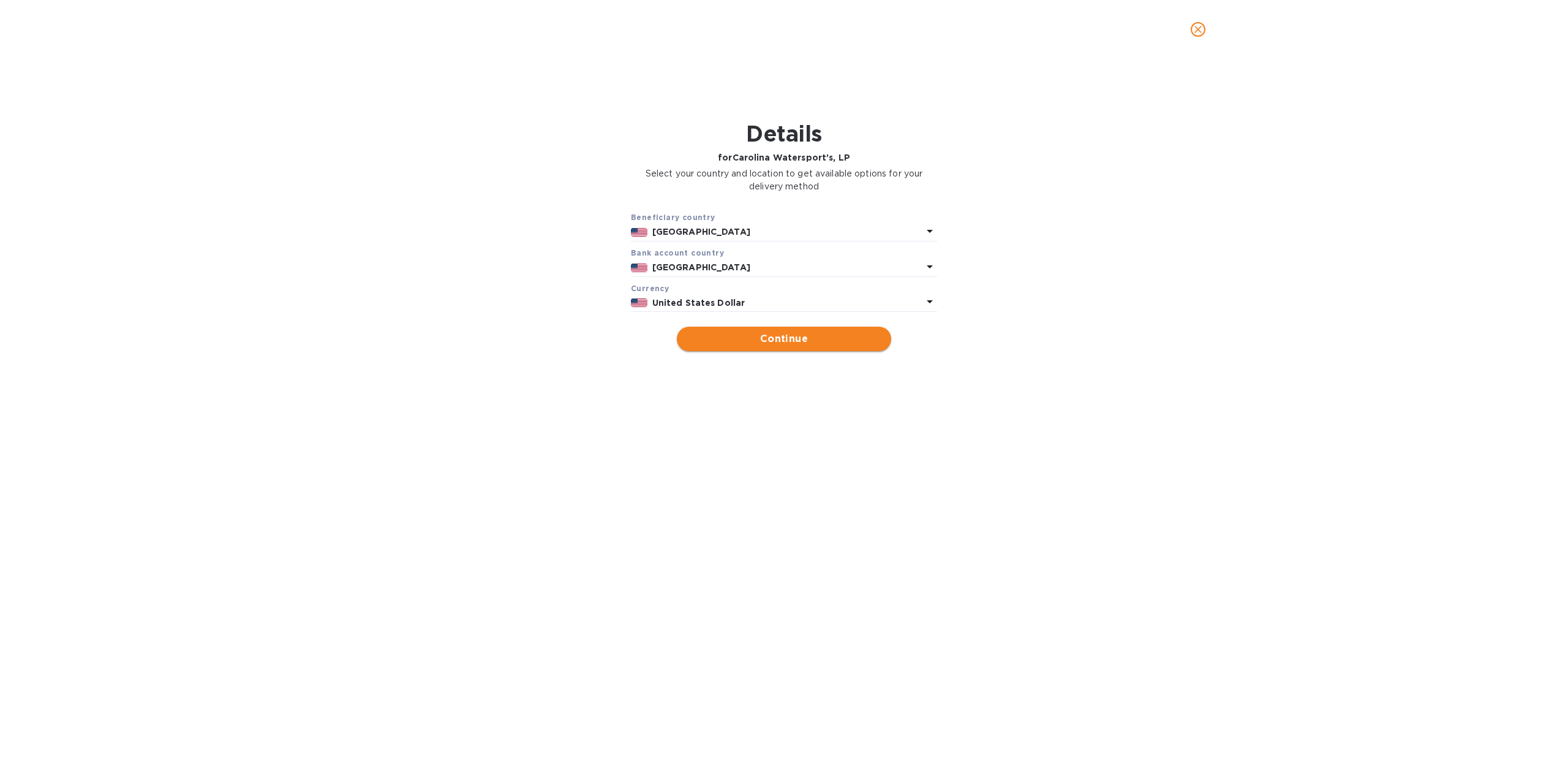
click at [766, 340] on span "Continue" at bounding box center [784, 339] width 195 height 15
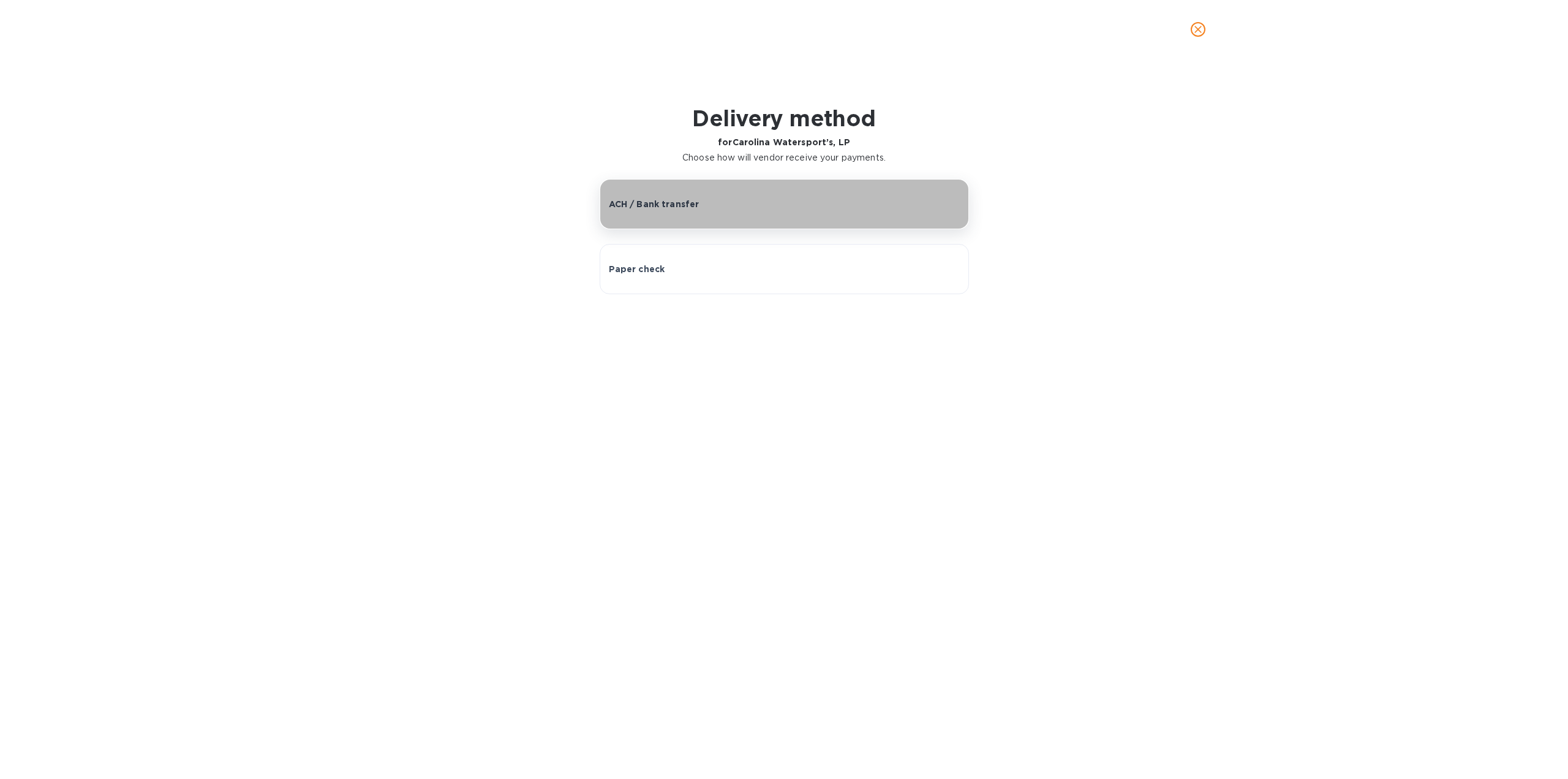
click at [679, 198] on p "ACH / Bank transfer" at bounding box center [654, 203] width 91 height 12
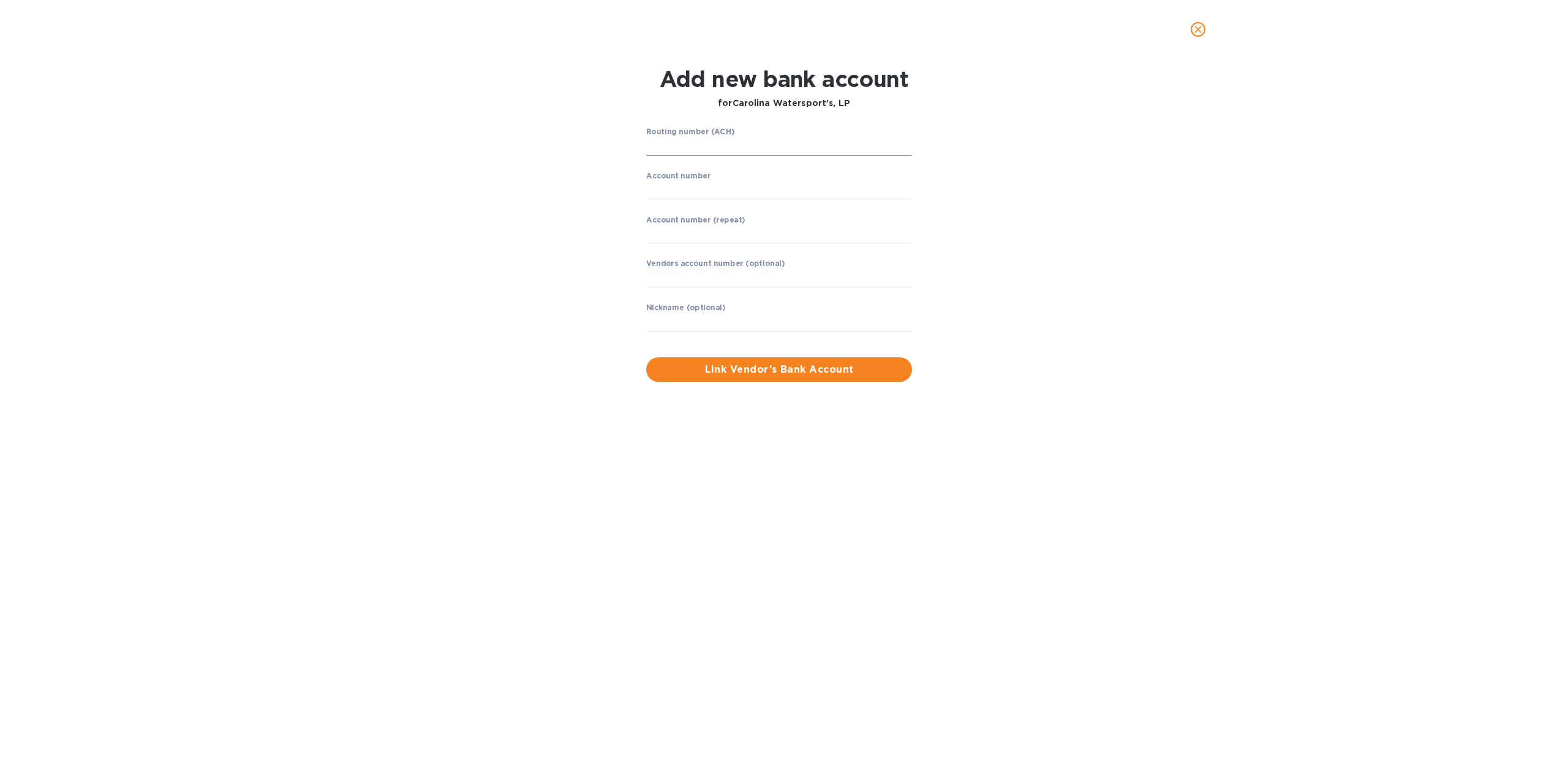
click at [703, 141] on input "string" at bounding box center [779, 147] width 266 height 19
click at [656, 147] on input "string" at bounding box center [779, 147] width 266 height 19
type input "053100300"
click at [684, 194] on input "string" at bounding box center [779, 190] width 266 height 19
type input "009167364501"
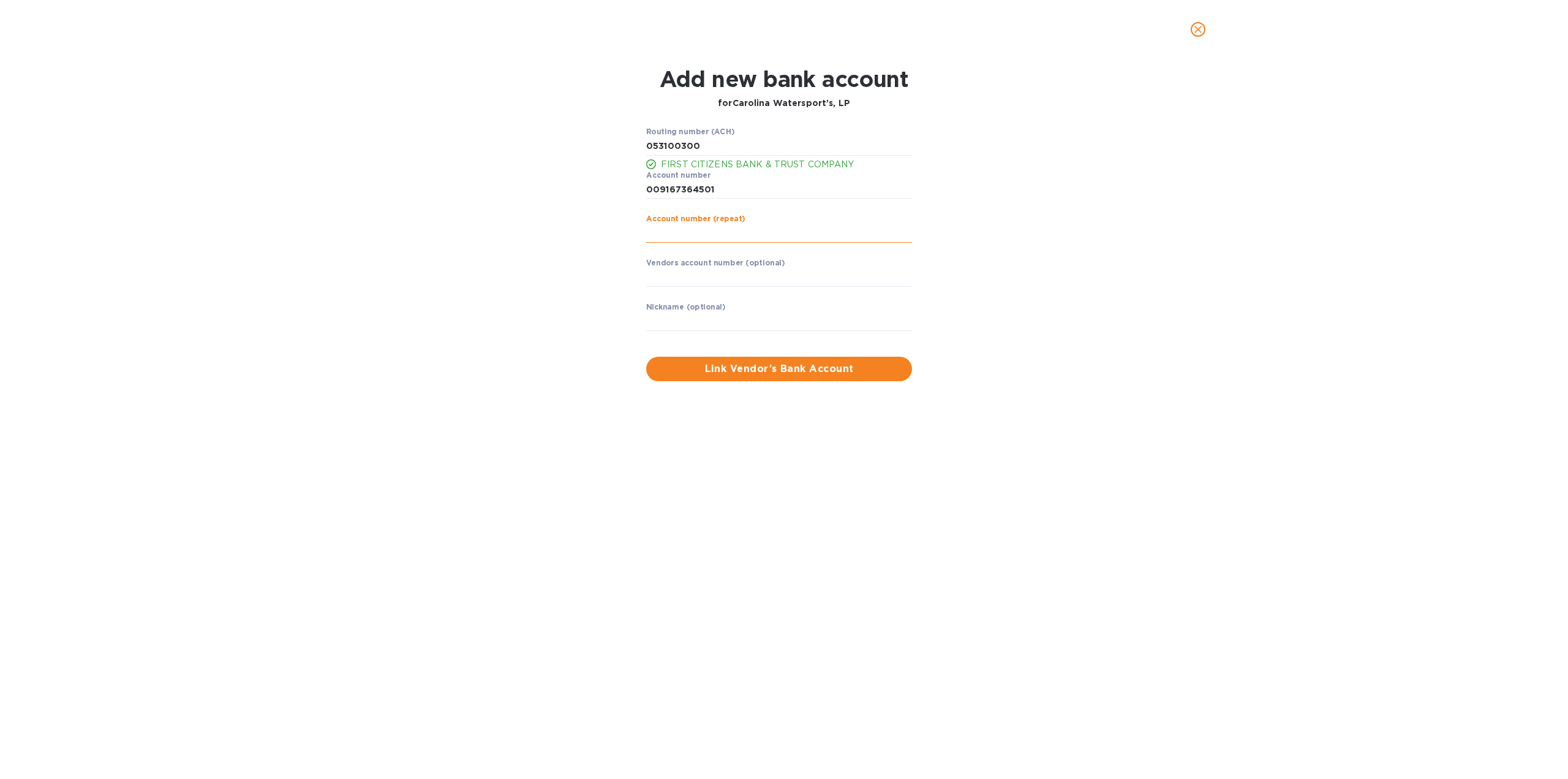
click at [668, 233] on input "string" at bounding box center [779, 233] width 266 height 19
type input "009167364501"
drag, startPoint x: 582, startPoint y: 428, endPoint x: 625, endPoint y: 397, distance: 53.0
click at [583, 428] on div "Add new bank account for Carolina Watersport’s, LP Routing number (ACH) FIRST C…" at bounding box center [784, 418] width 1568 height 720
click at [703, 324] on input "text" at bounding box center [779, 321] width 266 height 19
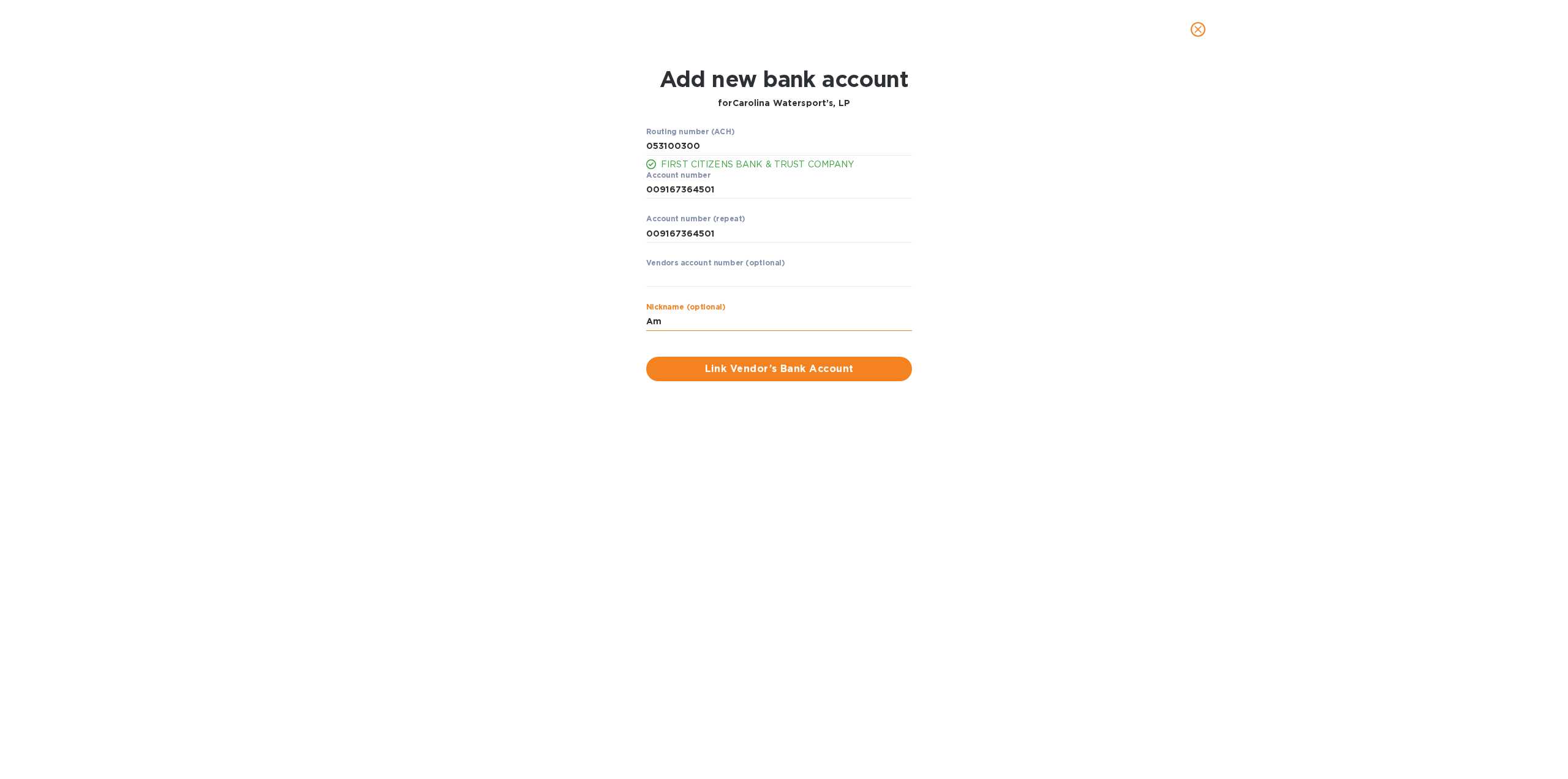
type input "A"
type input "V"
type input "Carolina Watersports"
click at [1096, 417] on div "Add new bank account for Carolina Watersport’s, LP Routing number (ACH) FIRST C…" at bounding box center [784, 418] width 1568 height 720
click at [787, 369] on span "Link Vendor’s Bank Account" at bounding box center [779, 369] width 246 height 15
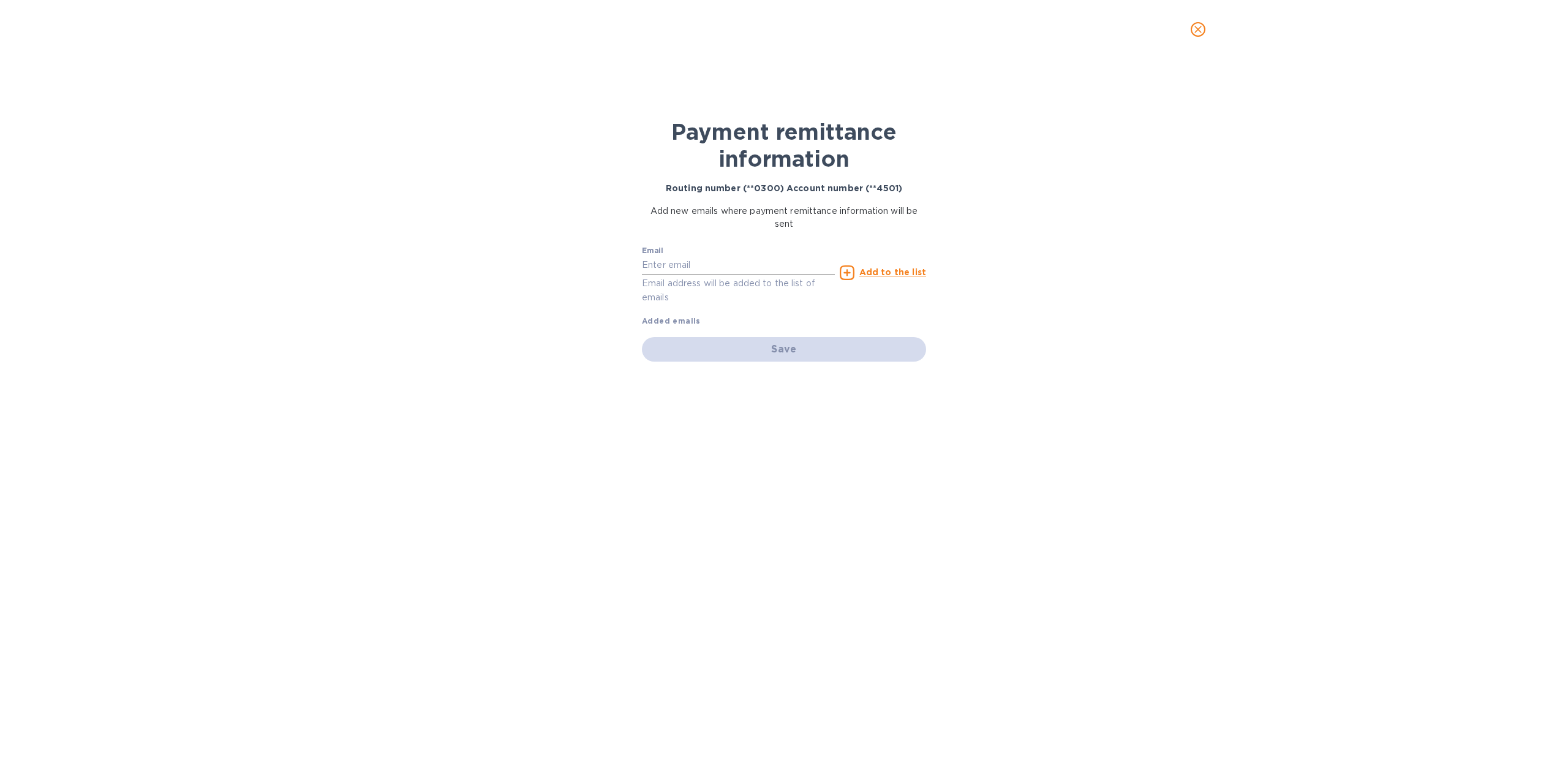
click at [706, 268] on input "text" at bounding box center [739, 266] width 193 height 19
type input "[EMAIL_ADDRESS][DOMAIN_NAME]"
click at [915, 271] on u "Add to the list" at bounding box center [892, 272] width 67 height 10
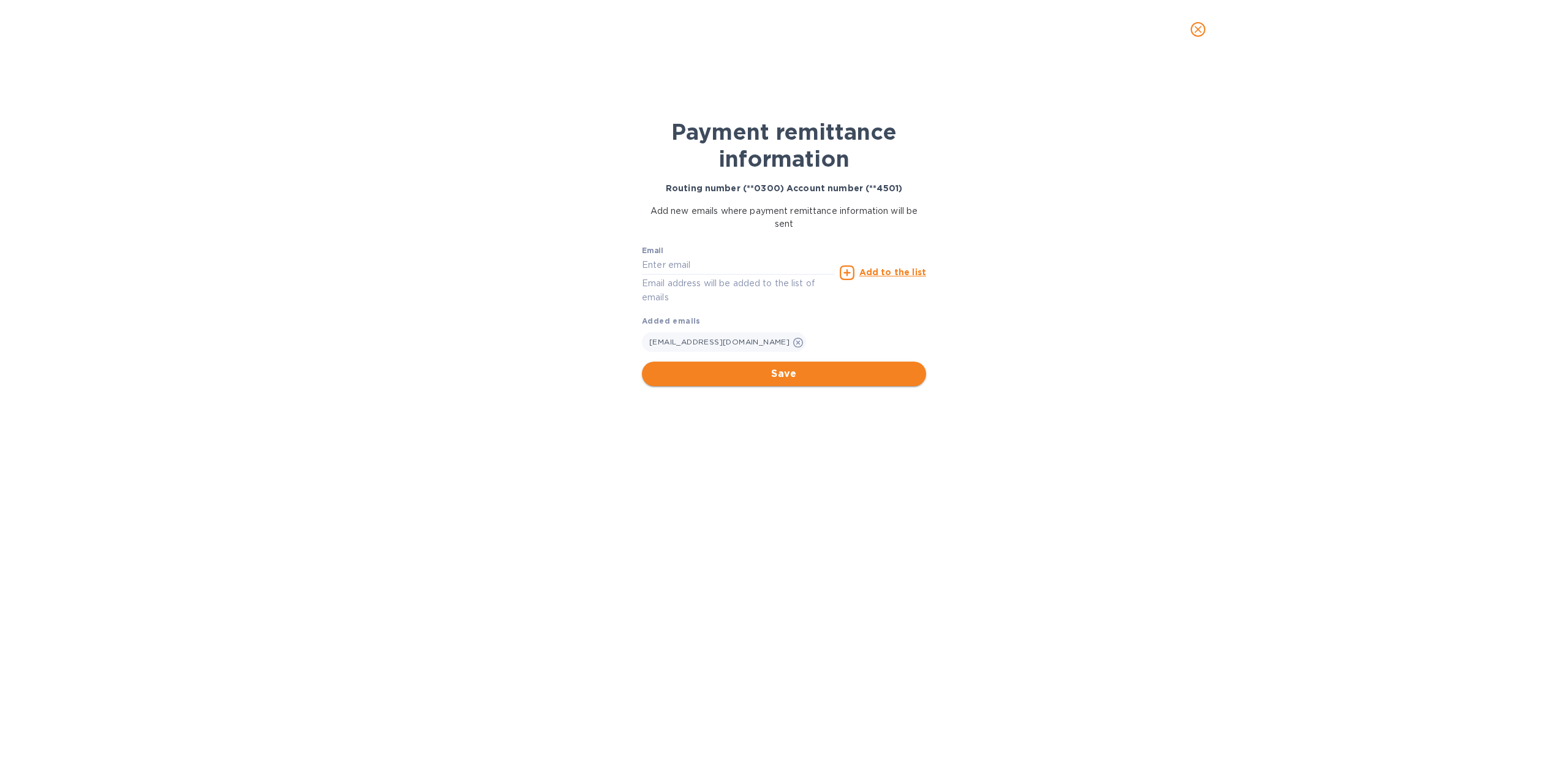
click at [743, 369] on span "Save" at bounding box center [784, 374] width 265 height 15
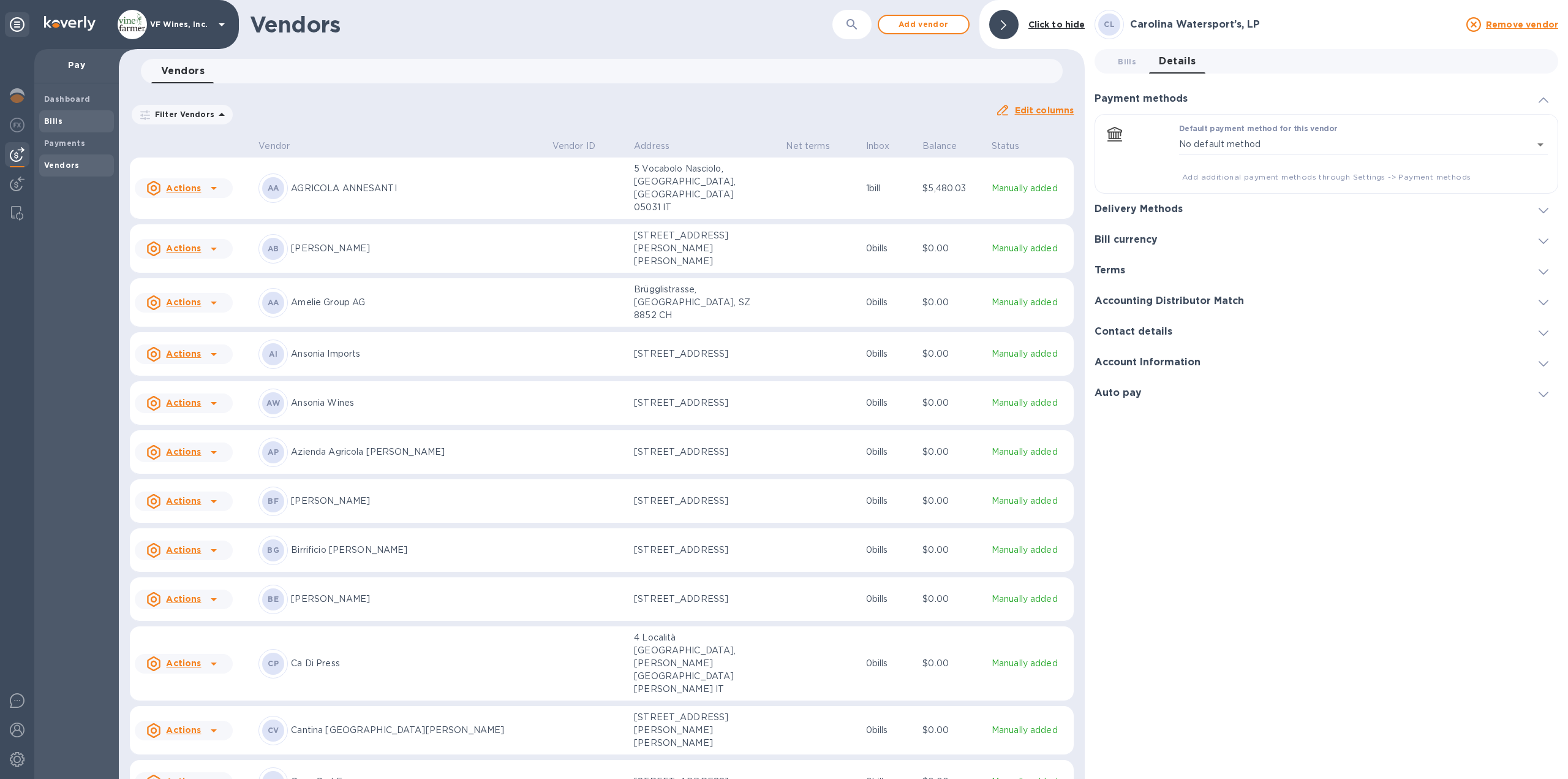
click at [50, 125] on b "Bills" at bounding box center [54, 121] width 19 height 9
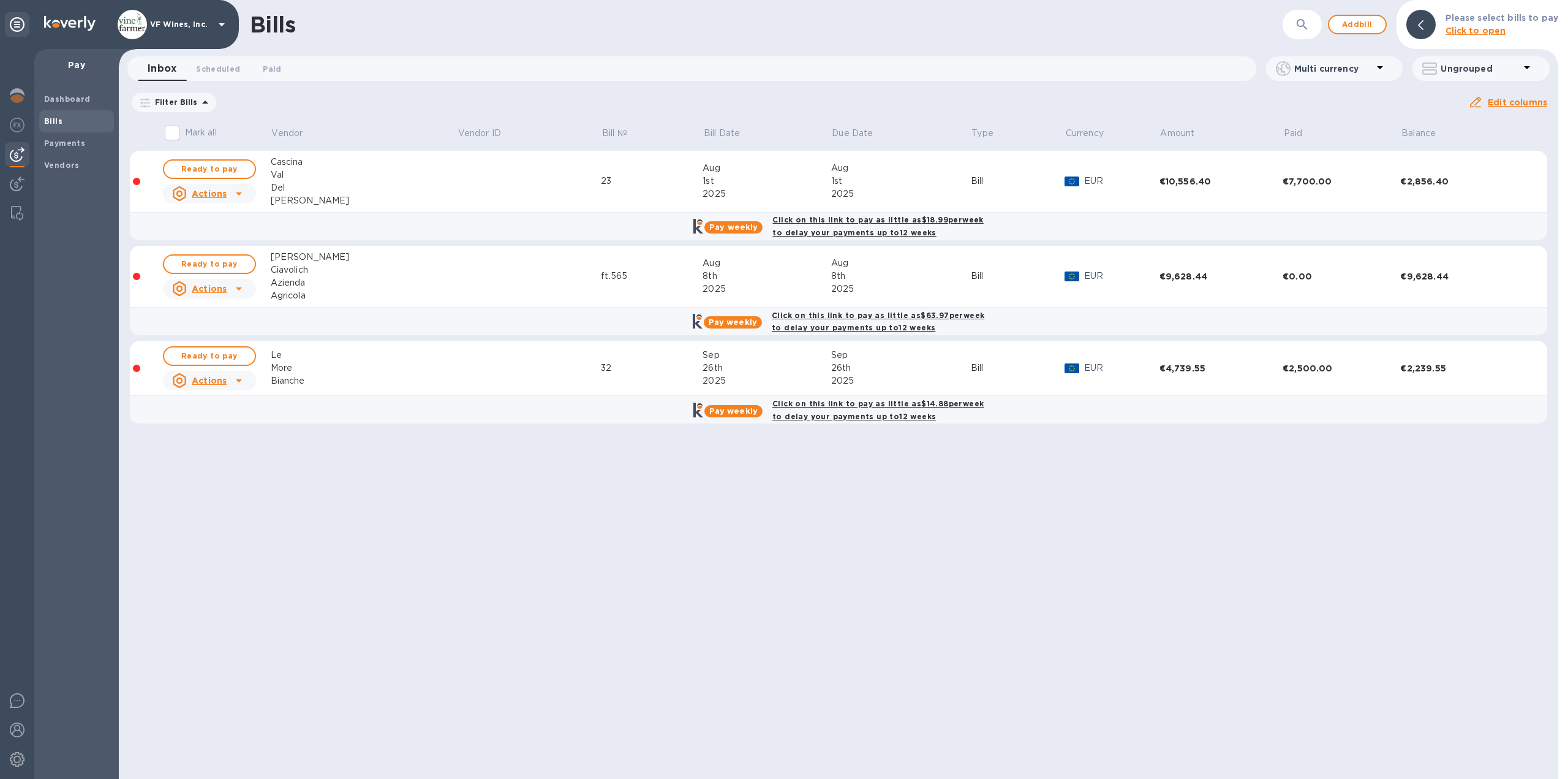
click at [838, 331] on b "Click on this link to pay as little as $63.97 per week to delay your payments u…" at bounding box center [877, 321] width 213 height 22
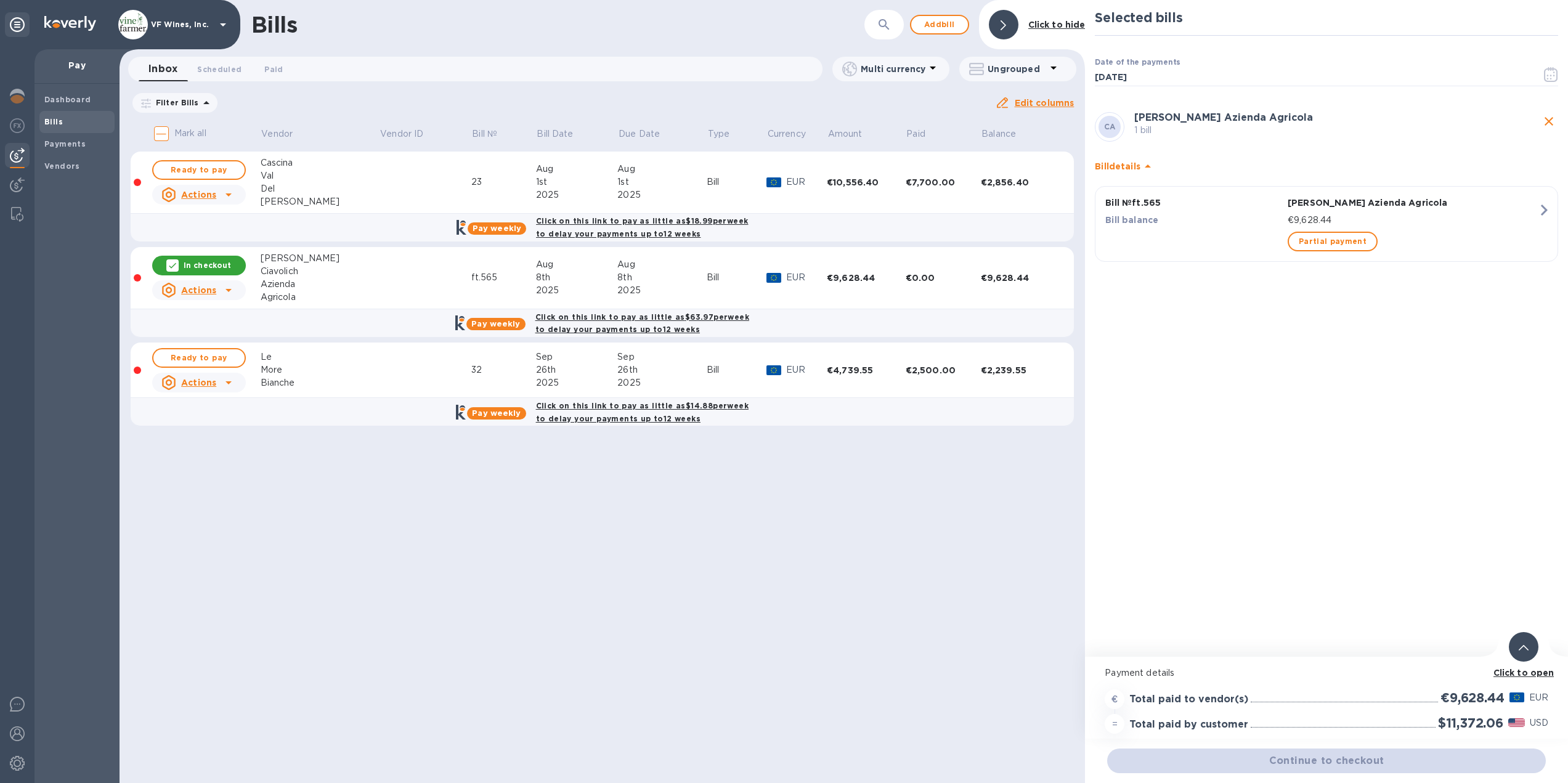
click at [1008, 32] on div at bounding box center [1003, 24] width 30 height 30
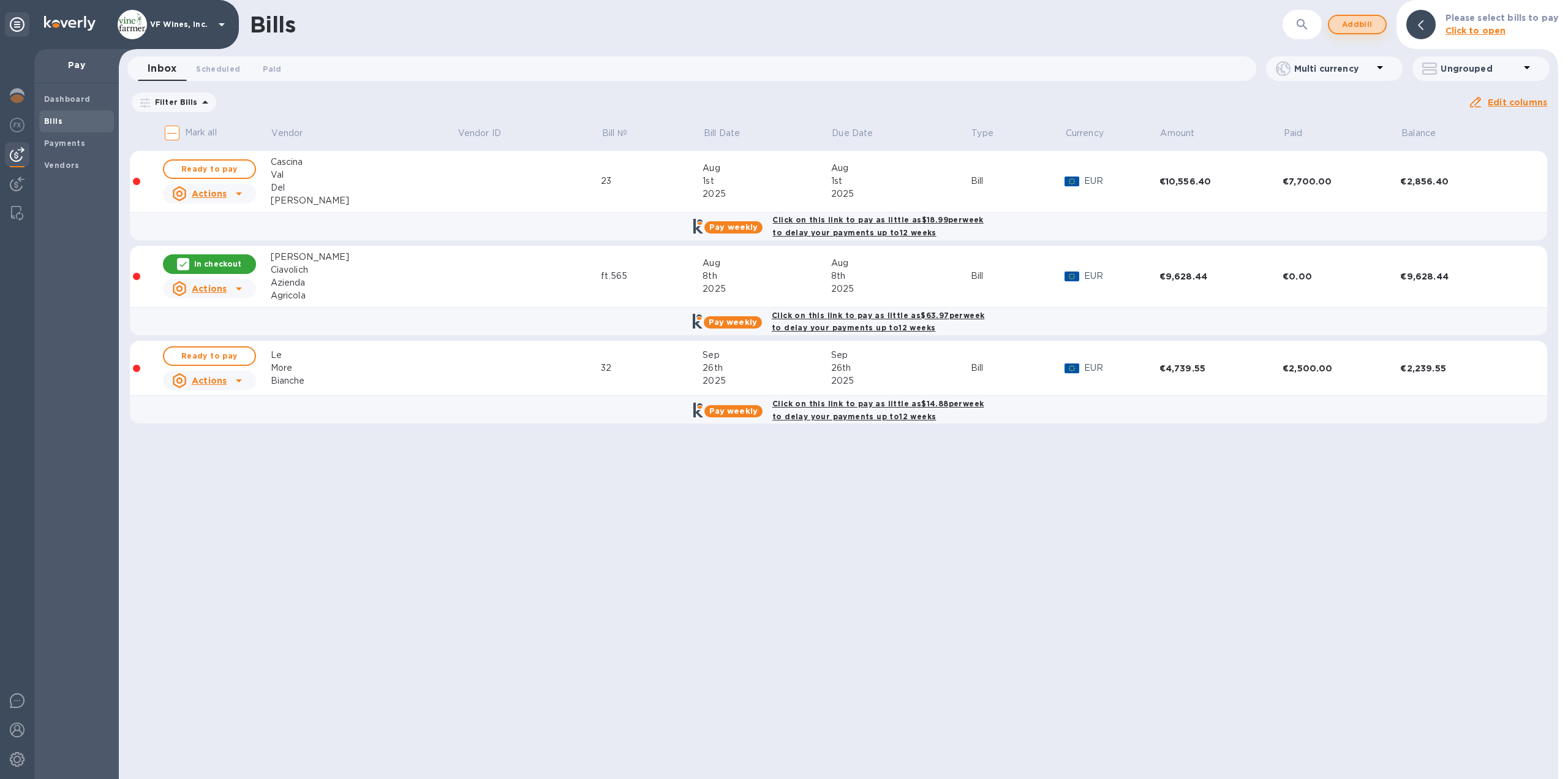
click at [1368, 24] on span "Add bill" at bounding box center [1357, 24] width 36 height 15
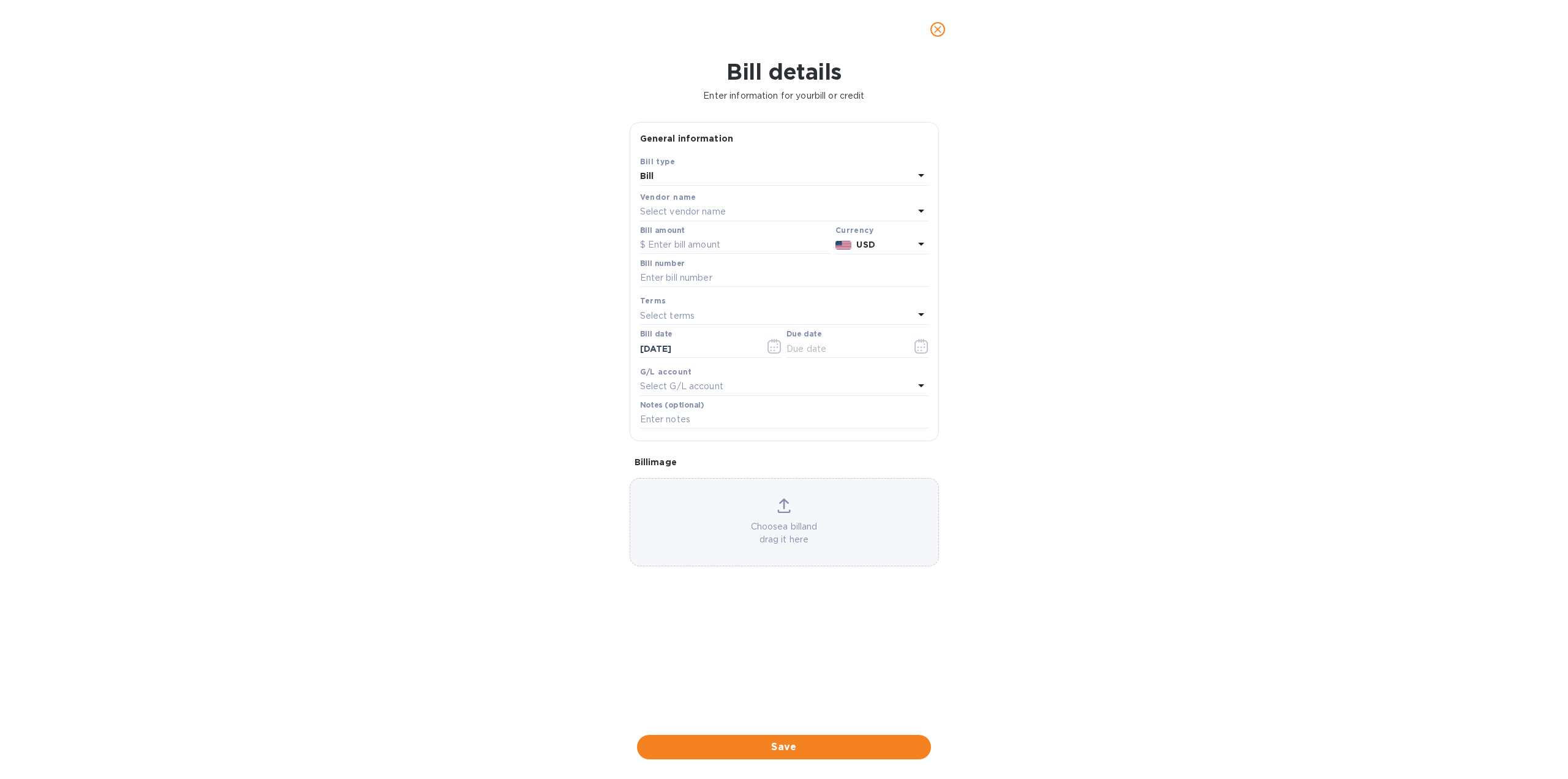
click at [742, 210] on div "Select vendor name" at bounding box center [776, 212] width 274 height 17
click at [728, 244] on input "text" at bounding box center [785, 246] width 216 height 19
type input "[PERSON_NAME]"
click at [715, 289] on div "Carolina Watersport’s, LP" at bounding box center [779, 281] width 269 height 23
click at [918, 344] on icon "button" at bounding box center [922, 346] width 14 height 15
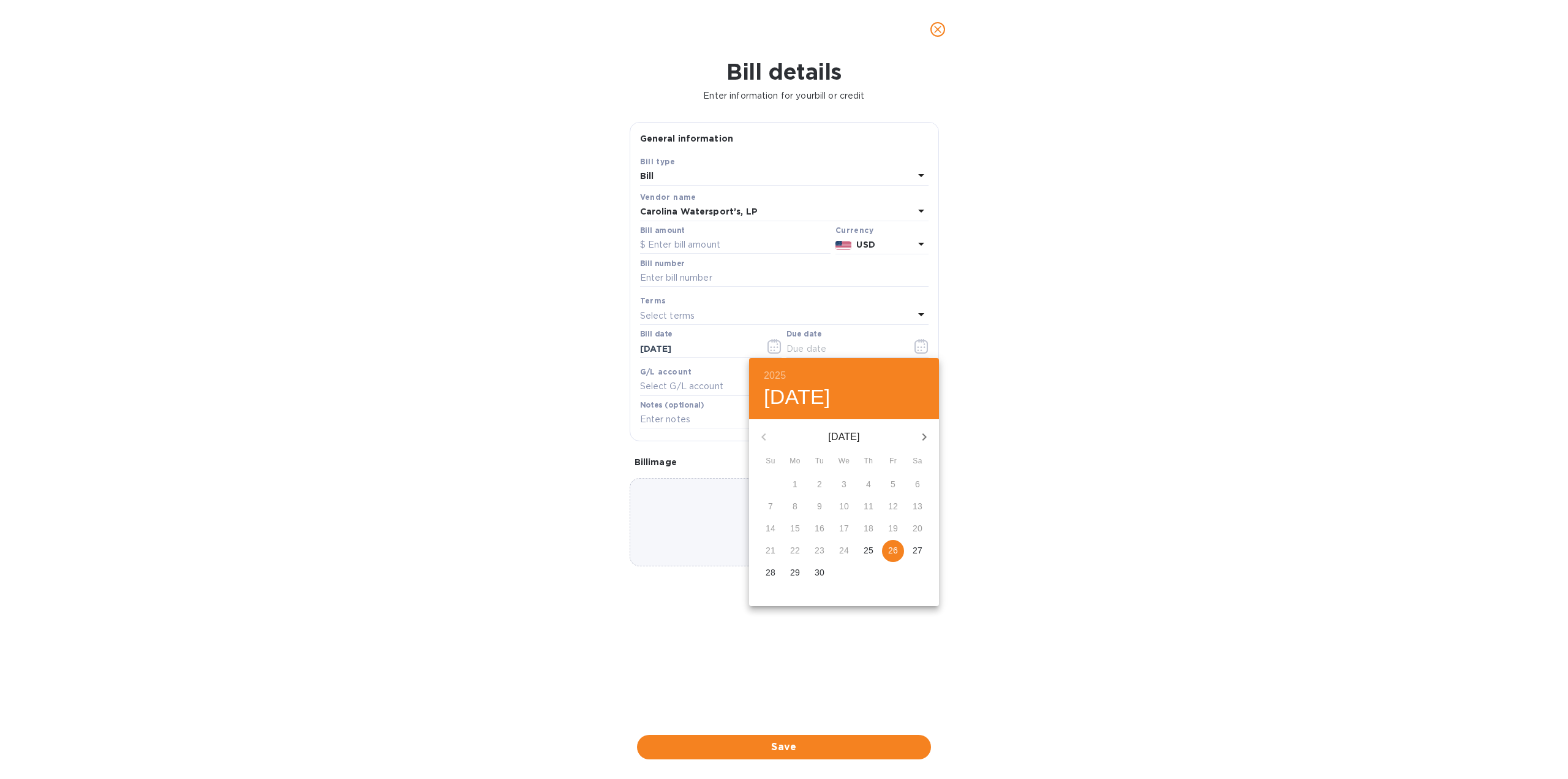
click at [895, 551] on p "26" at bounding box center [893, 550] width 10 height 12
type input "[DATE]"
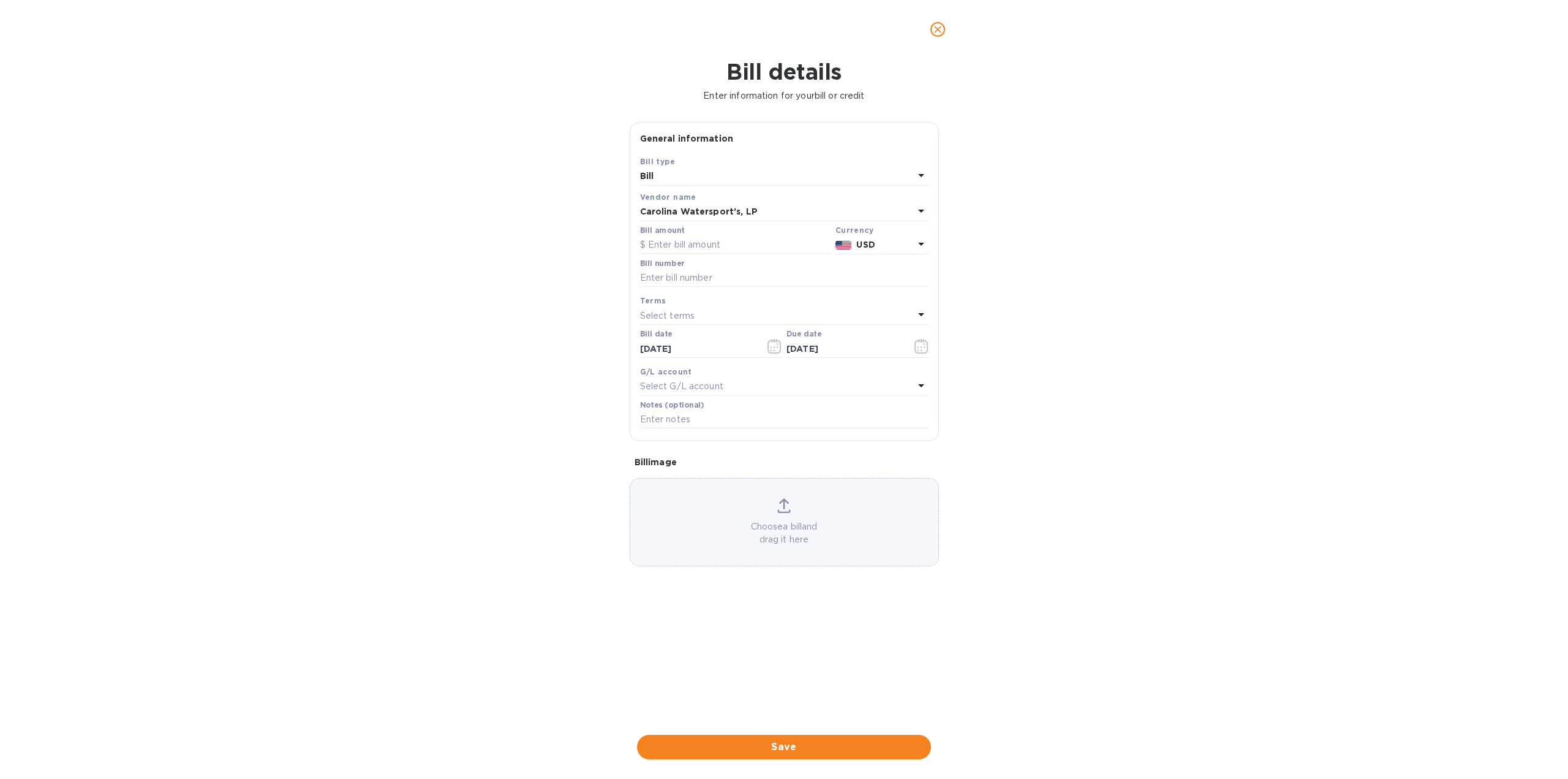
click at [1102, 393] on div "Bill details Enter information for your bill or credit General information Save…" at bounding box center [784, 418] width 1568 height 720
click at [744, 242] on input "text" at bounding box center [735, 245] width 190 height 19
type input "1,800"
click at [772, 278] on input "text" at bounding box center [784, 279] width 288 height 19
click at [668, 280] on input "text" at bounding box center [784, 279] width 288 height 19
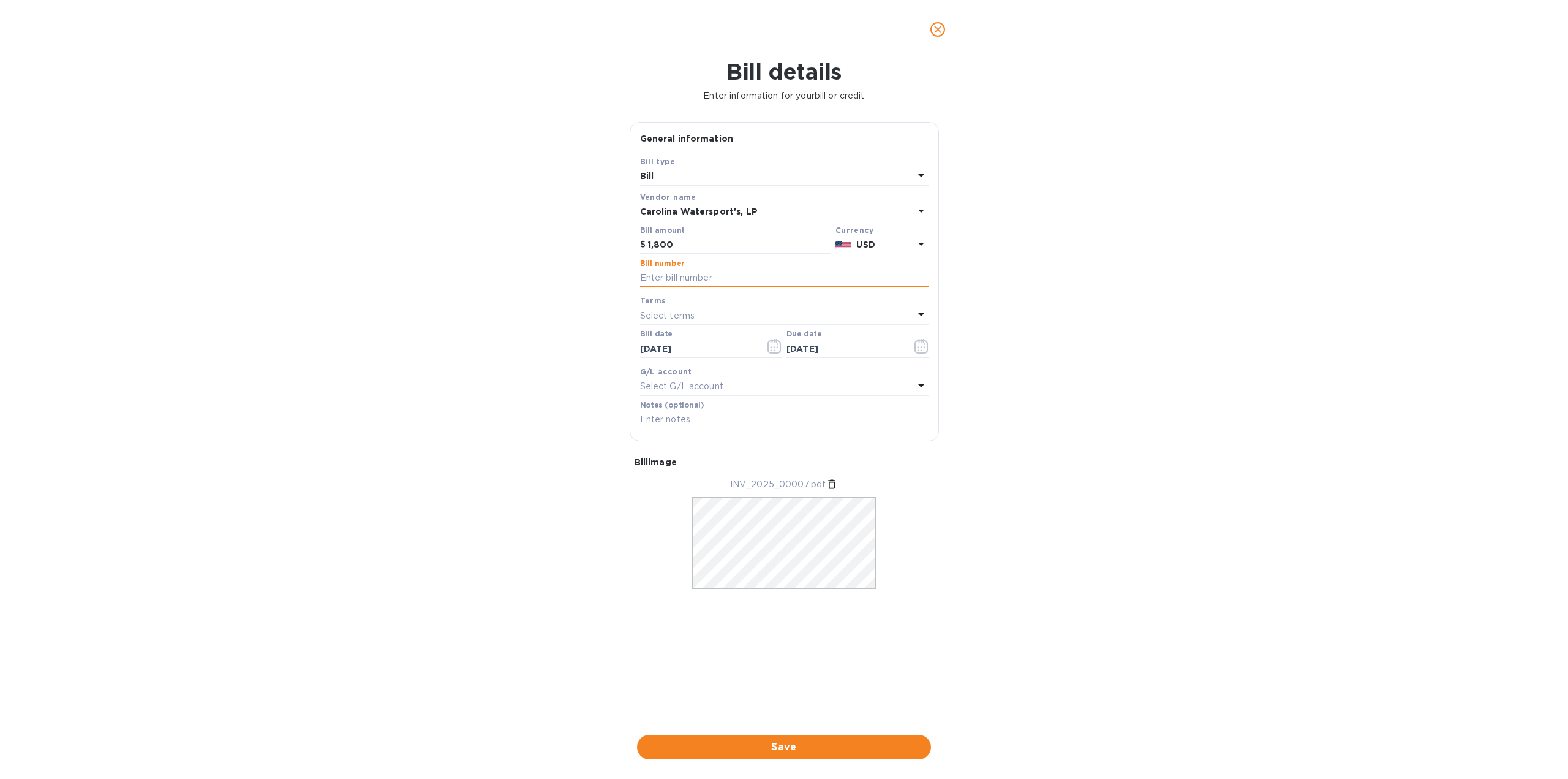
paste input "INV/2025/00007"
type input "INV/2025/00007"
click at [1272, 303] on div "Bill details Enter information for your bill or credit General information Save…" at bounding box center [784, 418] width 1568 height 720
click at [763, 745] on span "Save" at bounding box center [784, 747] width 274 height 15
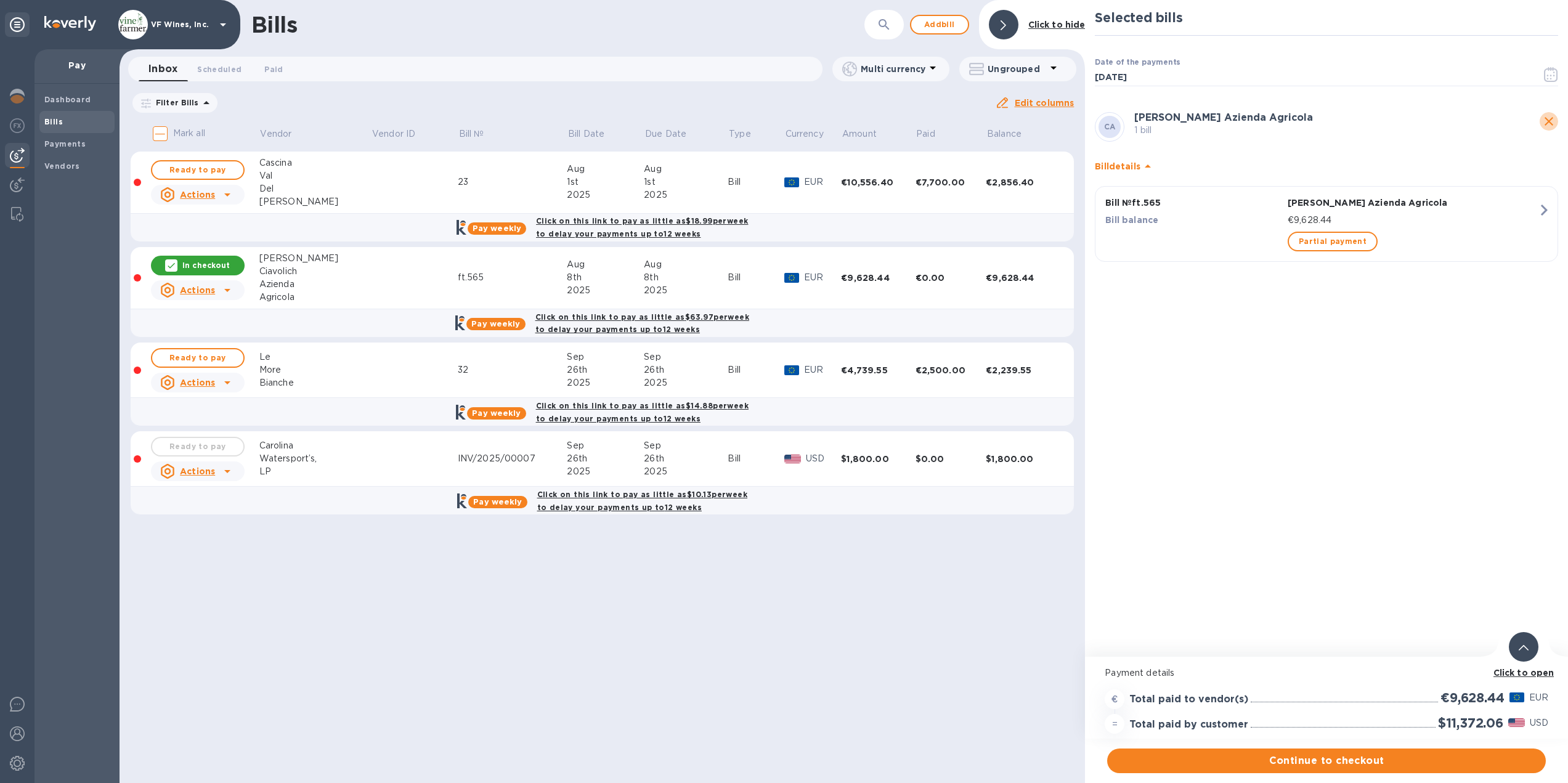
click at [1552, 121] on icon "close" at bounding box center [1549, 121] width 15 height 15
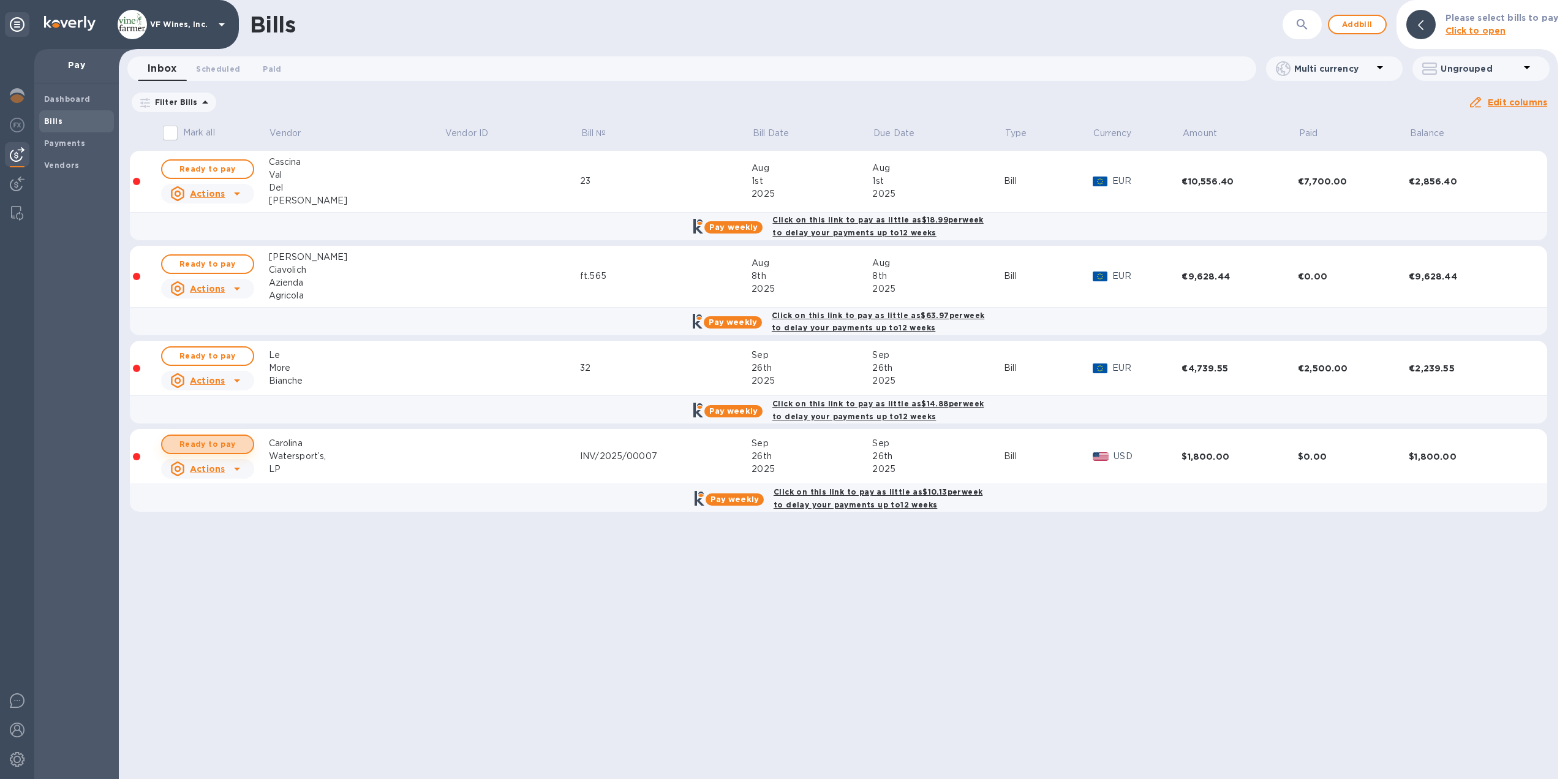
click at [209, 440] on span "Ready to pay" at bounding box center [207, 444] width 71 height 15
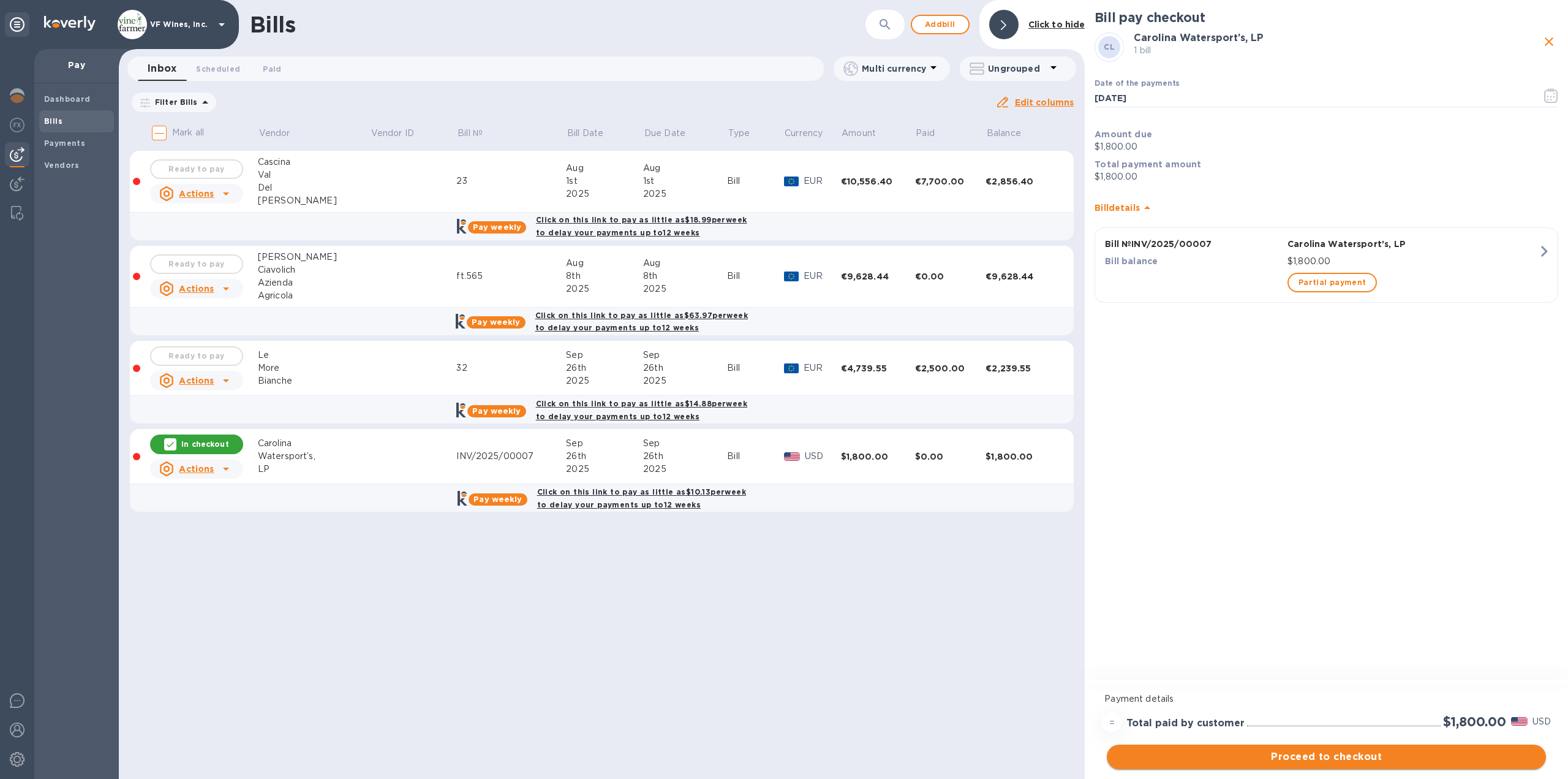
click at [1340, 761] on span "Proceed to checkout" at bounding box center [1326, 757] width 419 height 15
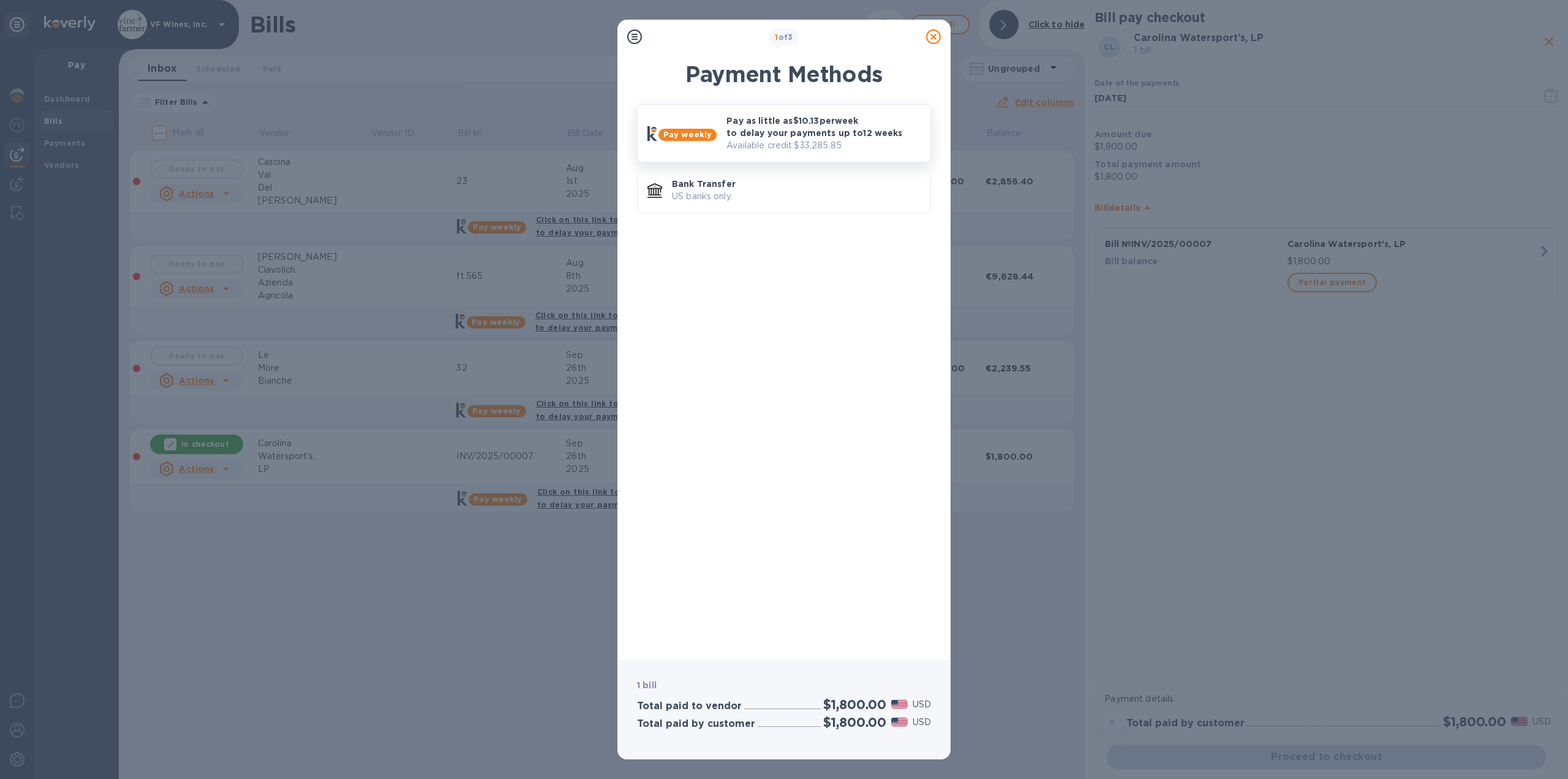
click at [771, 140] on p "Available credit: $33,285.85" at bounding box center [823, 145] width 194 height 13
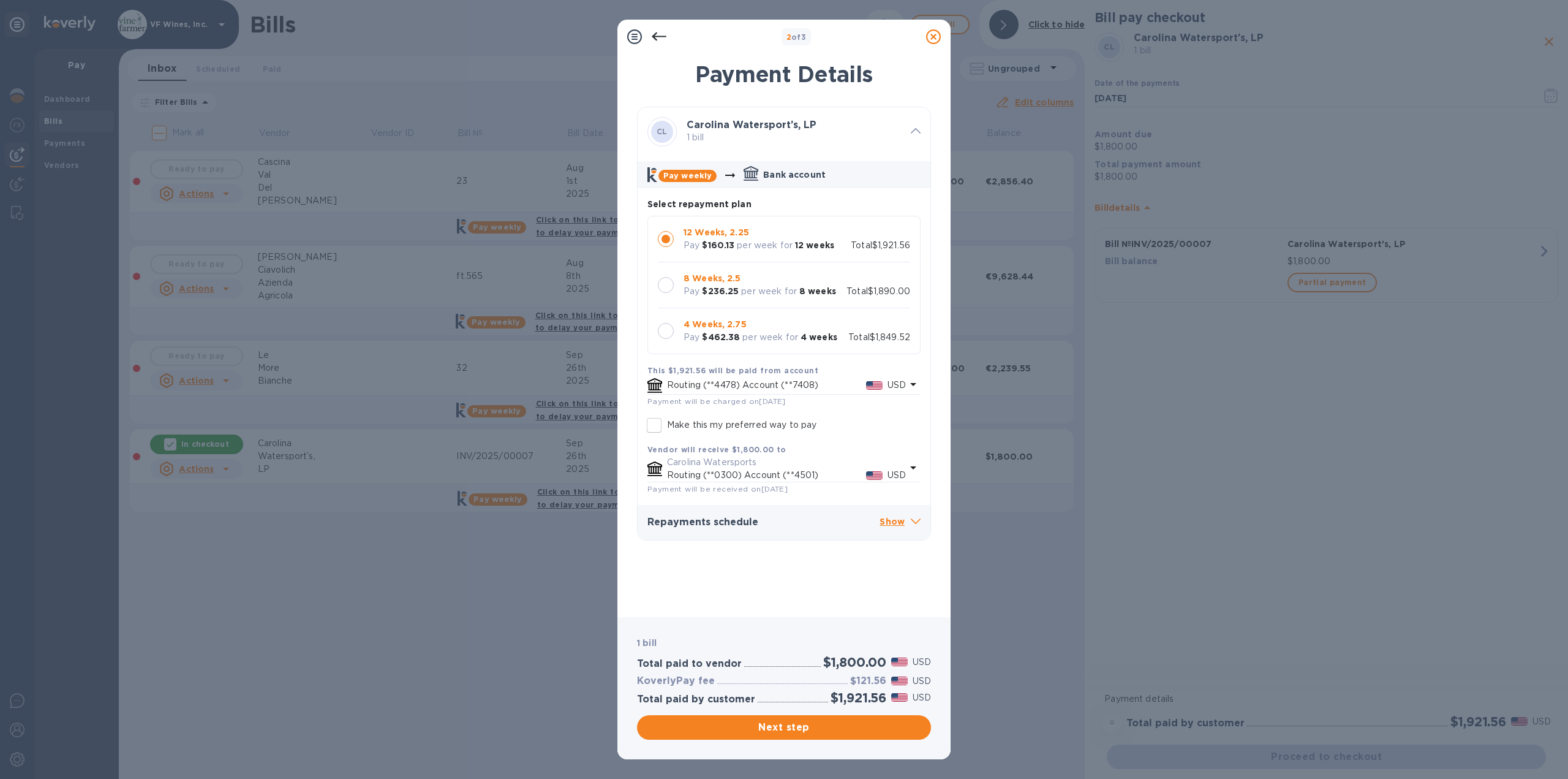
click at [727, 326] on b "4 Weeks, 2.75" at bounding box center [715, 324] width 63 height 10
click at [800, 729] on span "Next step" at bounding box center [784, 727] width 274 height 15
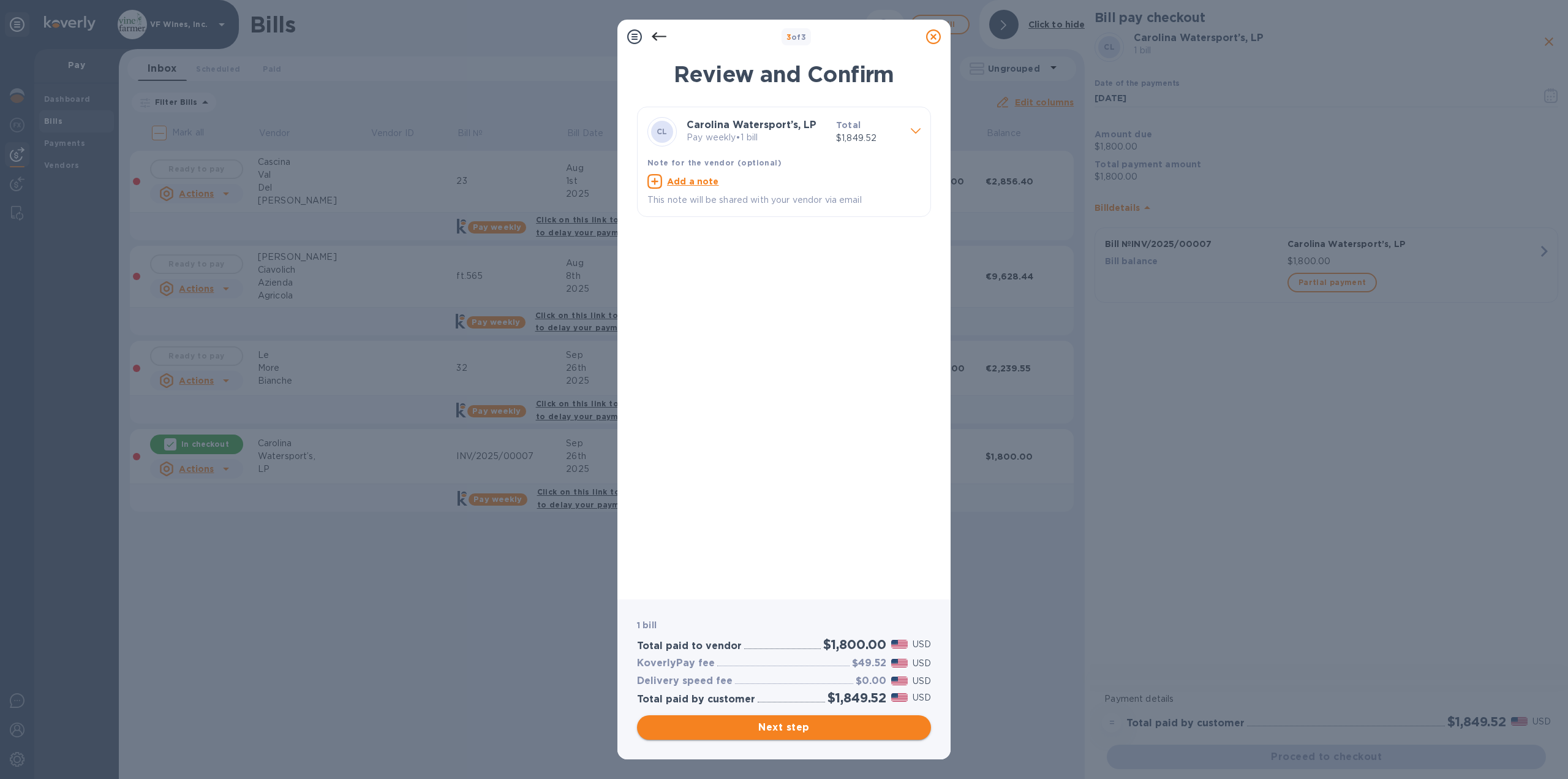
click at [796, 724] on span "Next step" at bounding box center [784, 727] width 274 height 15
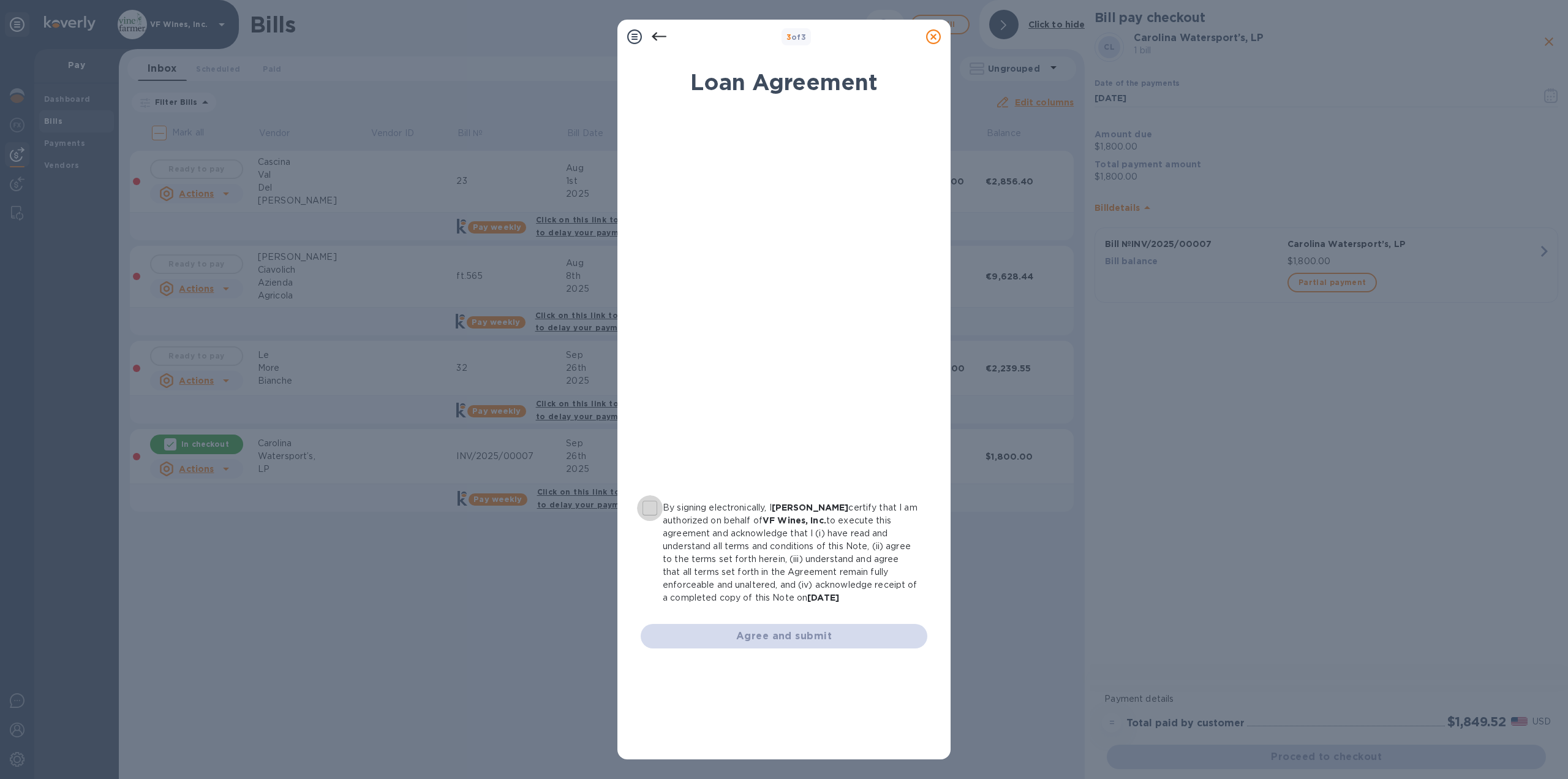
drag, startPoint x: 653, startPoint y: 506, endPoint x: 668, endPoint y: 535, distance: 32.6
click at [653, 507] on input "By signing electronically, I [PERSON_NAME] certify that I am authorized on beha…" at bounding box center [650, 508] width 26 height 26
checkbox input "true"
click at [776, 635] on span "Agree and submit" at bounding box center [784, 636] width 267 height 15
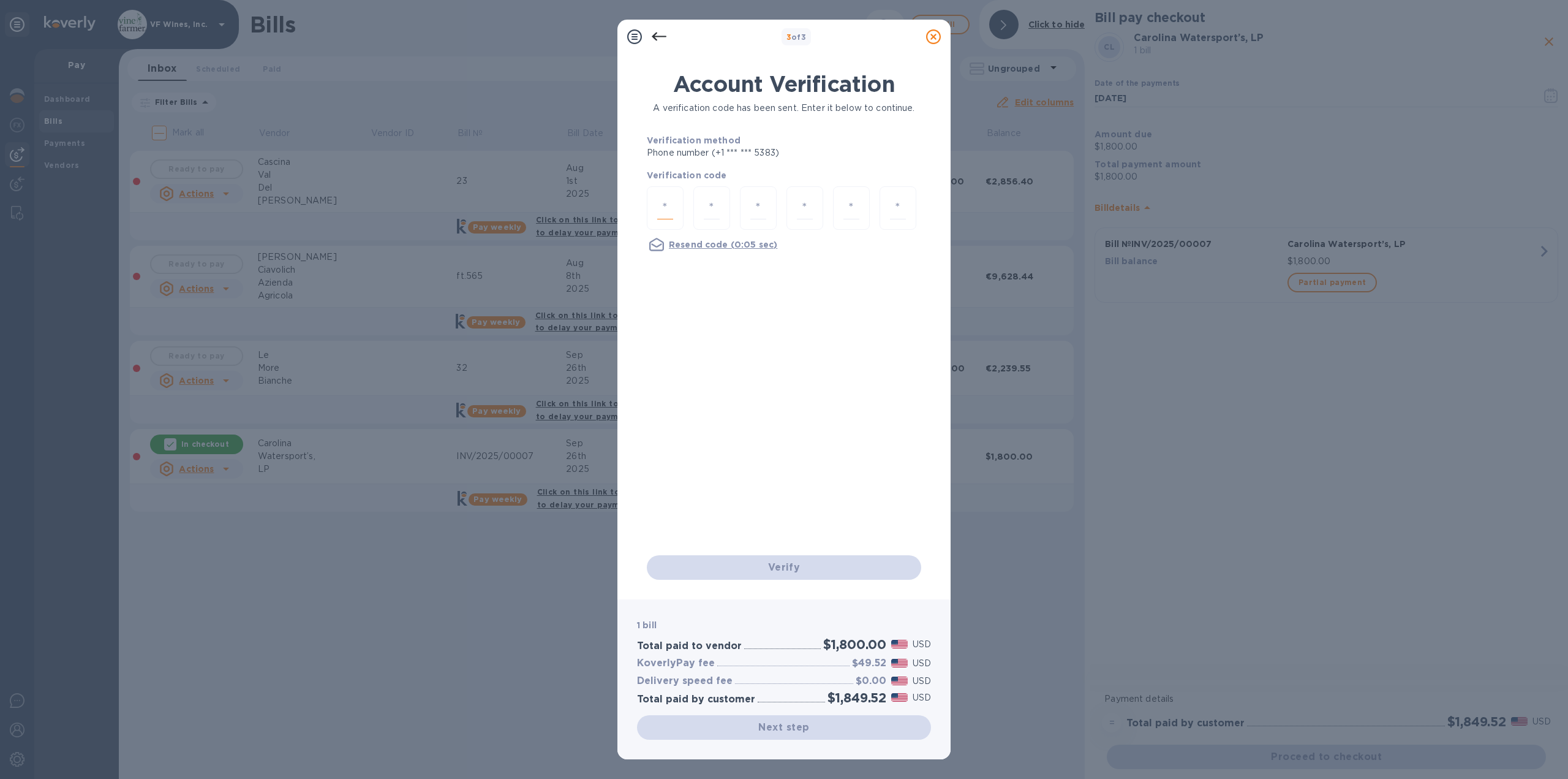
click at [663, 207] on input "number" at bounding box center [665, 208] width 16 height 23
type input "4"
type input "2"
type input "1"
type input "0"
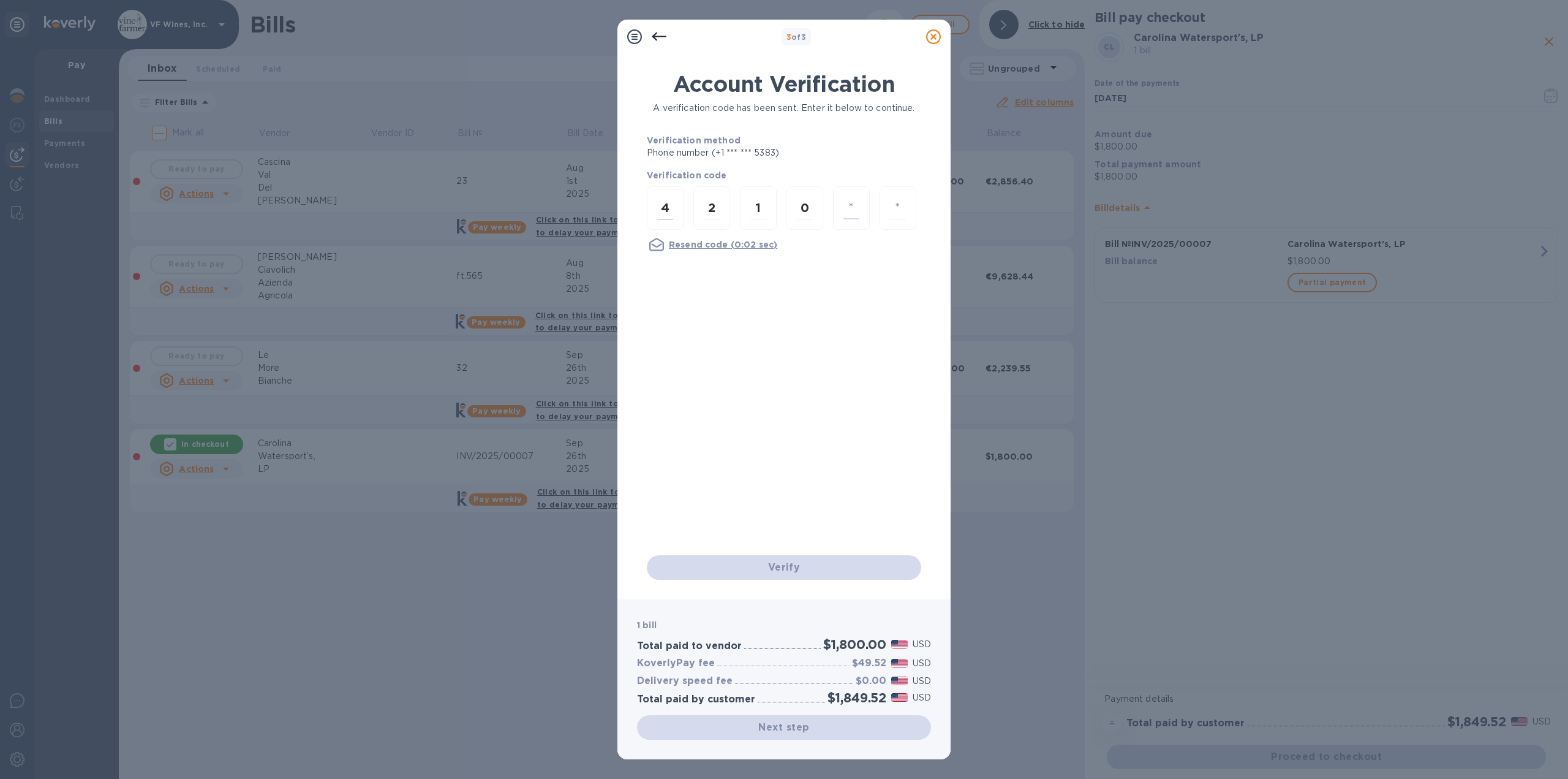
type input "5"
type input "0"
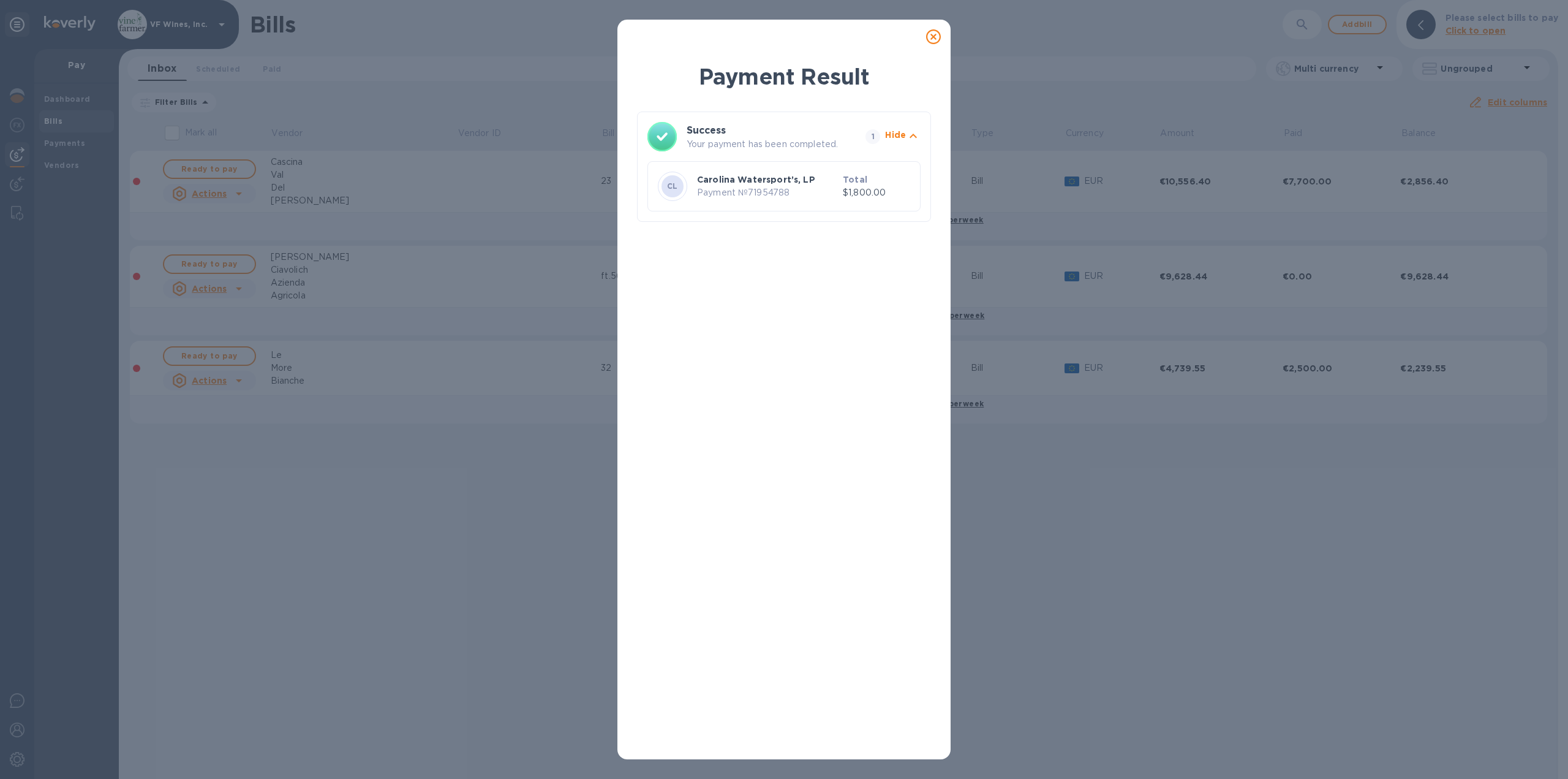
click at [935, 35] on icon at bounding box center [933, 37] width 15 height 15
